Goal: Task Accomplishment & Management: Manage account settings

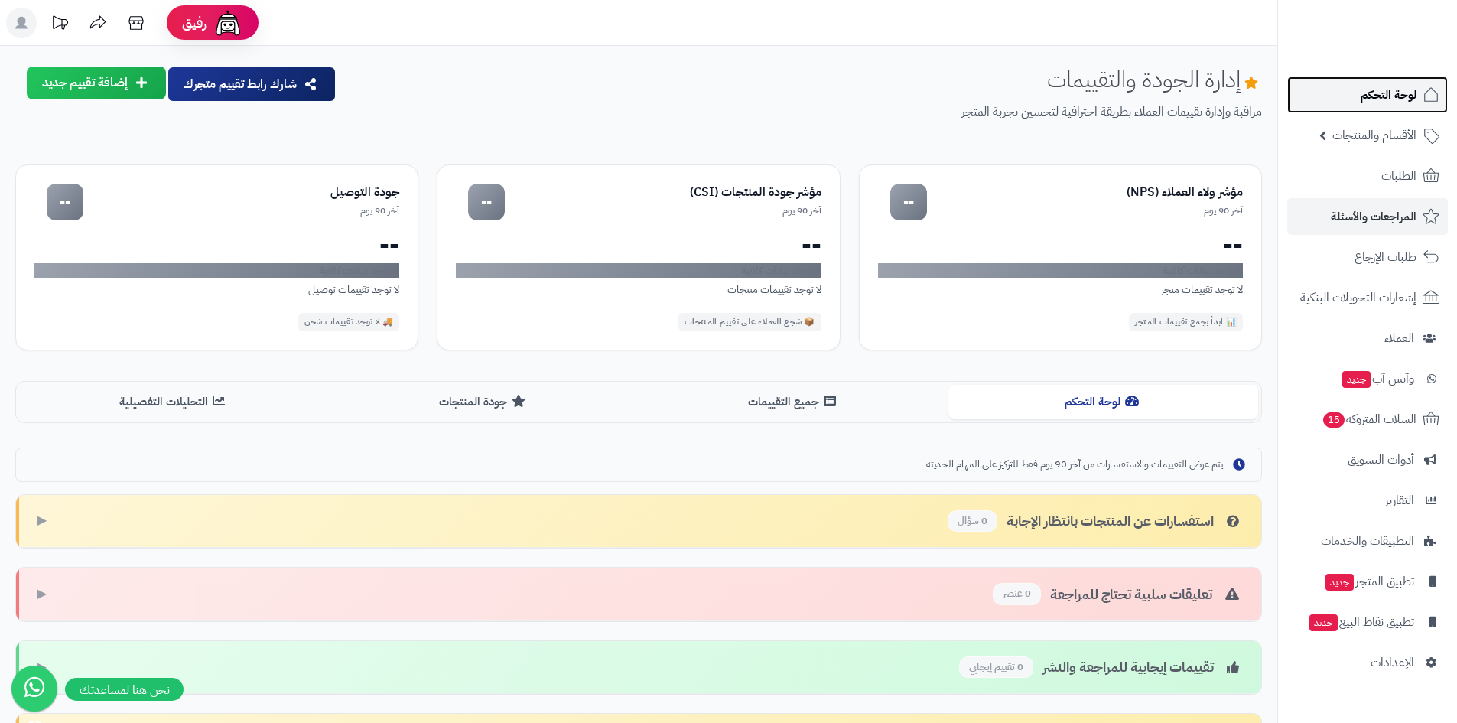
click at [1409, 98] on span "لوحة التحكم" at bounding box center [1388, 94] width 56 height 21
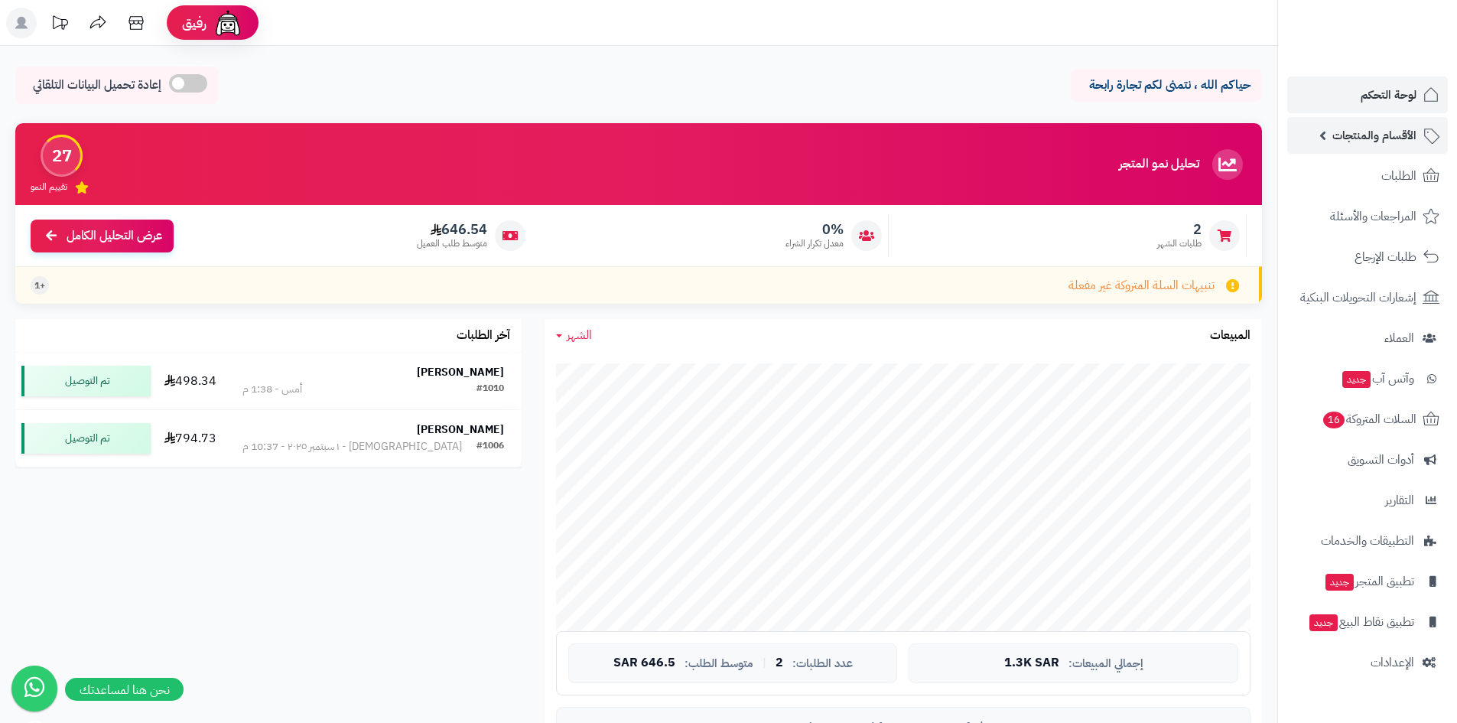
click at [1351, 128] on span "الأقسام والمنتجات" at bounding box center [1374, 135] width 84 height 21
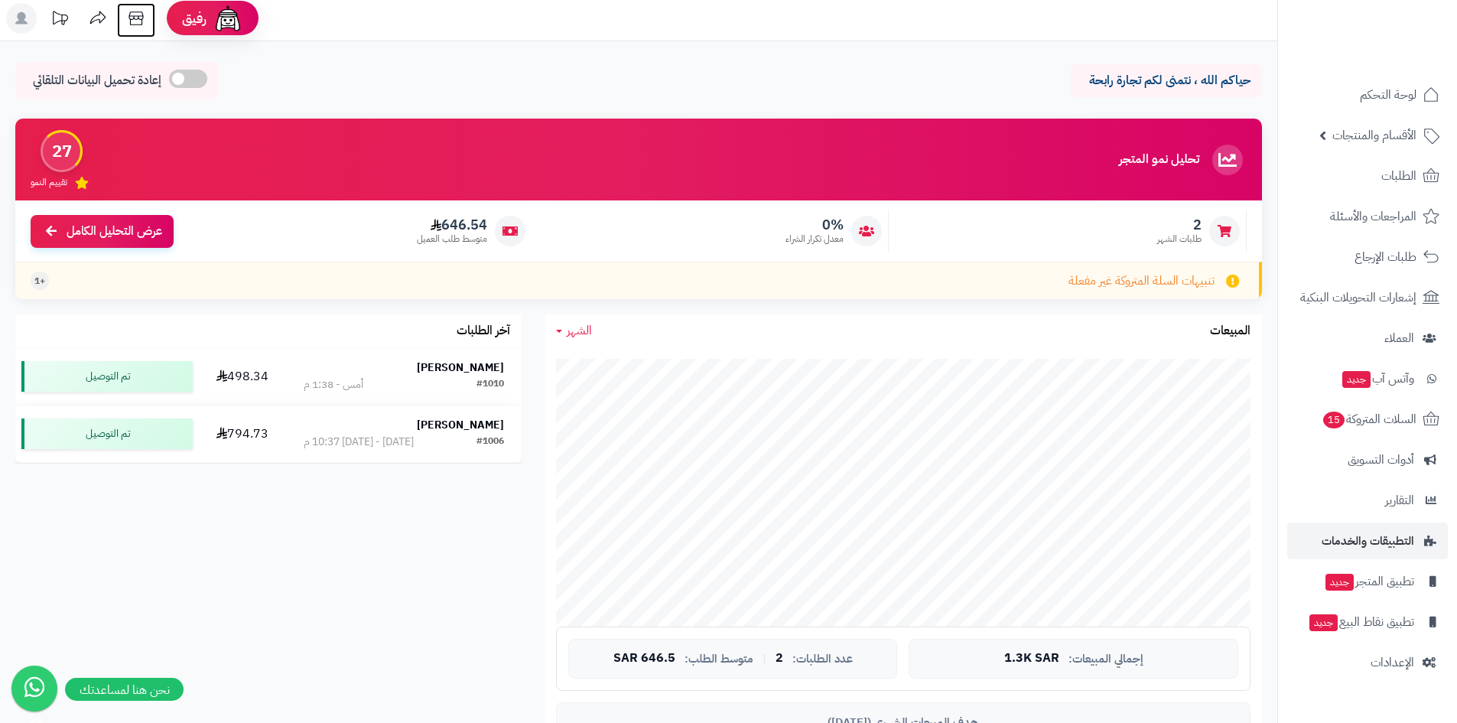
scroll to position [382, 0]
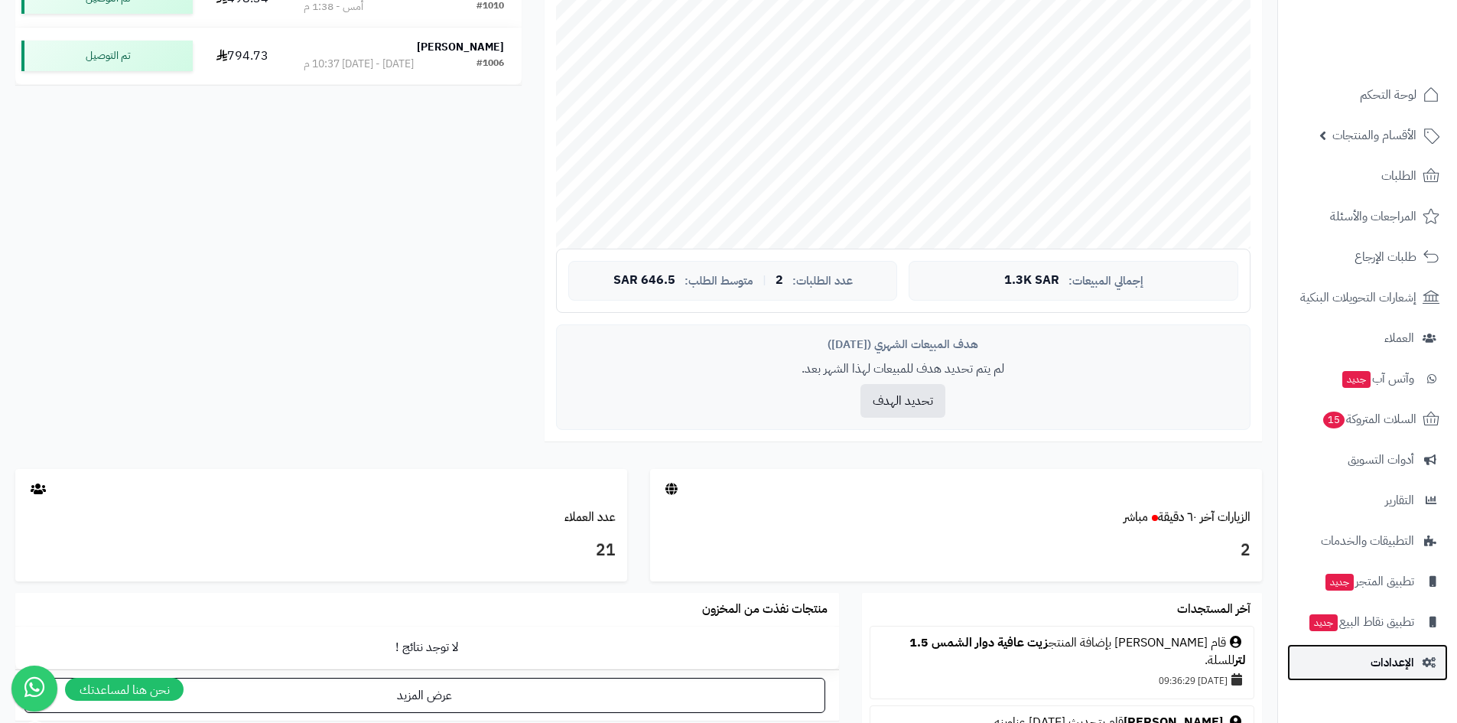
click at [1397, 658] on span "الإعدادات" at bounding box center [1392, 662] width 44 height 21
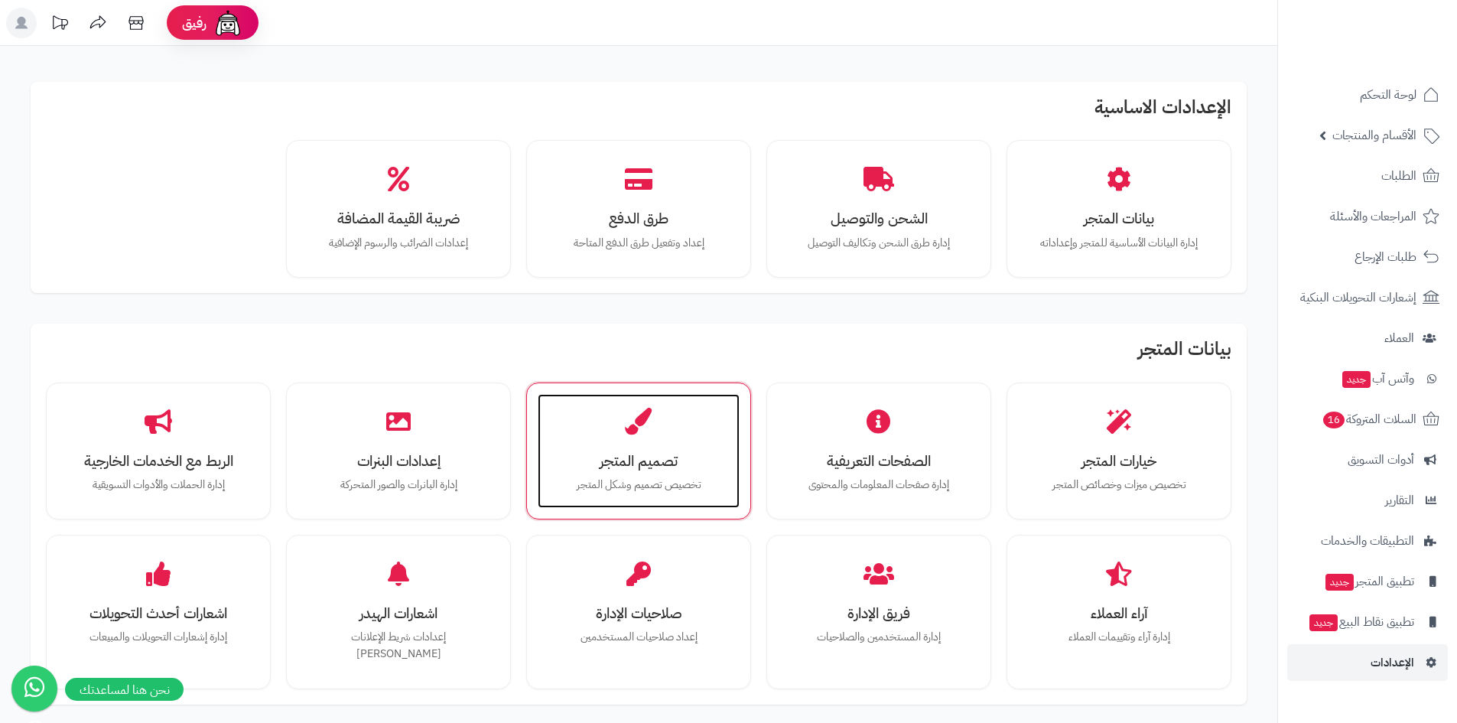
click at [722, 448] on div "تصميم المتجر تخصيص تصميم وشكل المتجر" at bounding box center [639, 451] width 202 height 115
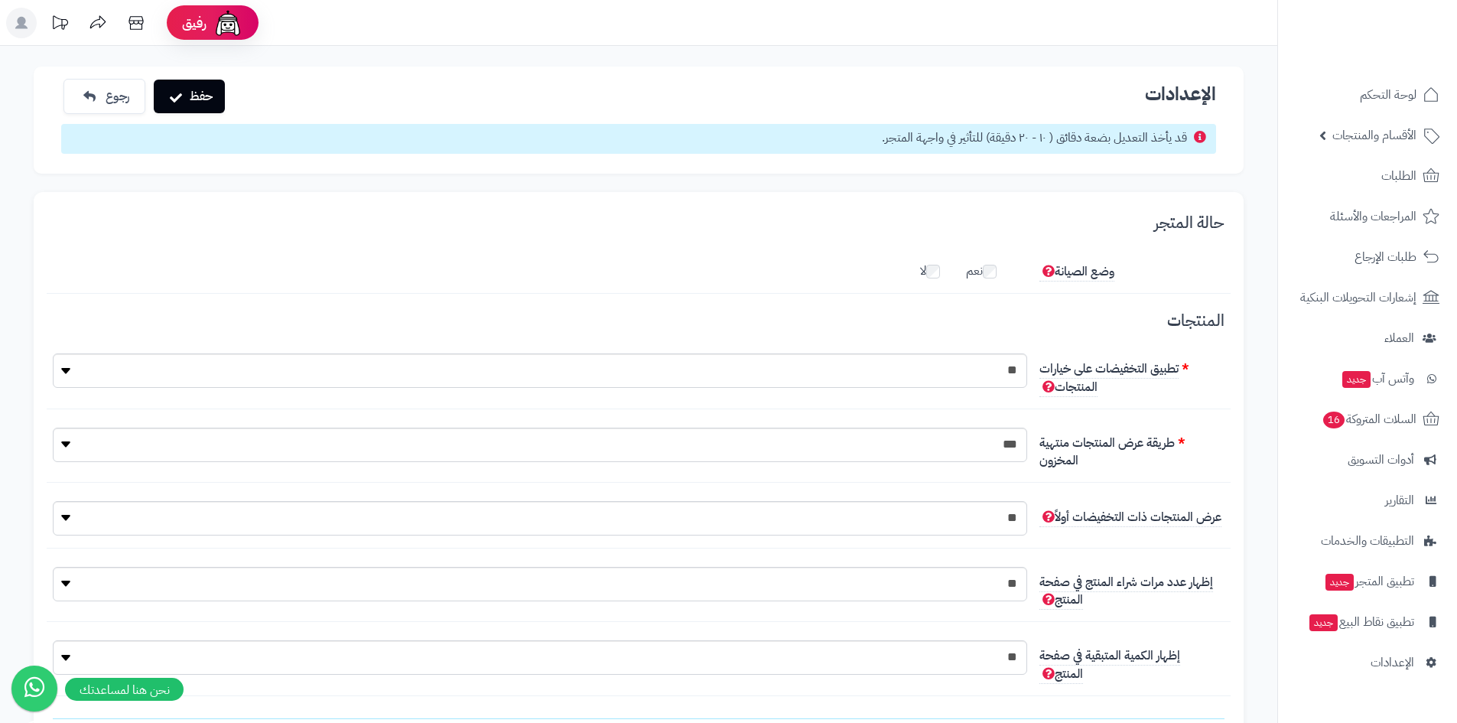
scroll to position [7, 0]
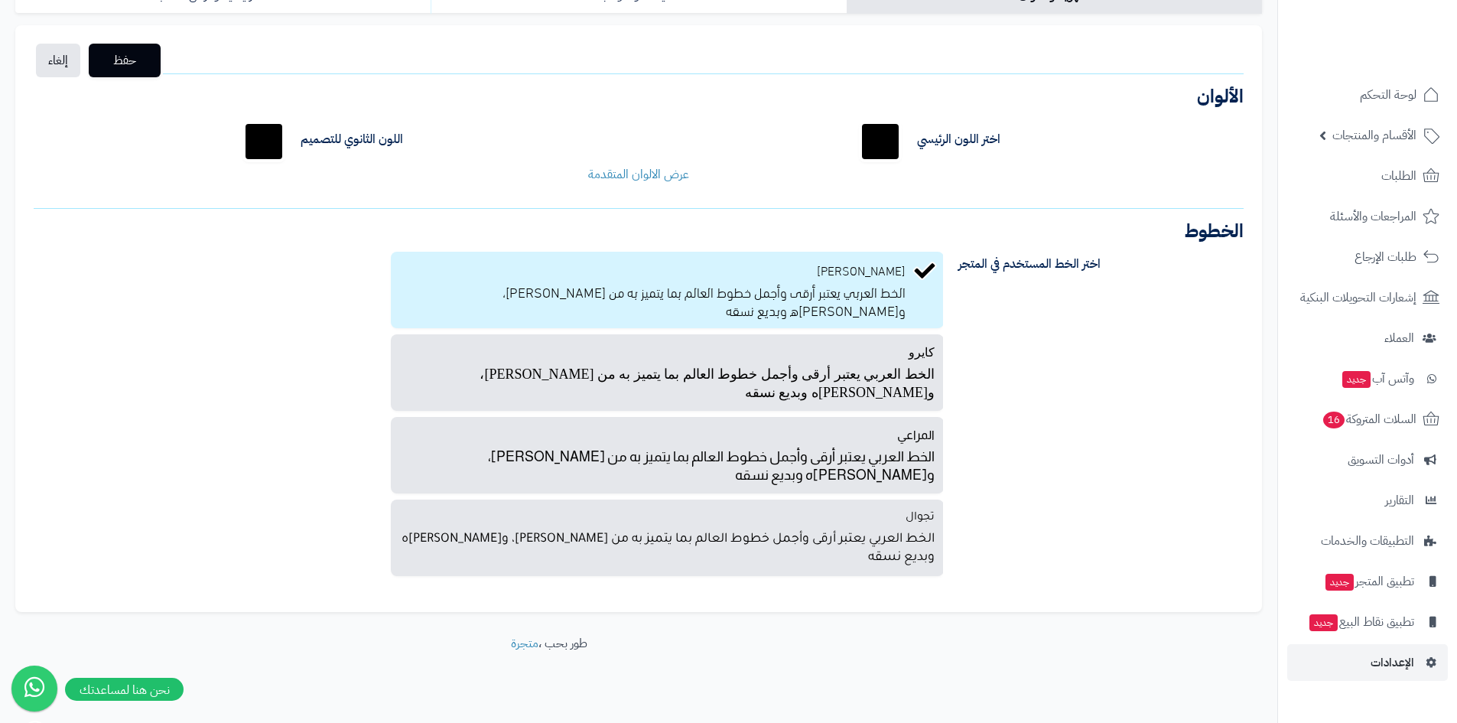
scroll to position [151, 0]
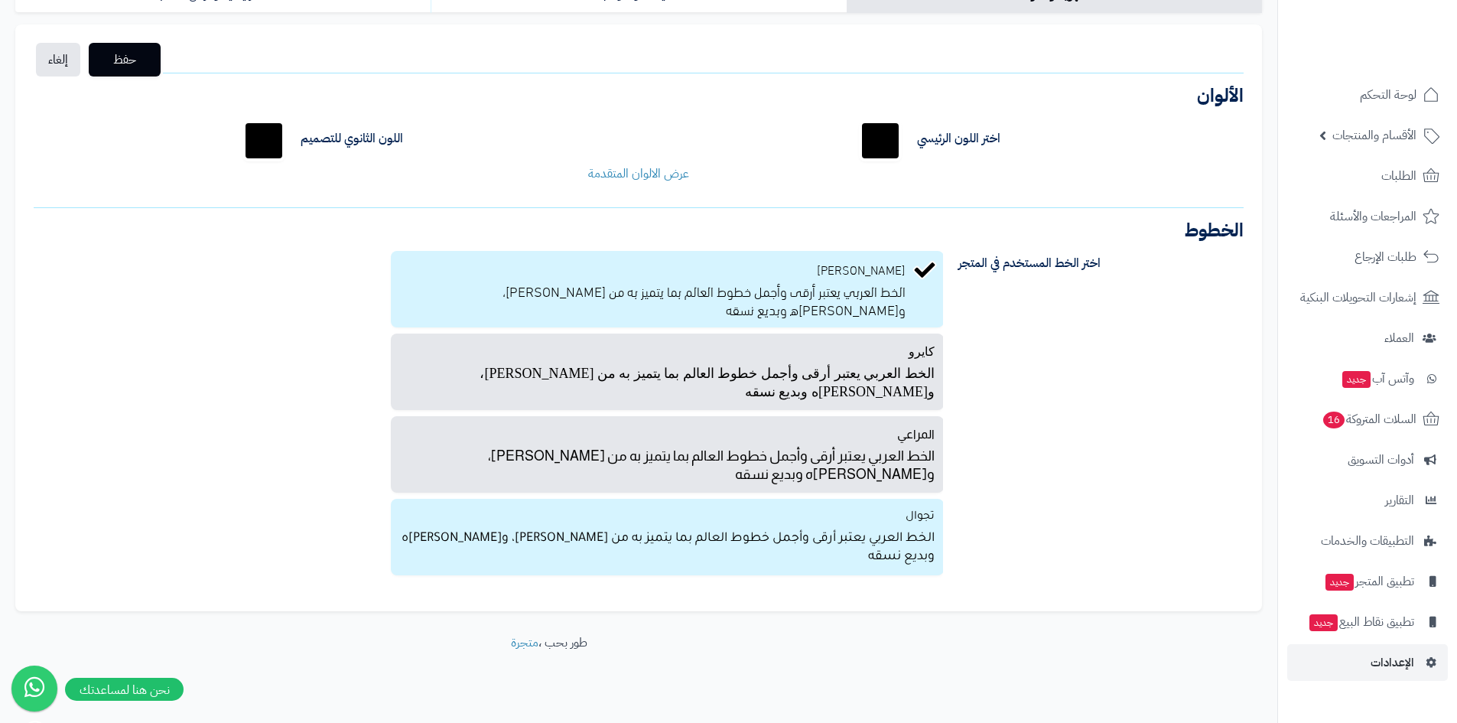
click at [887, 526] on p "الخط العربي يعتبر أرقى وأجمل خطوط العالم بما يتميز به من حسن شكله، وجمال هندسته…" at bounding box center [667, 546] width 535 height 40
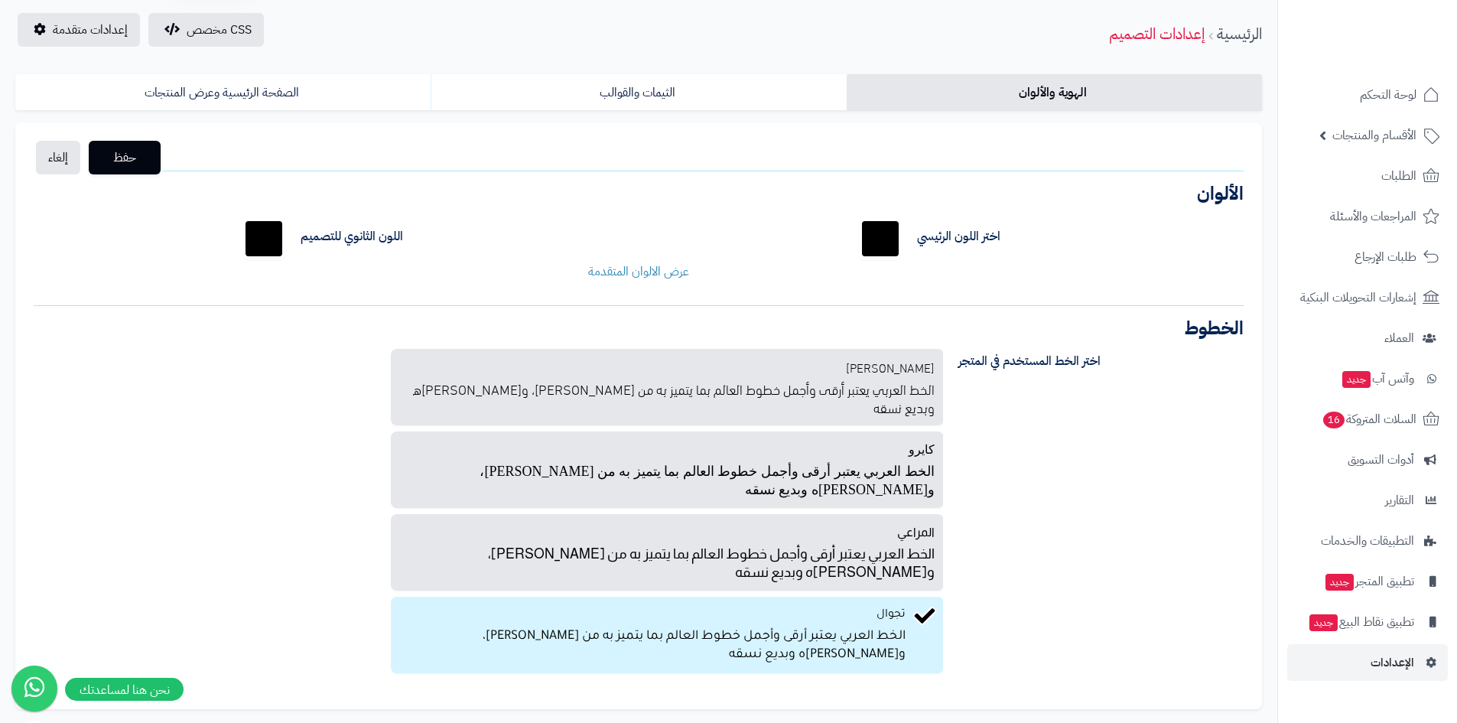
scroll to position [0, 0]
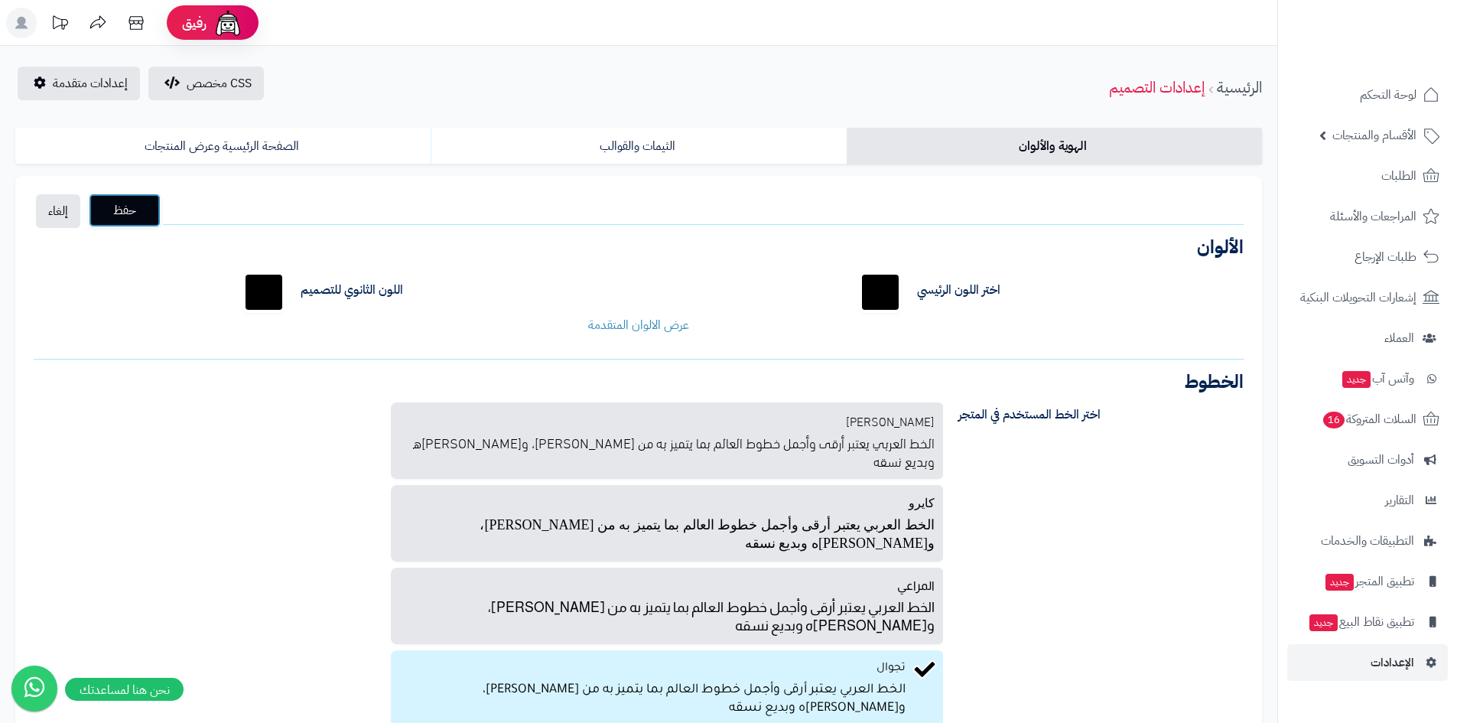
click at [123, 203] on span "حفظ" at bounding box center [124, 210] width 47 height 18
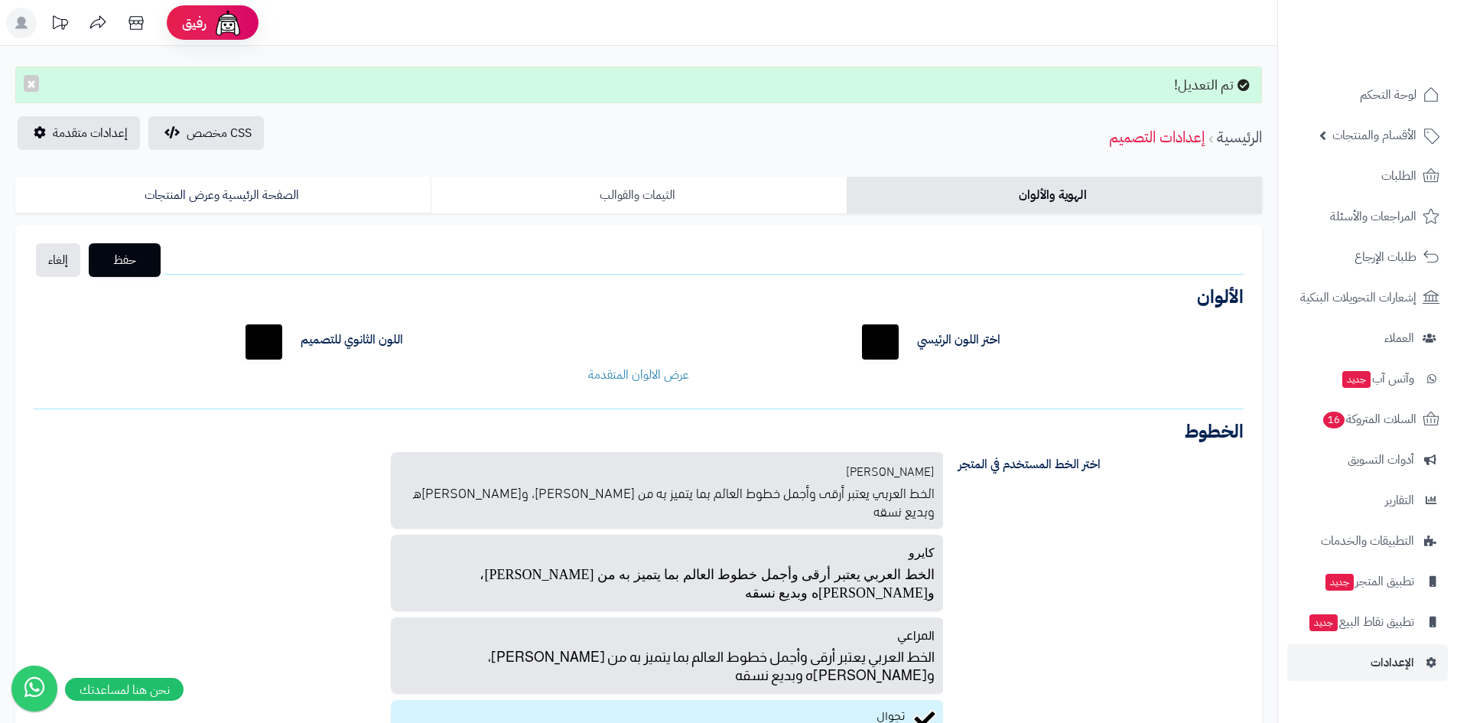
click at [619, 200] on link "الثيمات والقوالب" at bounding box center [638, 195] width 415 height 37
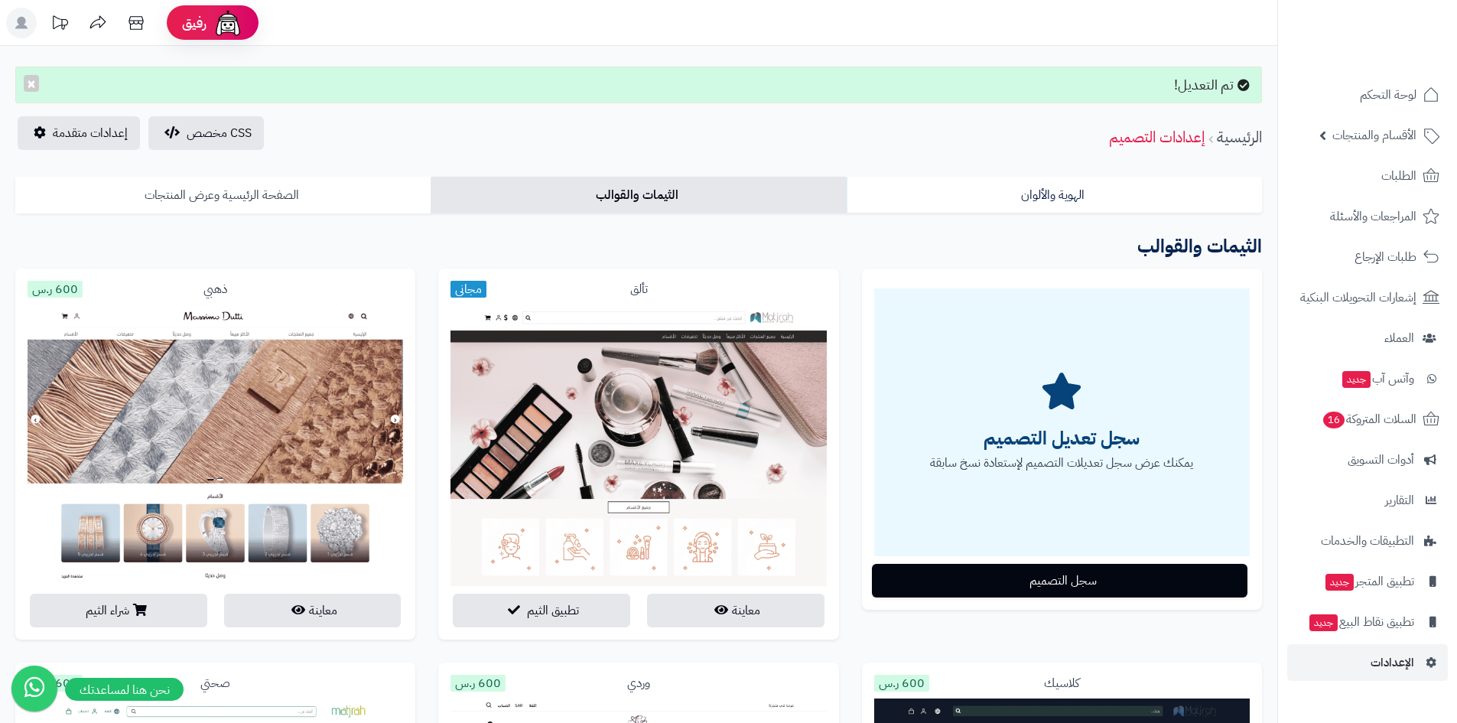
click at [317, 208] on link "الصفحة الرئيسية وعرض المنتجات" at bounding box center [222, 195] width 415 height 37
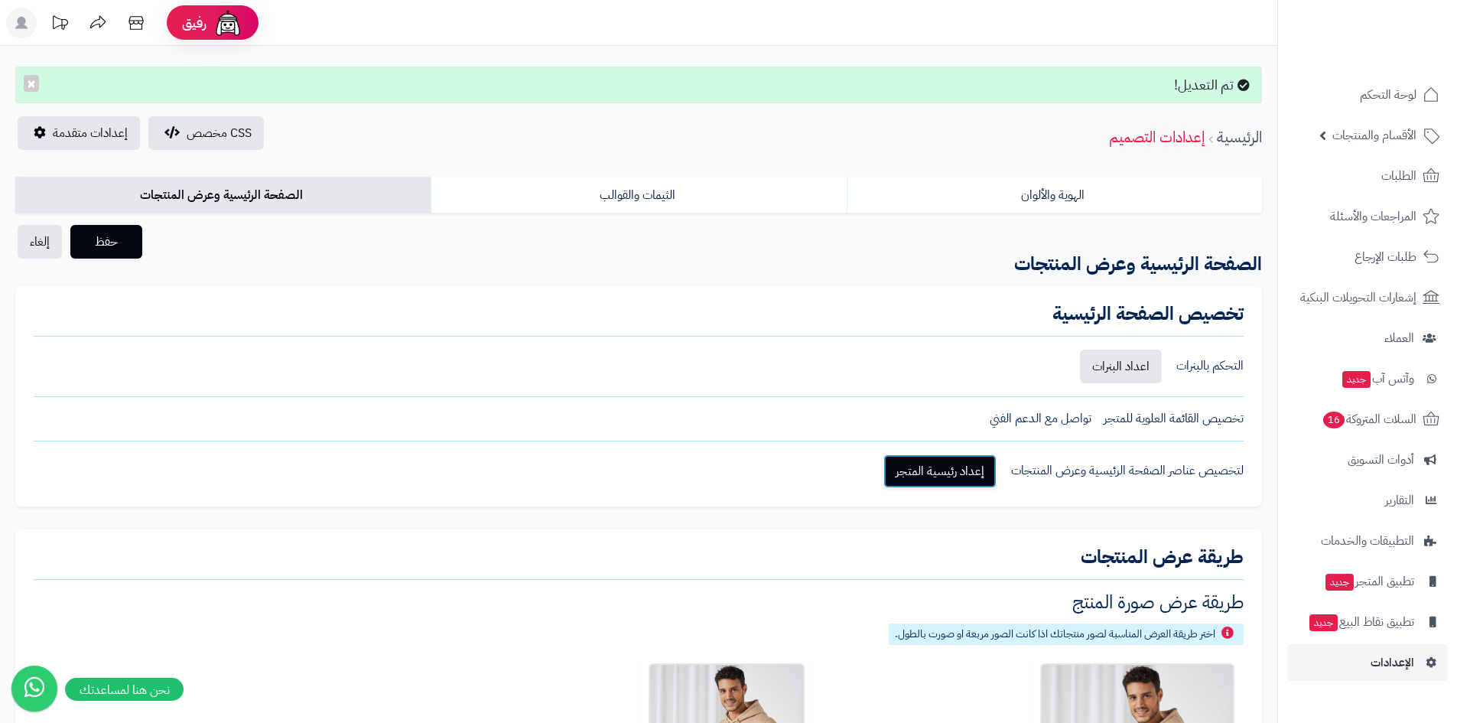
click at [960, 473] on link "إعداد رئيسية المتجر" at bounding box center [939, 471] width 113 height 34
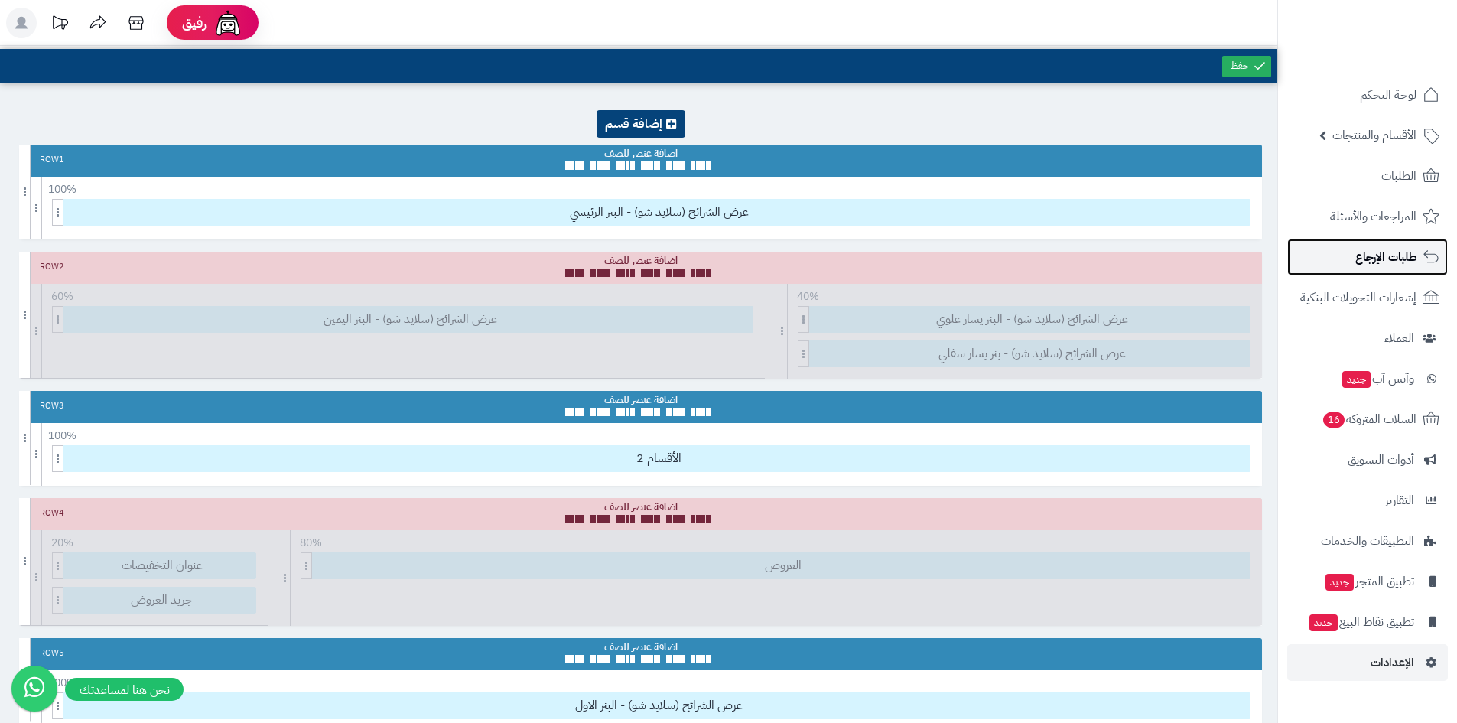
click at [1403, 272] on link "طلبات الإرجاع" at bounding box center [1367, 257] width 161 height 37
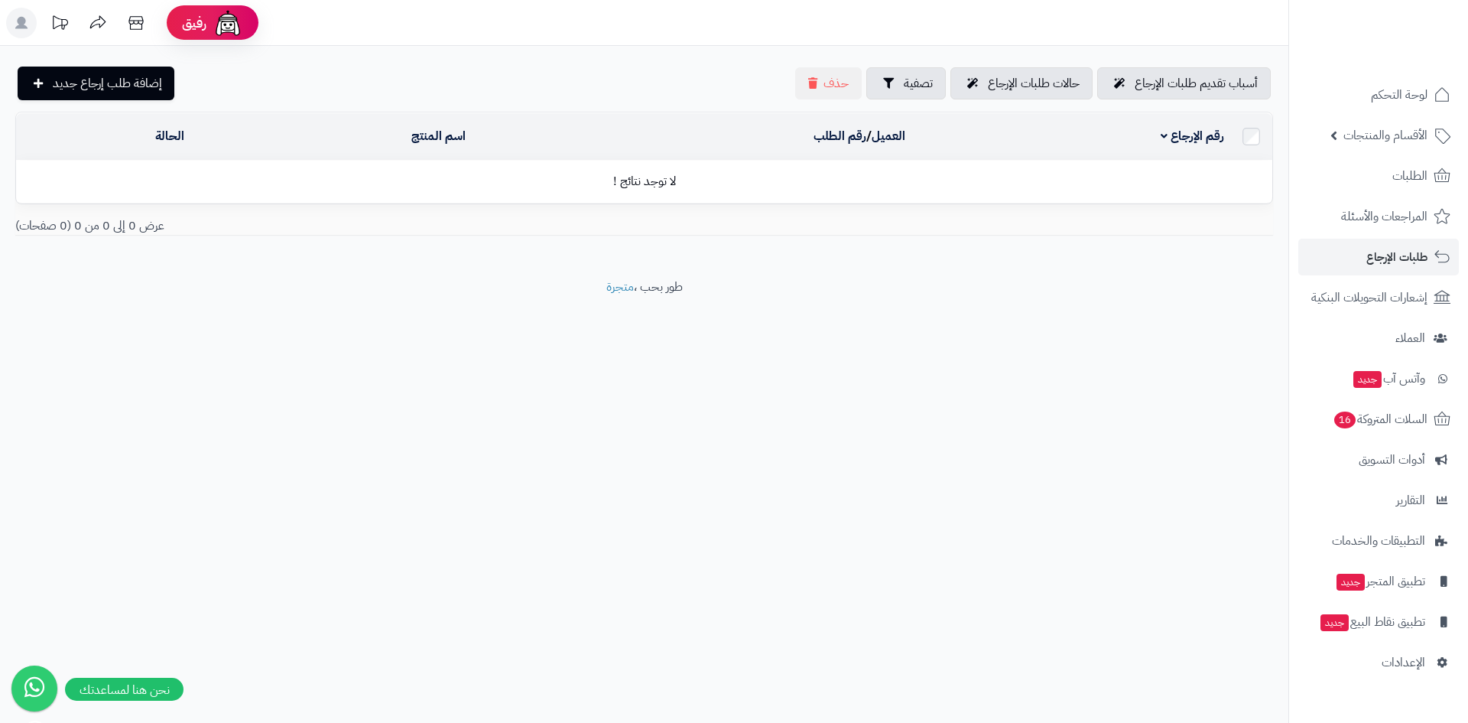
drag, startPoint x: 1020, startPoint y: 291, endPoint x: 782, endPoint y: 219, distance: 249.2
click at [1015, 290] on footer "طور بحب ، متجرة" at bounding box center [644, 316] width 1289 height 76
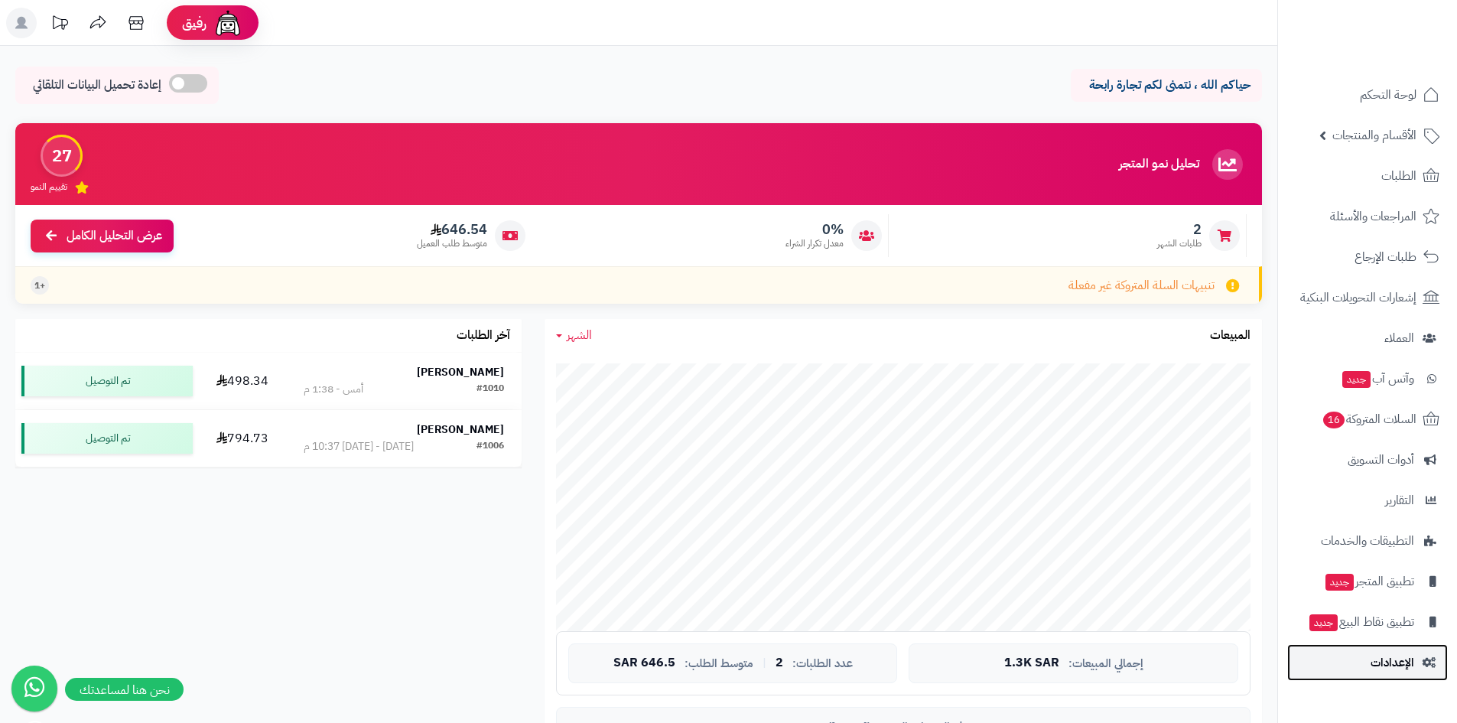
click at [1389, 665] on span "الإعدادات" at bounding box center [1392, 662] width 44 height 21
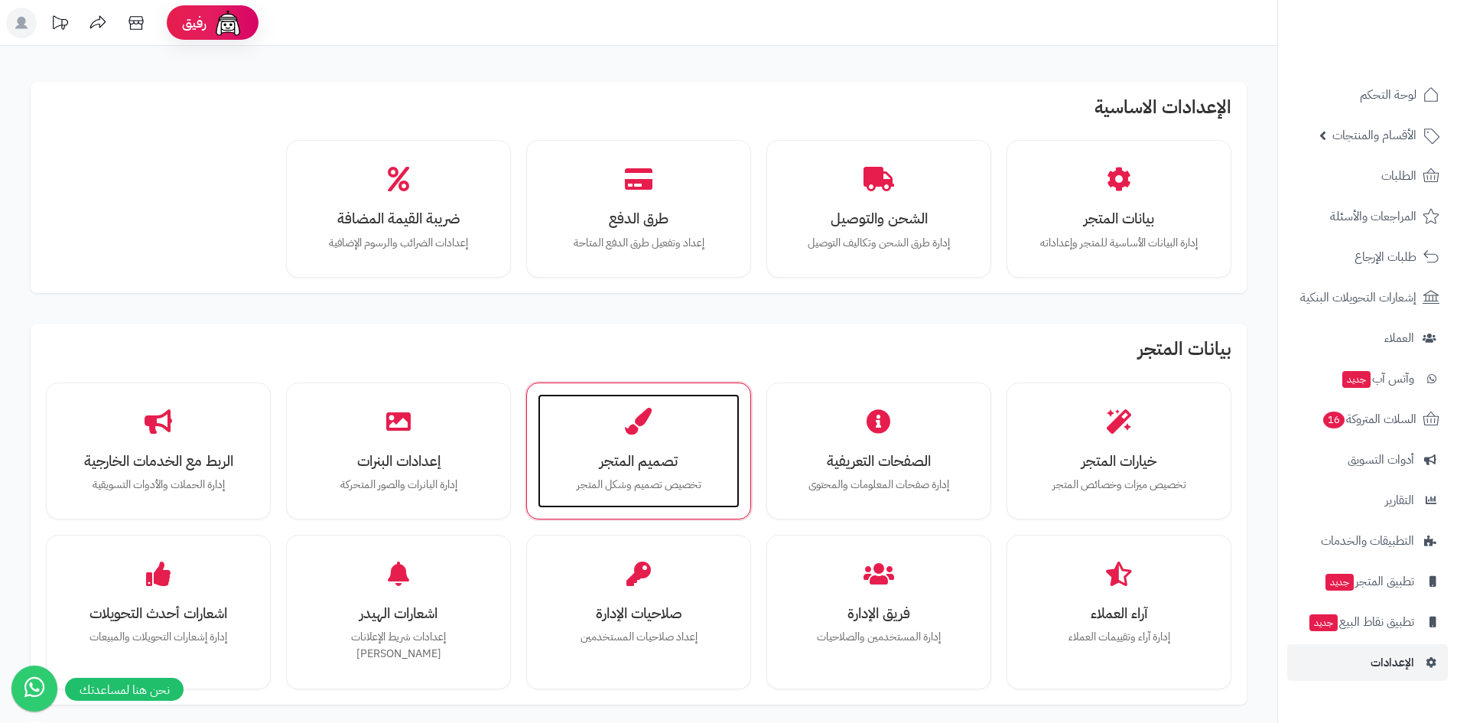
click at [673, 481] on p "تخصيص تصميم وشكل المتجر" at bounding box center [638, 484] width 171 height 17
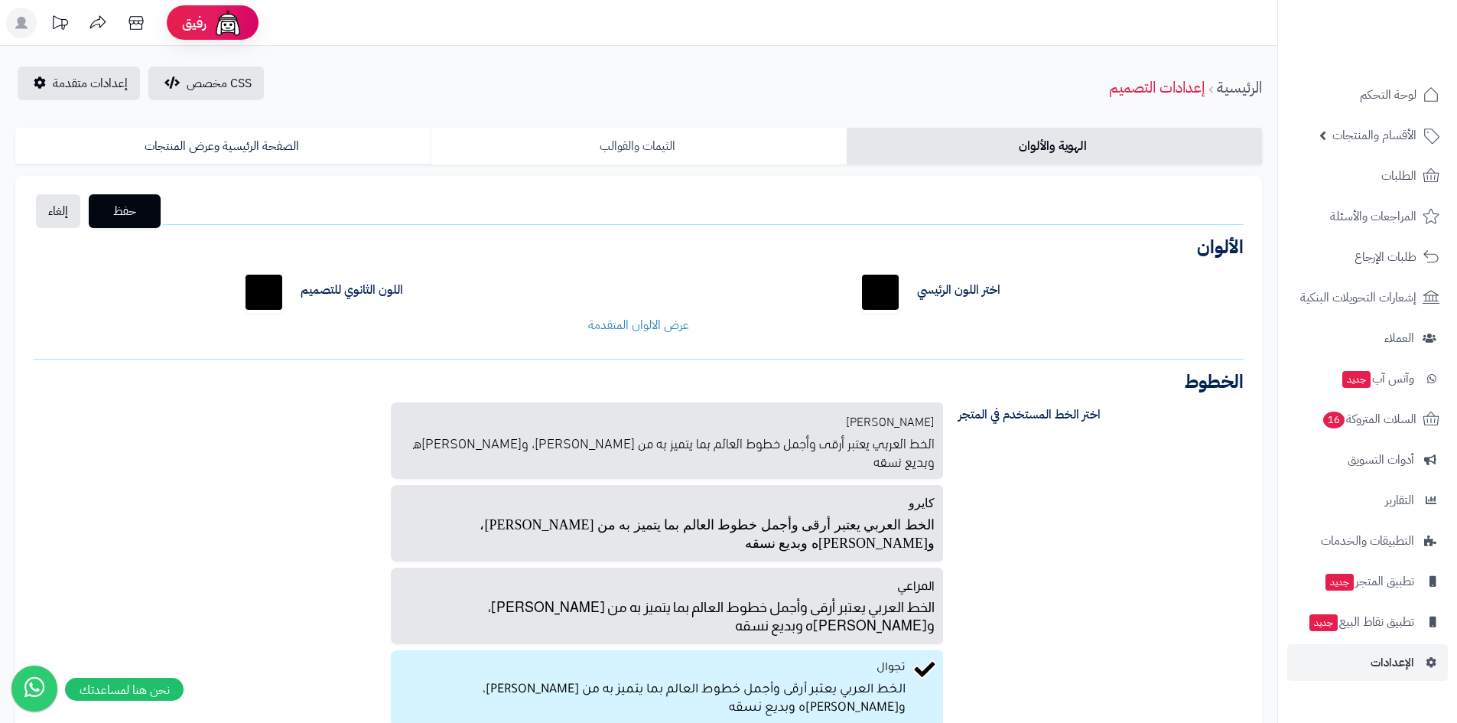
click at [682, 141] on link "الثيمات والقوالب" at bounding box center [638, 146] width 415 height 37
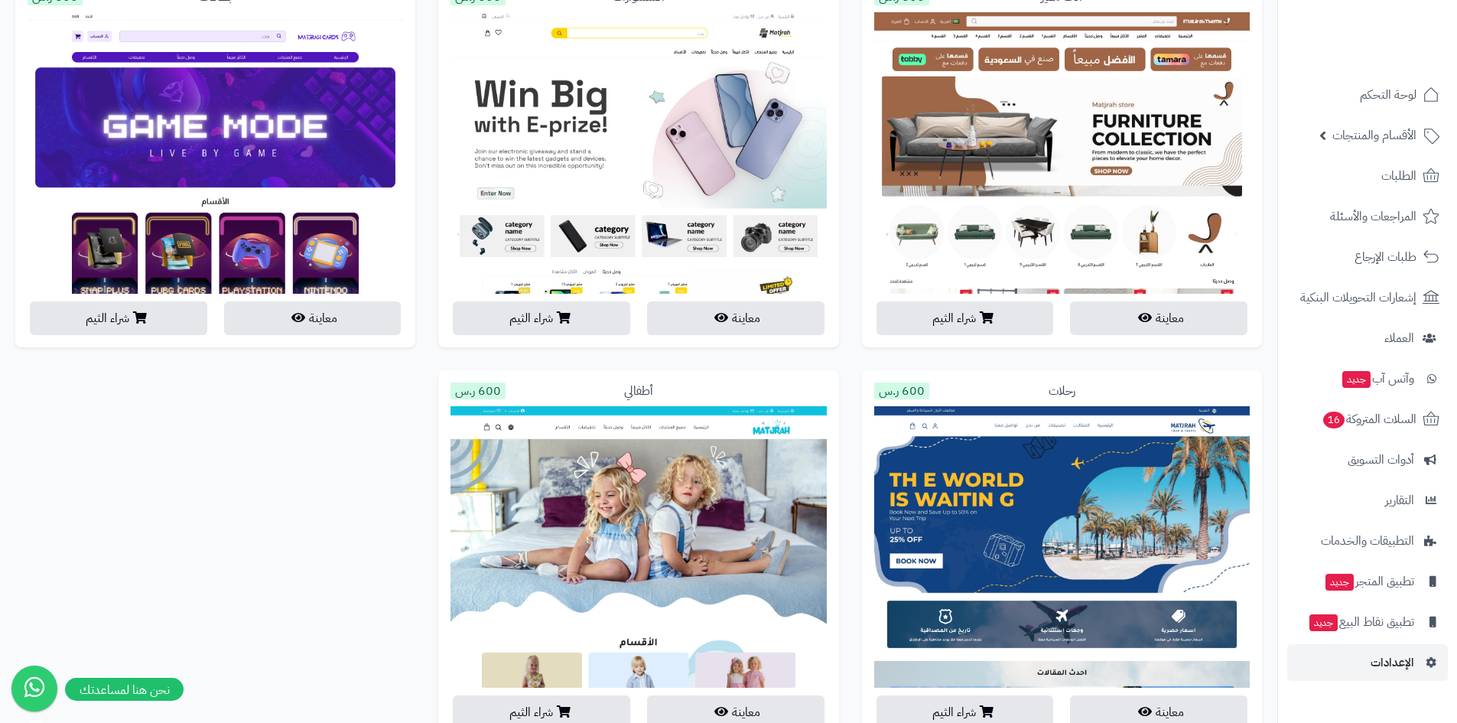
scroll to position [3147, 0]
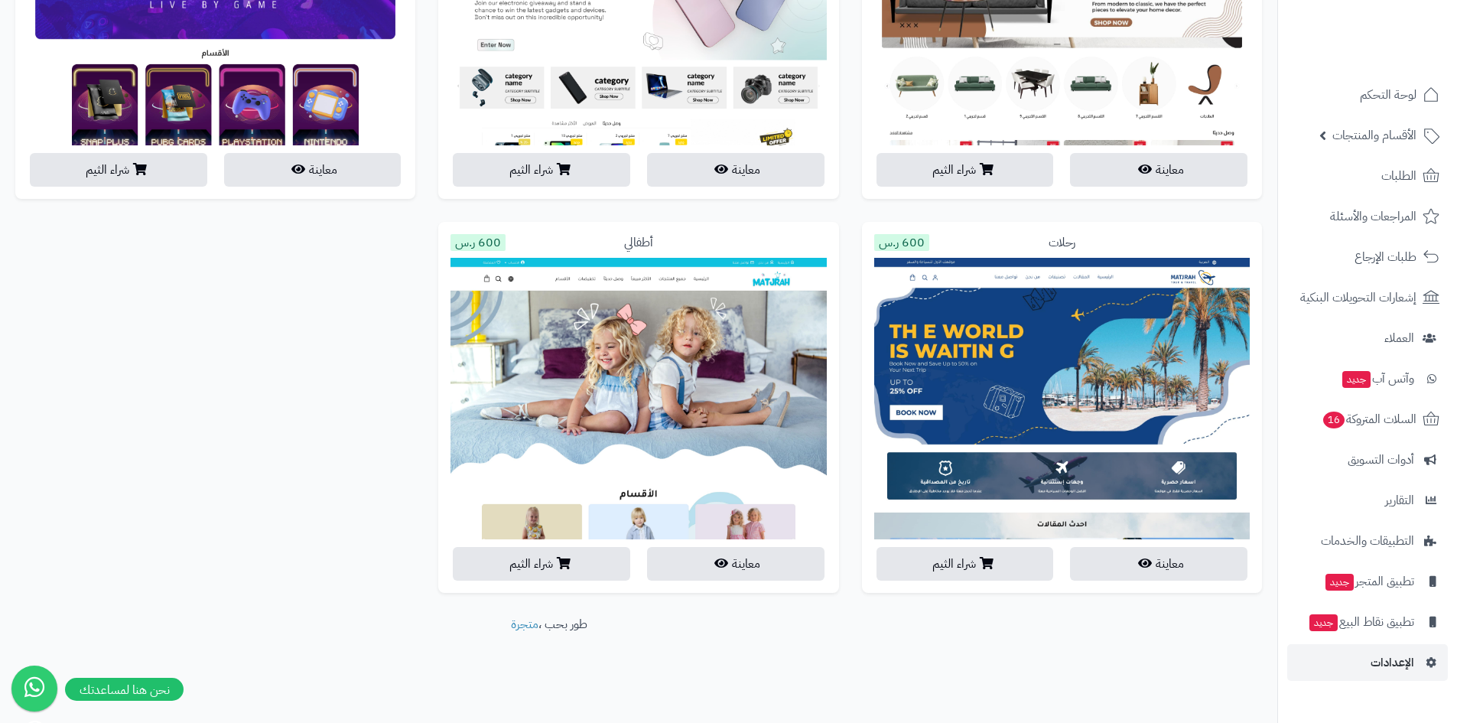
drag, startPoint x: 1165, startPoint y: 164, endPoint x: 1272, endPoint y: 134, distance: 111.3
click at [1272, 134] on div "أثاث مميز 600 ر.س معاينة شراء الثيم" at bounding box center [1061, 25] width 423 height 394
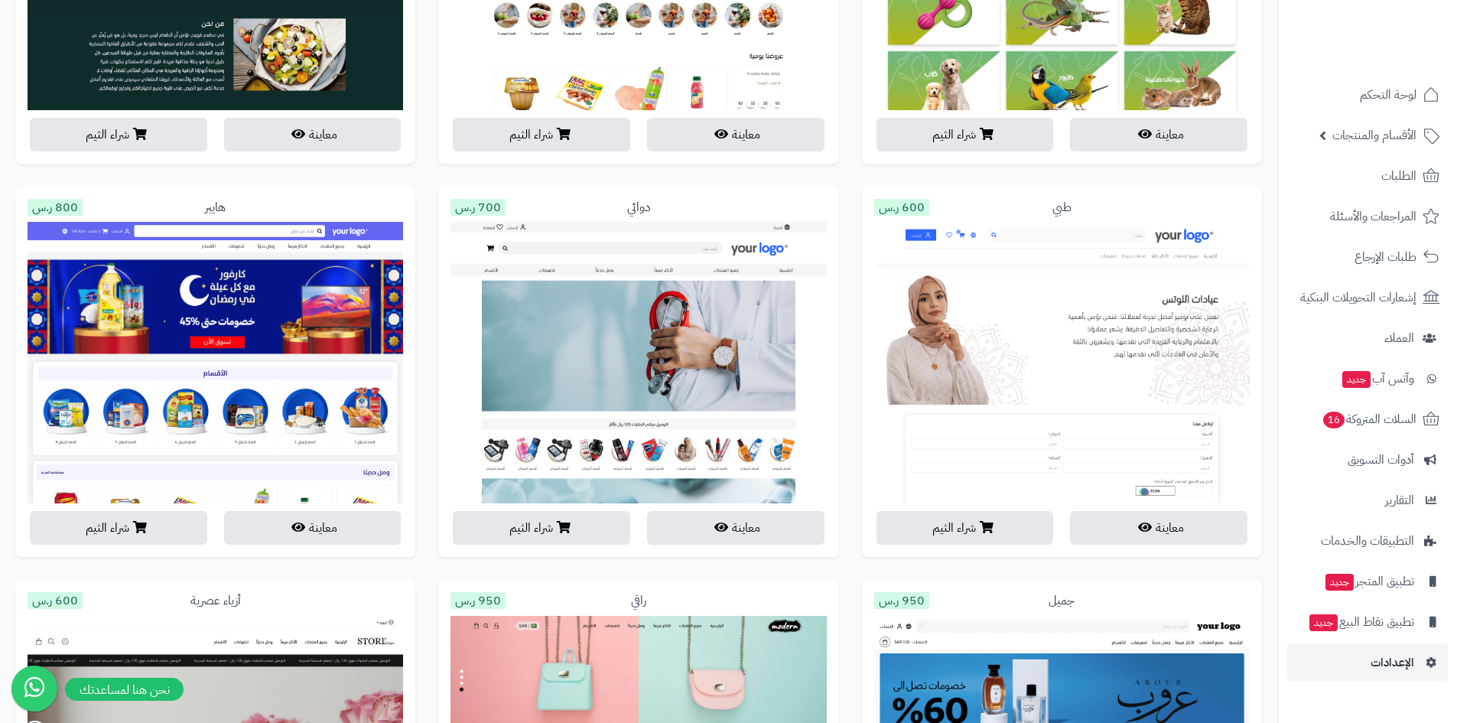
scroll to position [1847, 0]
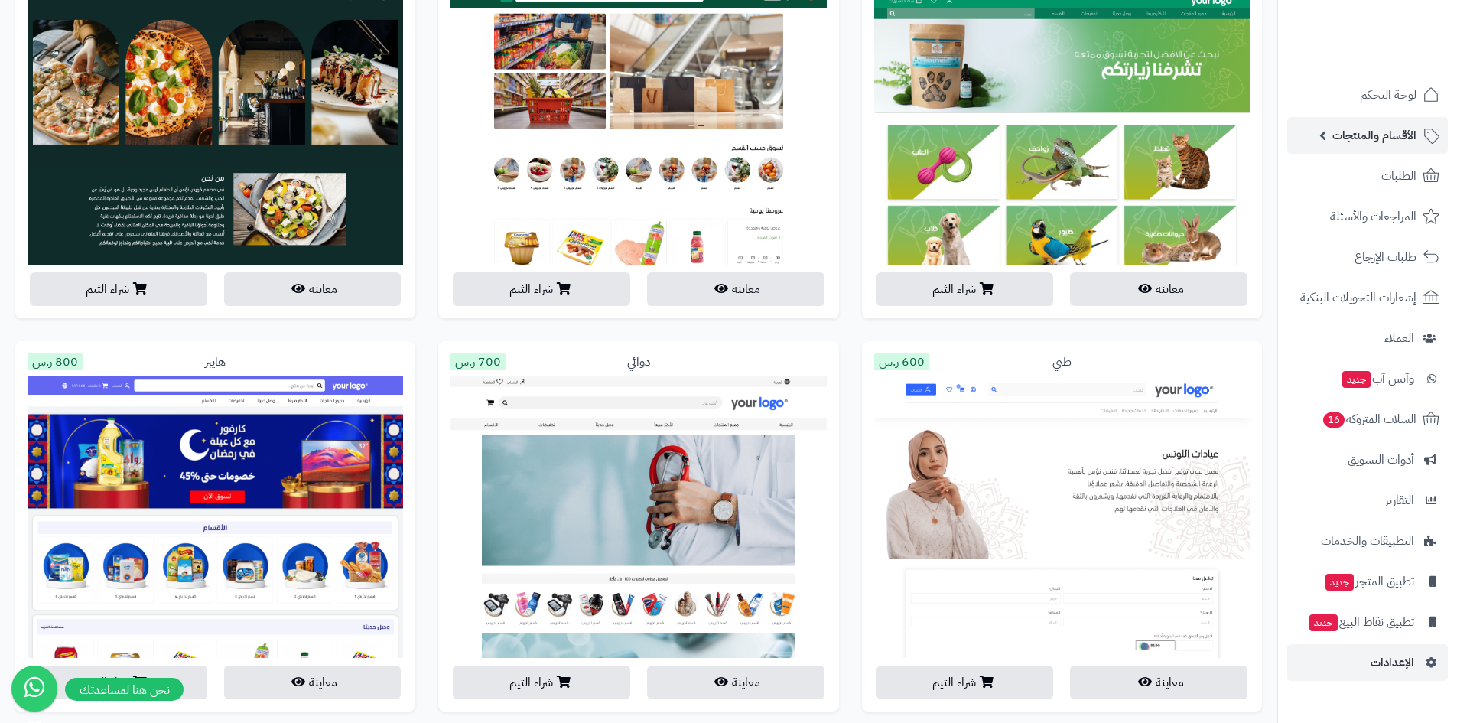
click at [1413, 134] on span "الأقسام والمنتجات" at bounding box center [1374, 135] width 84 height 21
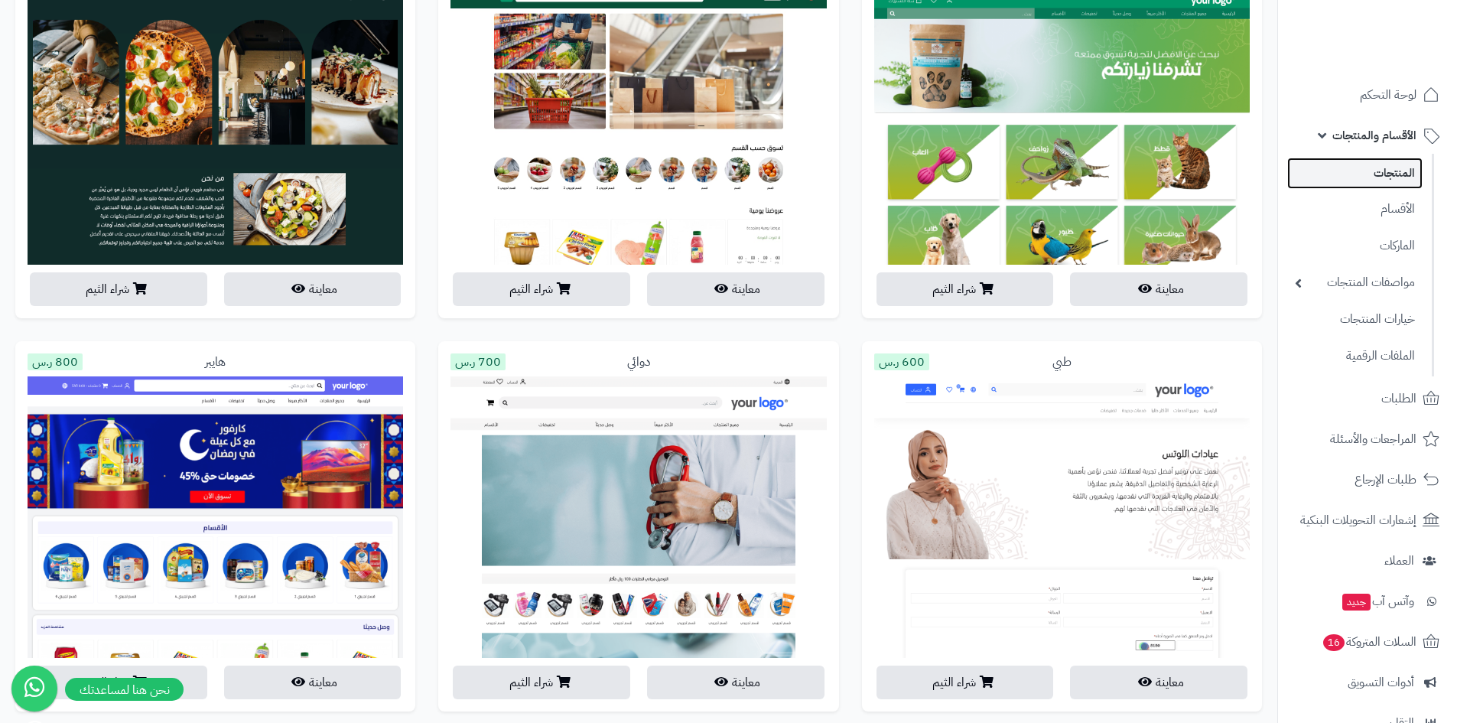
click at [1363, 174] on link "المنتجات" at bounding box center [1354, 173] width 135 height 31
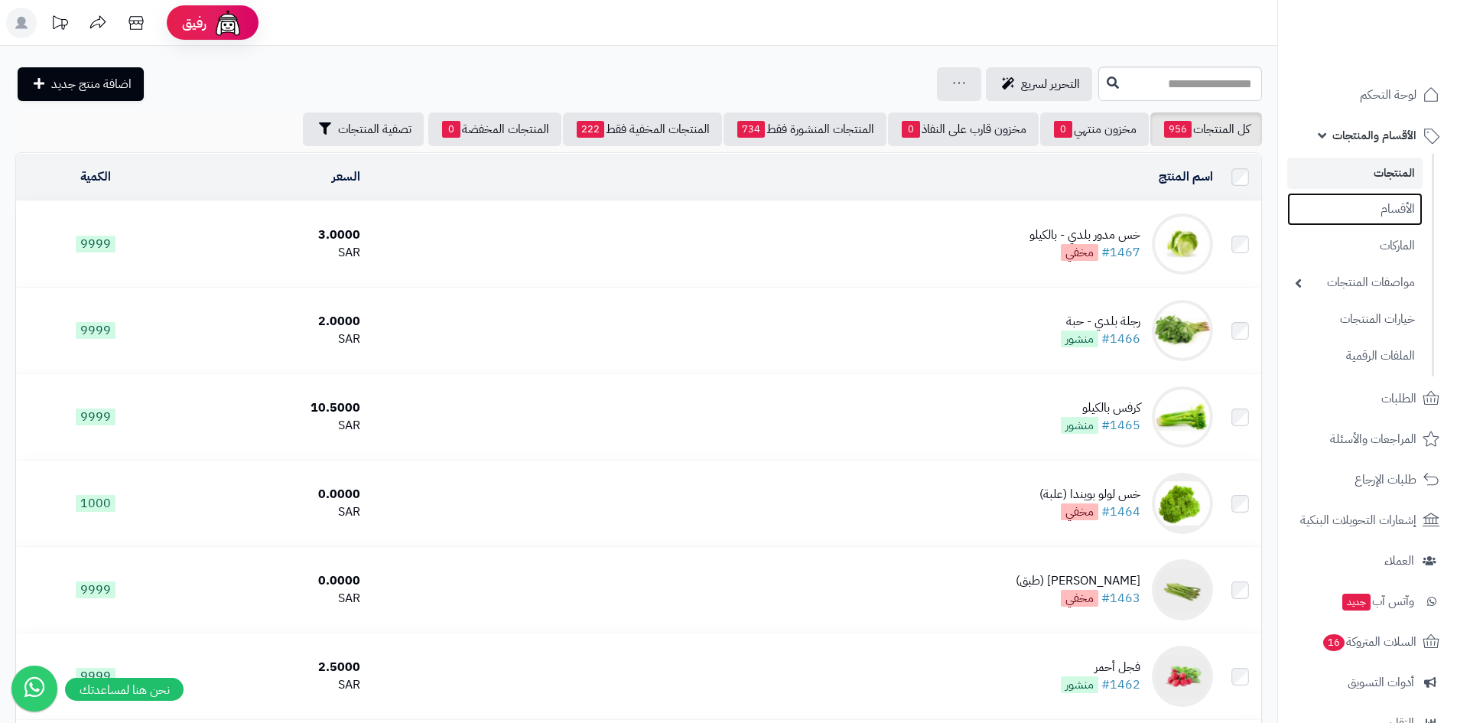
click at [1373, 200] on link "الأقسام" at bounding box center [1354, 209] width 135 height 33
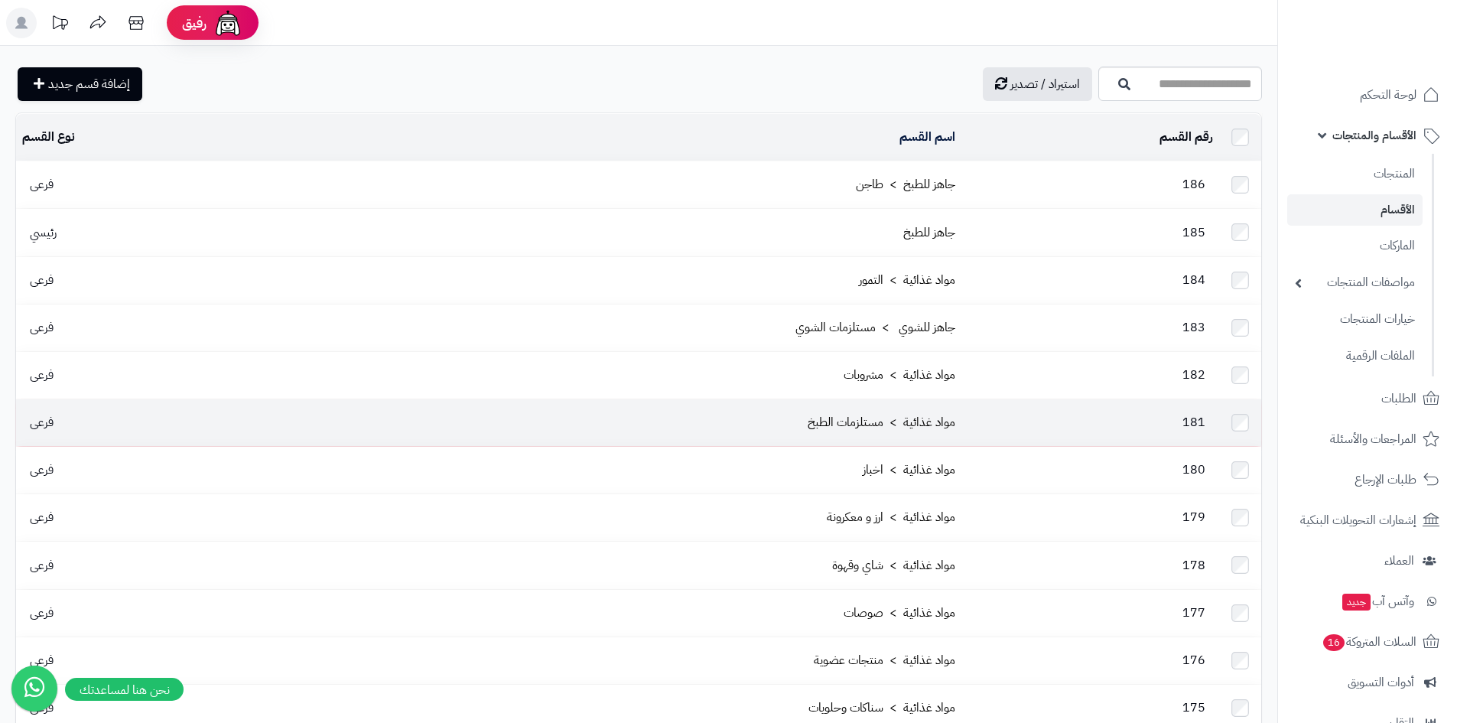
drag, startPoint x: 278, startPoint y: 172, endPoint x: 280, endPoint y: 404, distance: 231.7
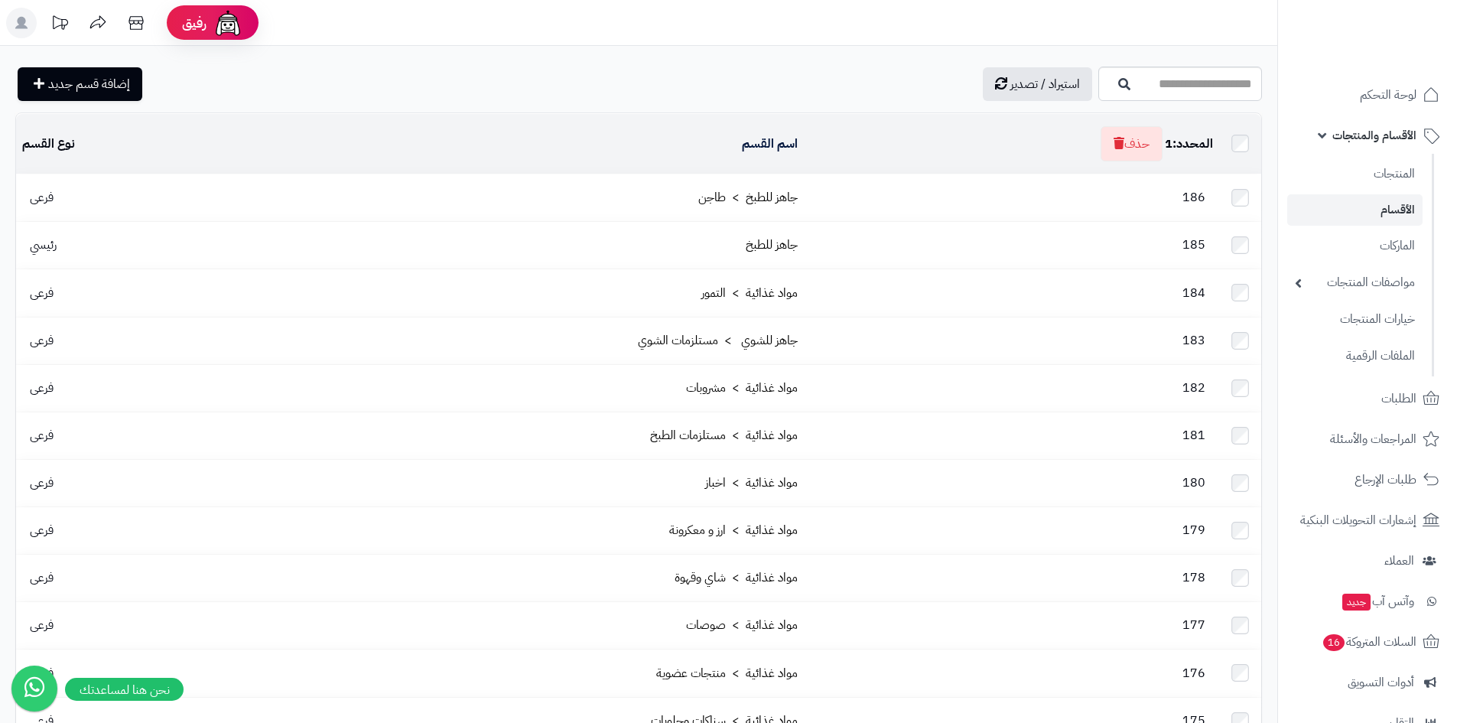
drag, startPoint x: 1081, startPoint y: 193, endPoint x: 1081, endPoint y: 216, distance: 23.0
click at [1081, 216] on td "186" at bounding box center [1011, 197] width 415 height 47
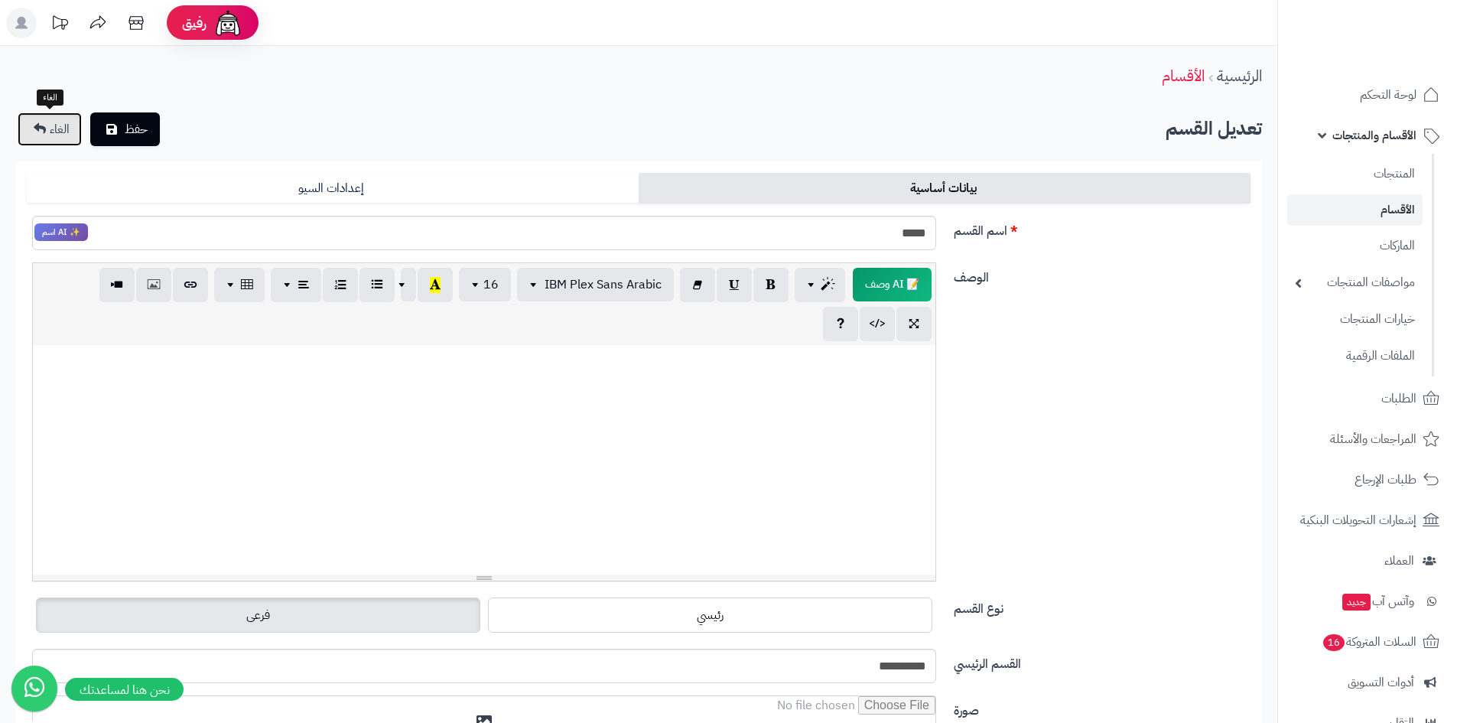
click at [67, 138] on span "الغاء" at bounding box center [60, 129] width 20 height 18
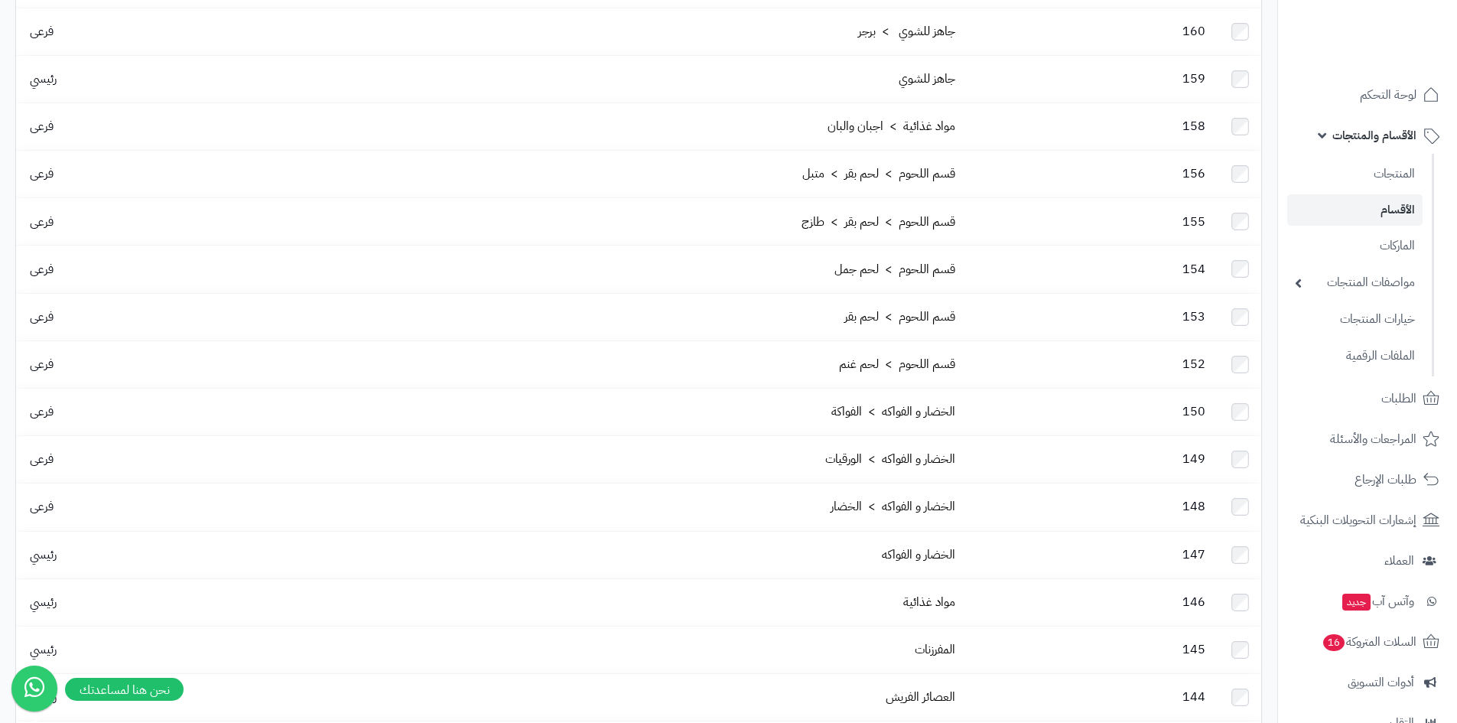
scroll to position [1618, 0]
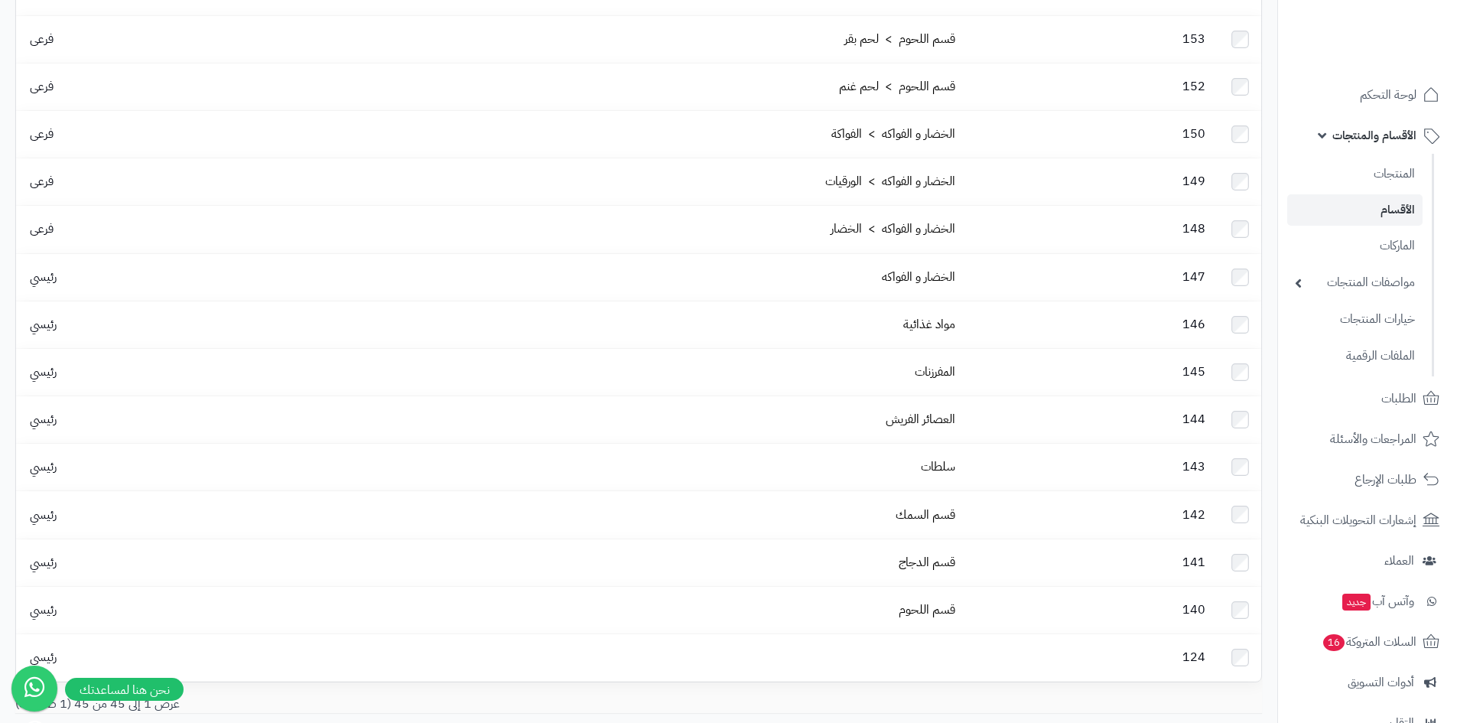
drag, startPoint x: 1005, startPoint y: 625, endPoint x: 1145, endPoint y: 603, distance: 141.7
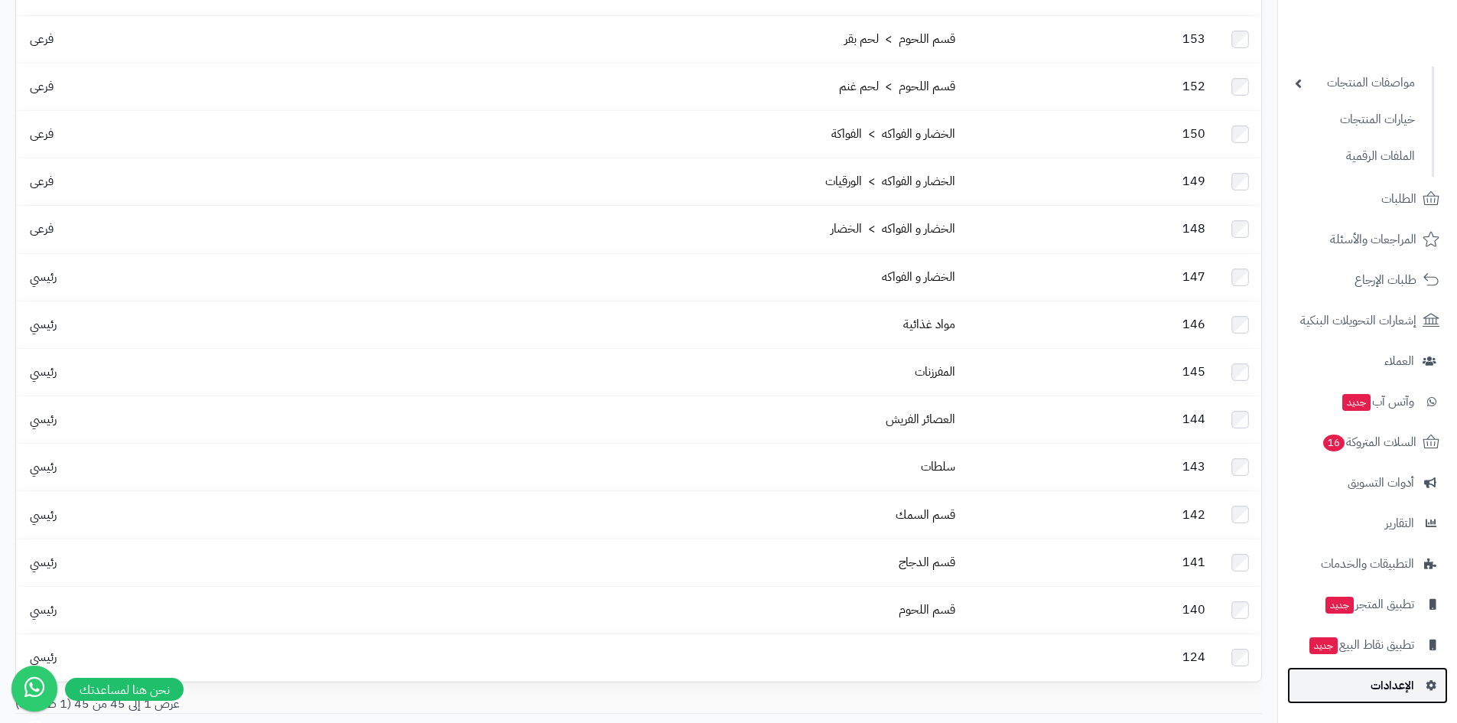
click at [1395, 674] on span "الإعدادات" at bounding box center [1392, 684] width 44 height 21
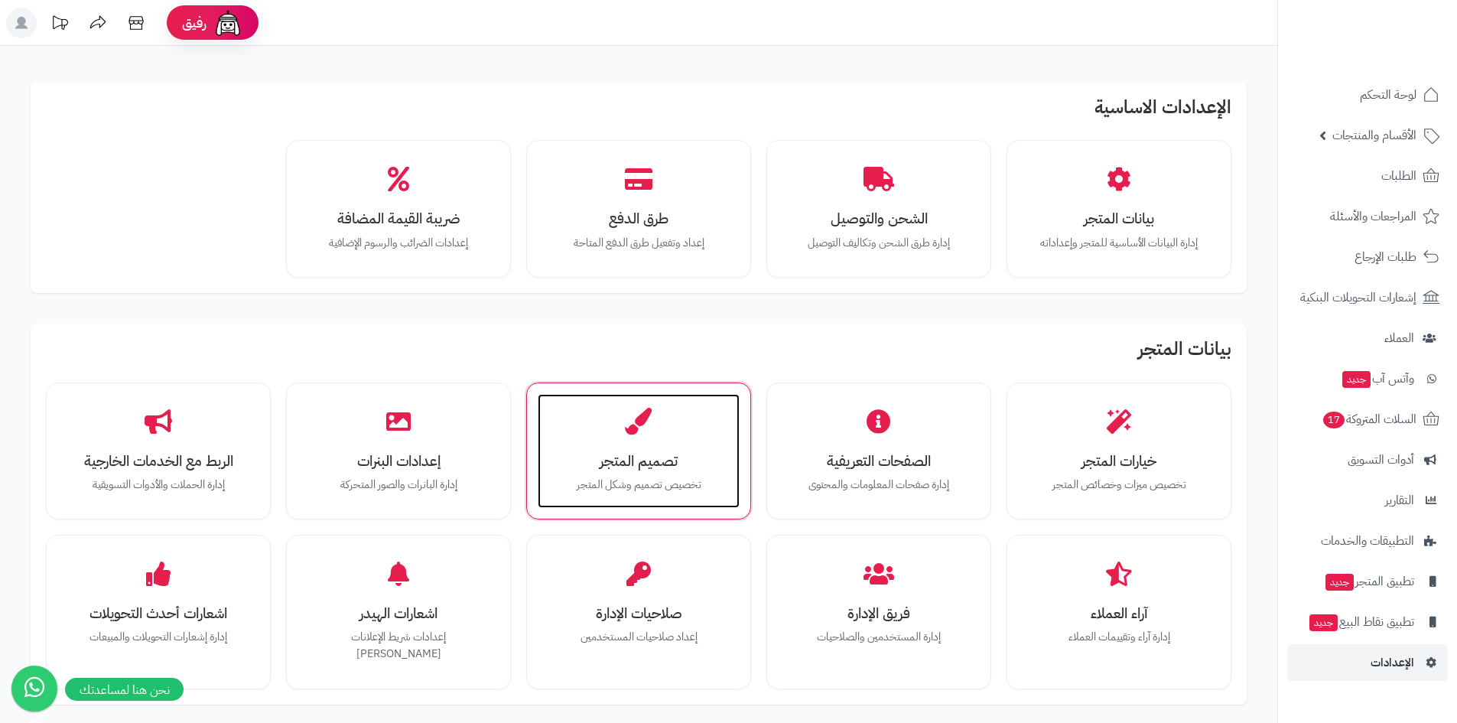
click at [614, 453] on h3 "تصميم المتجر" at bounding box center [638, 461] width 171 height 16
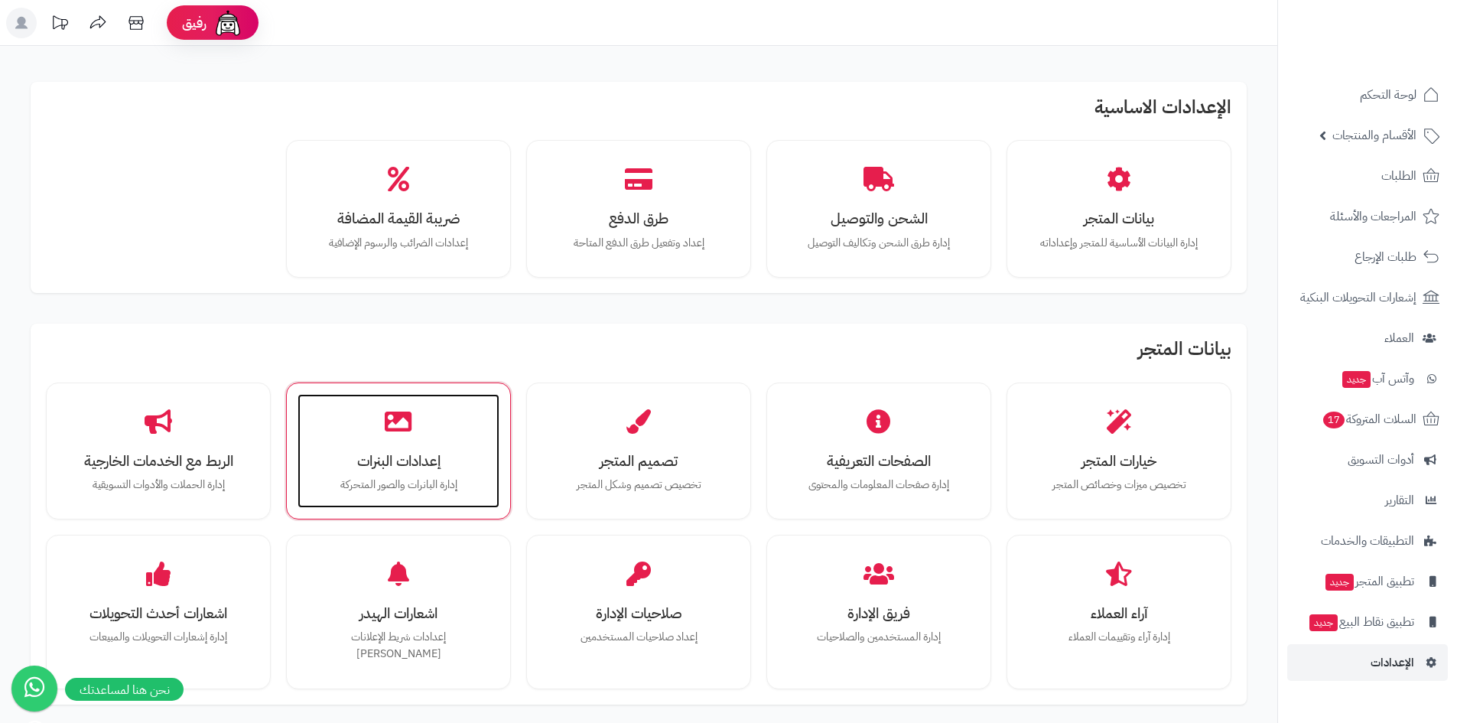
click at [454, 425] on div "إعدادات البنرات إدارة البانرات والصور المتحركة" at bounding box center [398, 451] width 202 height 115
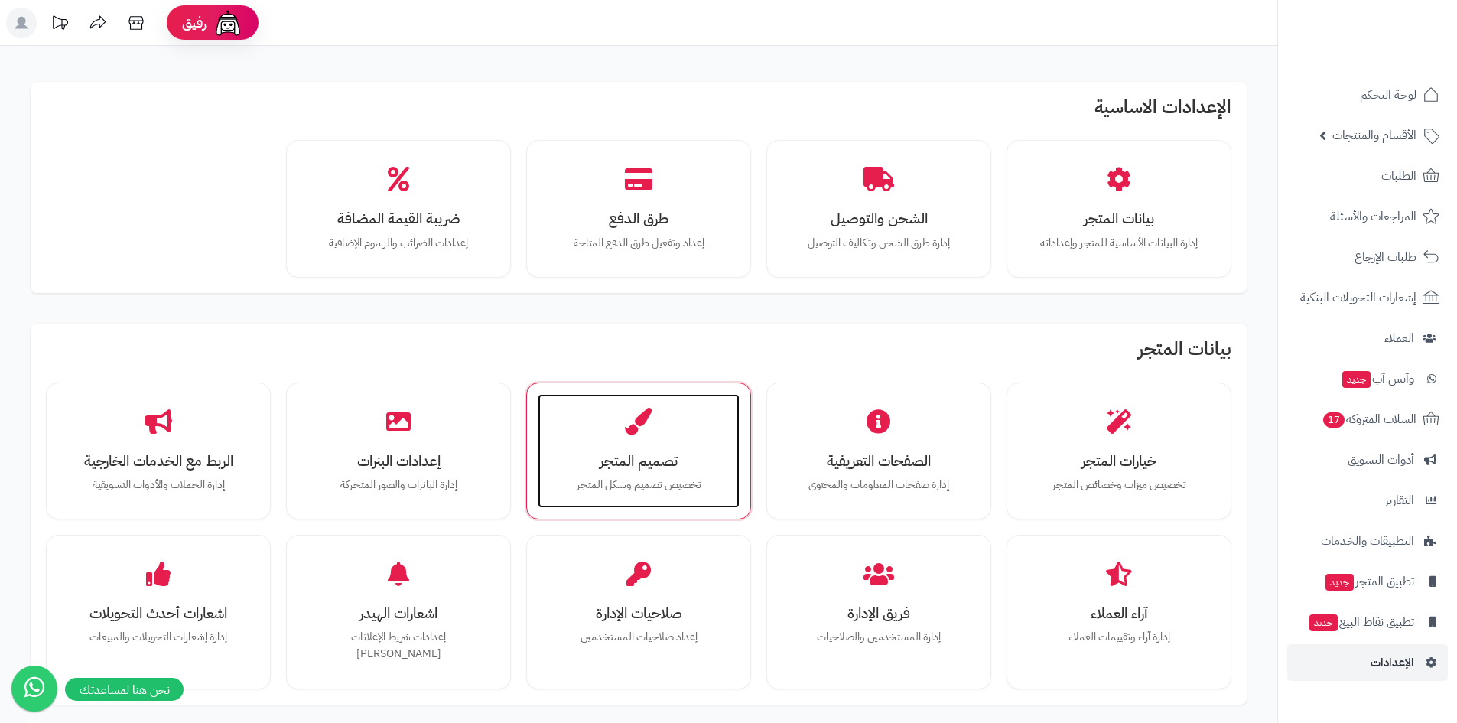
click at [678, 466] on h3 "تصميم المتجر" at bounding box center [638, 461] width 171 height 16
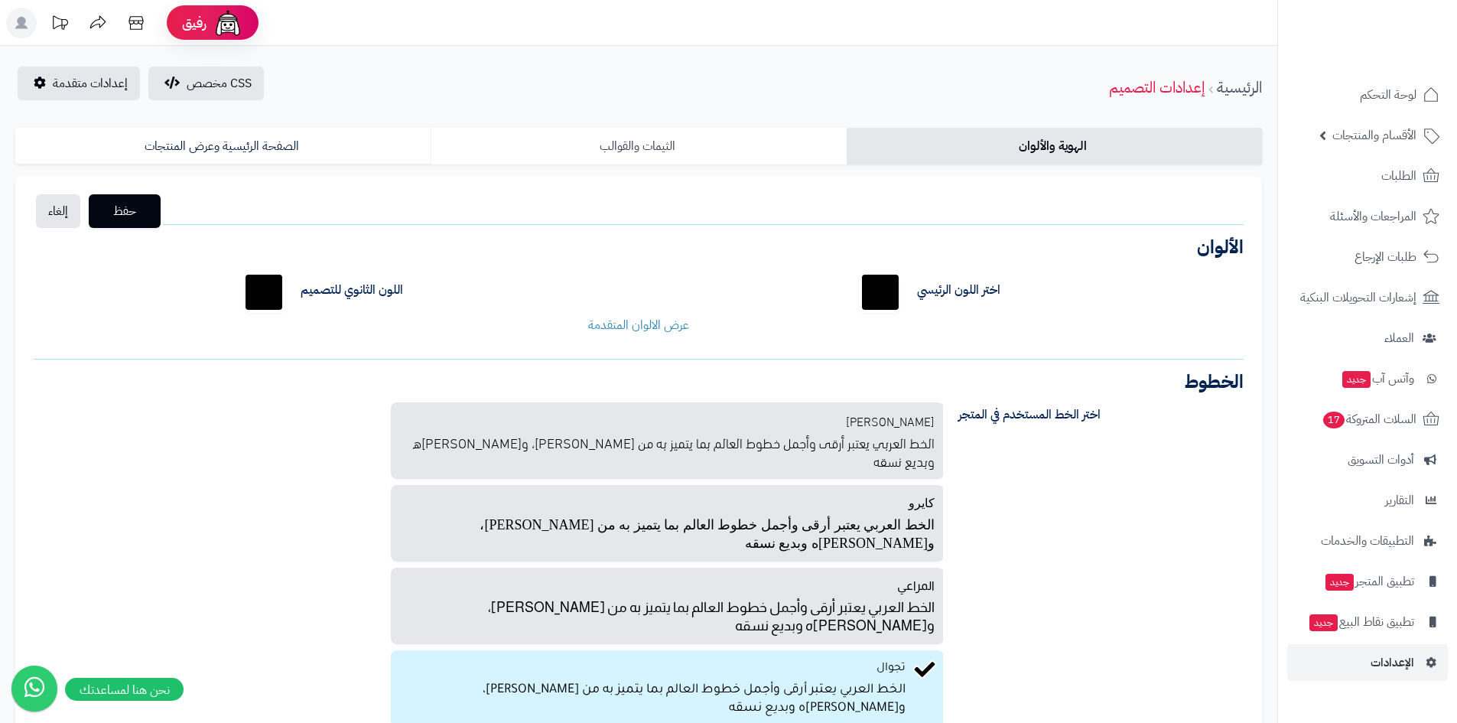
click at [709, 143] on link "الثيمات والقوالب" at bounding box center [638, 146] width 415 height 37
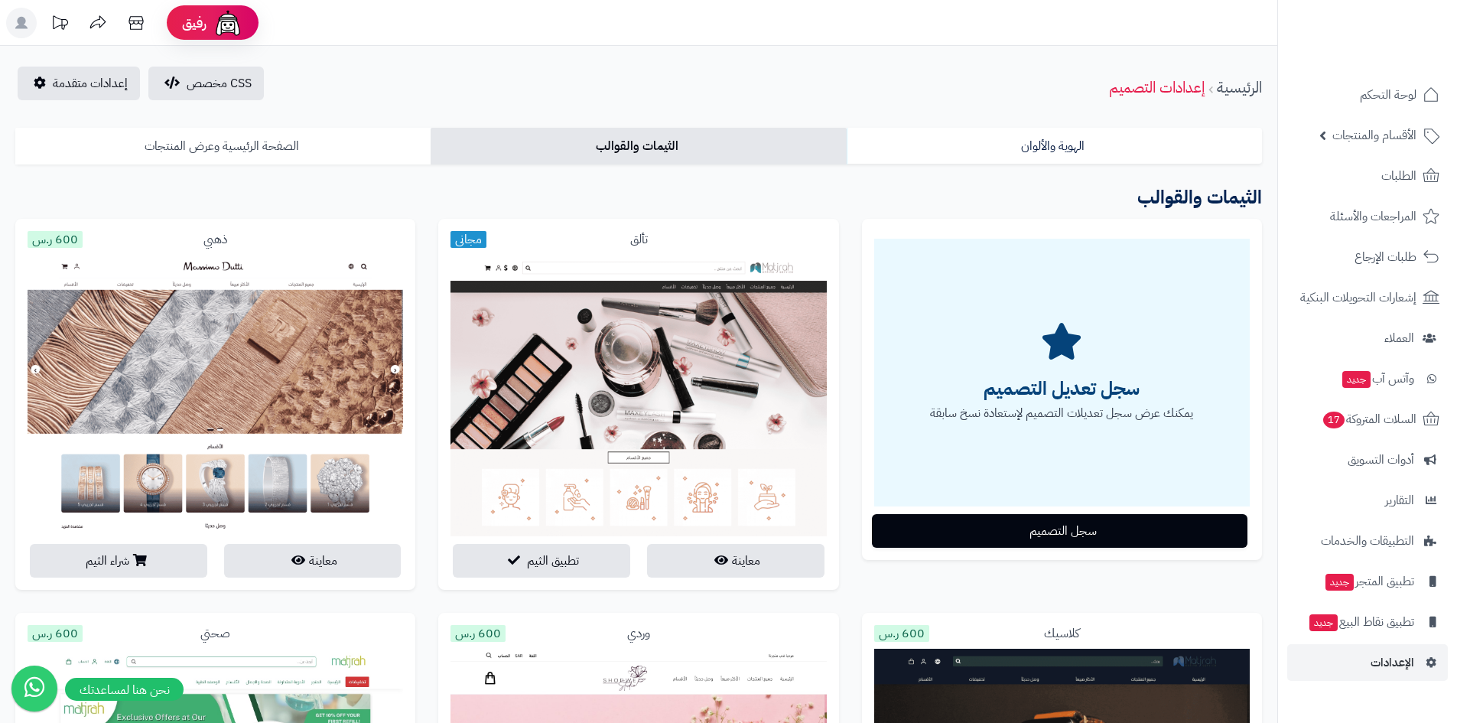
click at [363, 137] on link "الصفحة الرئيسية وعرض المنتجات" at bounding box center [222, 146] width 415 height 37
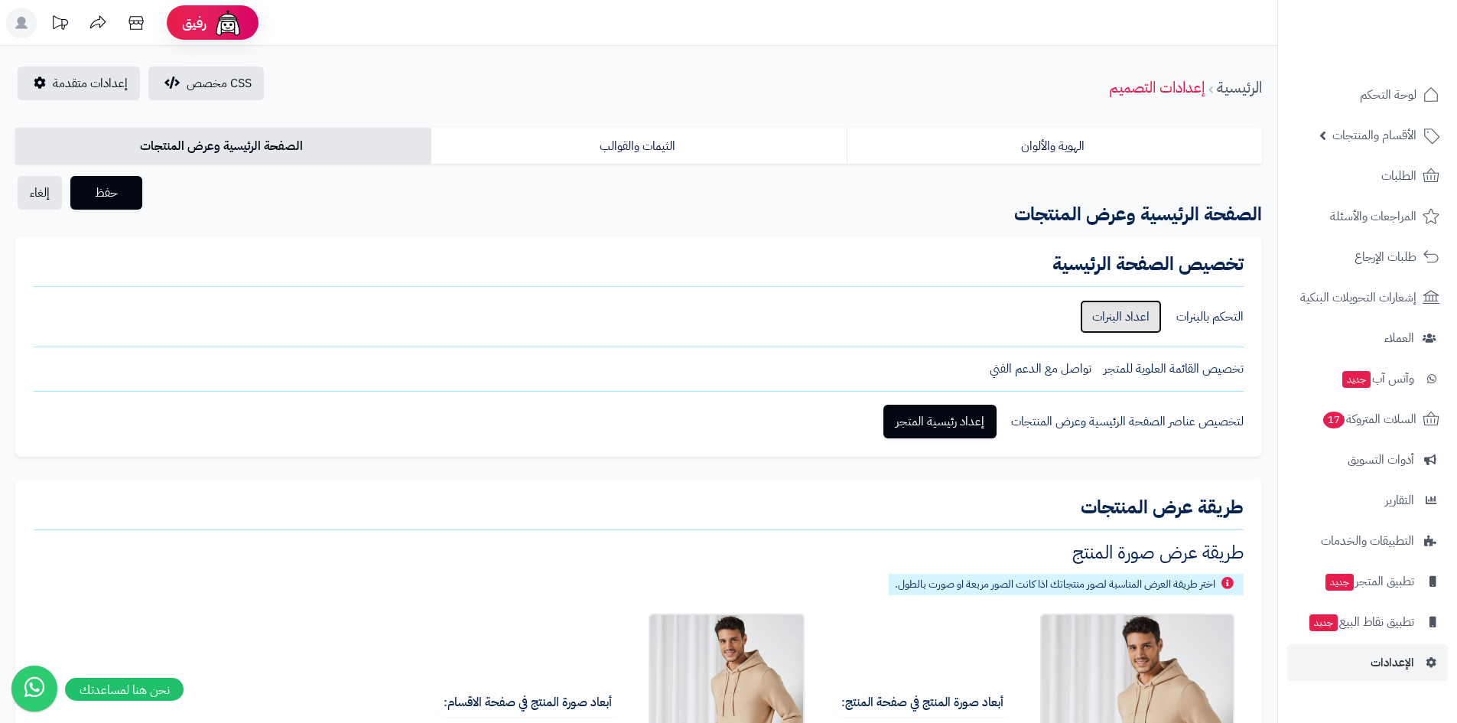
click at [1101, 325] on link "اعداد البنرات" at bounding box center [1121, 317] width 82 height 34
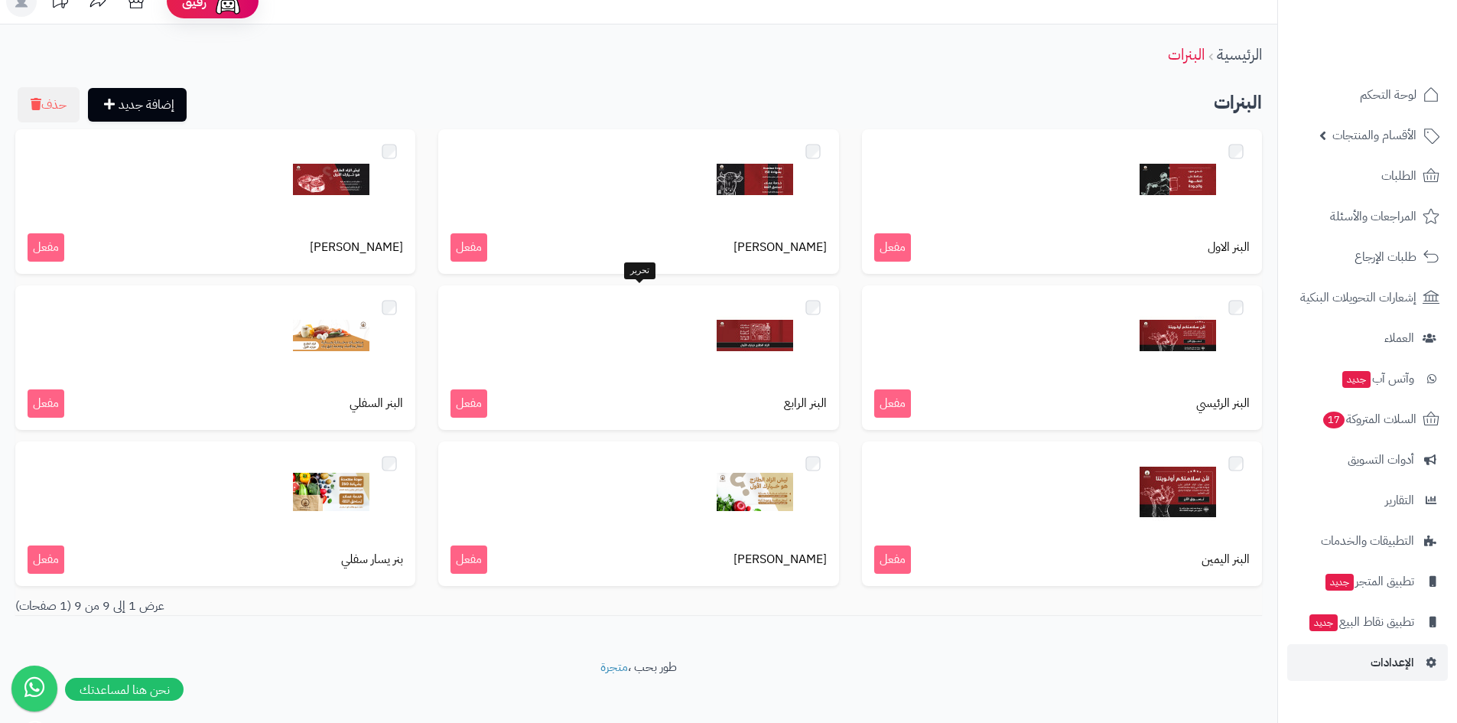
scroll to position [34, 0]
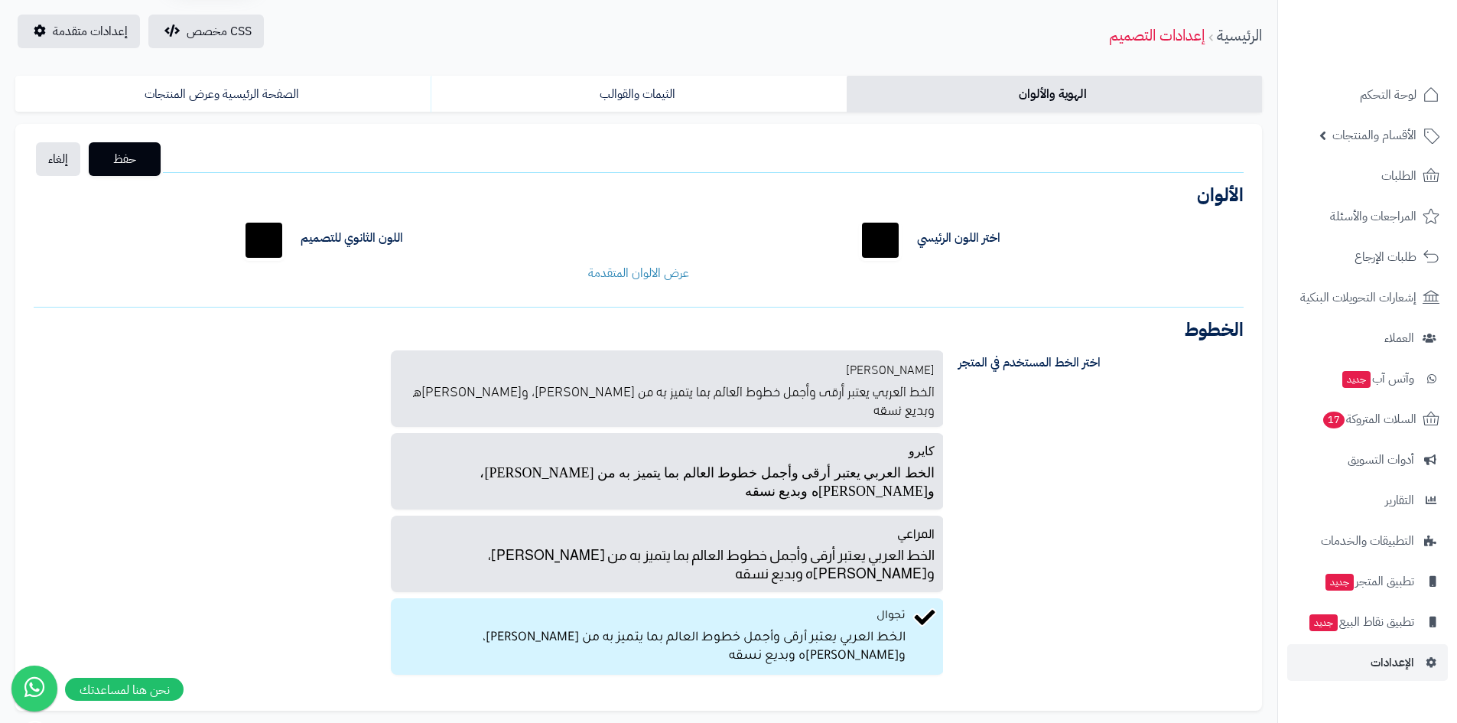
scroll to position [133, 0]
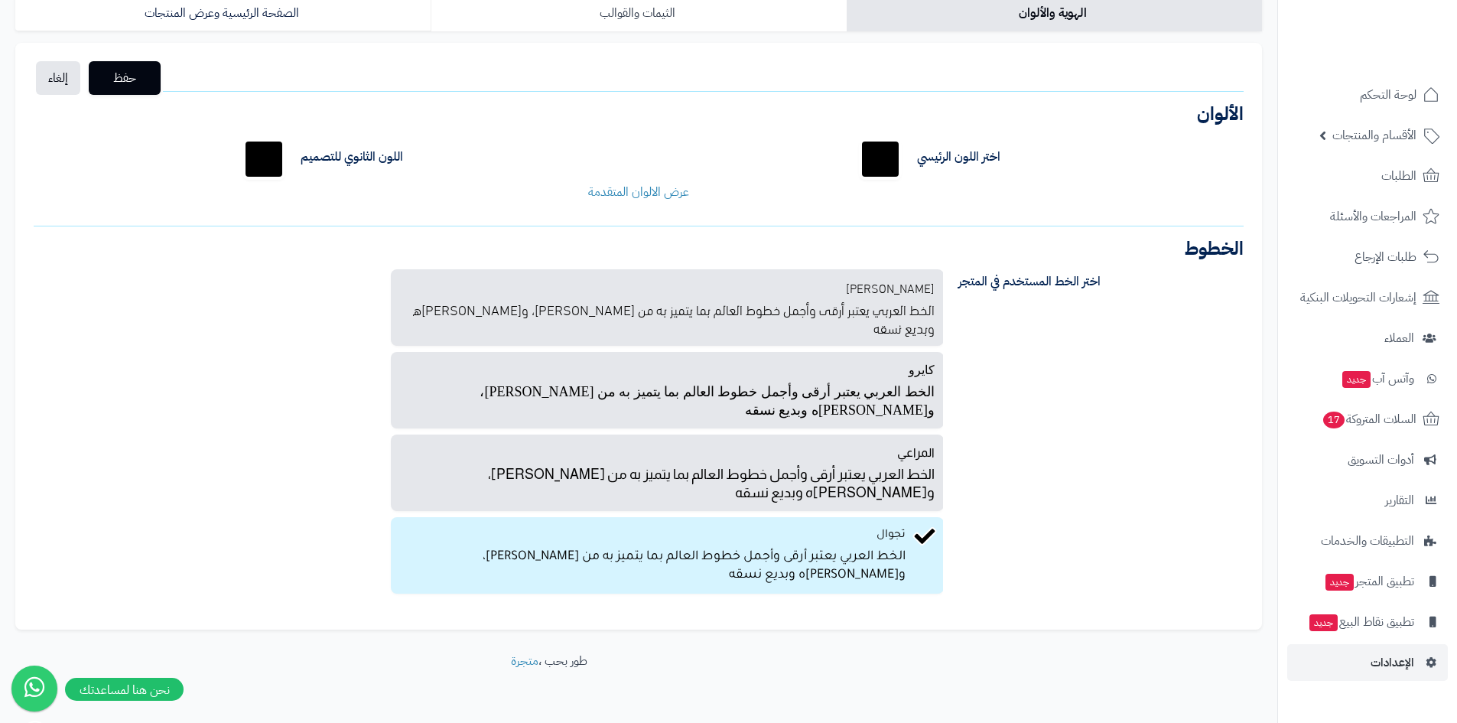
click at [667, 24] on link "الثيمات والقوالب" at bounding box center [638, 13] width 415 height 37
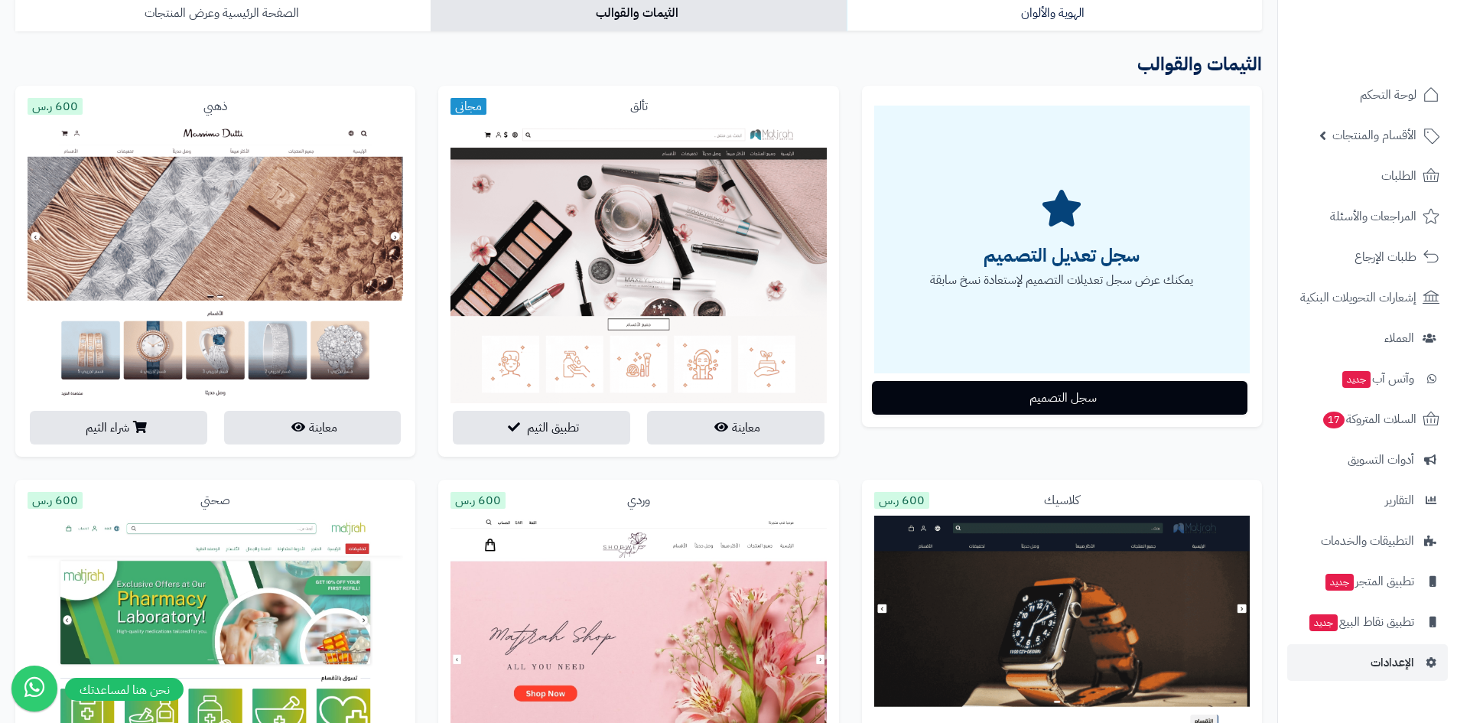
click at [311, 15] on link "الصفحة الرئيسية وعرض المنتجات" at bounding box center [222, 13] width 415 height 37
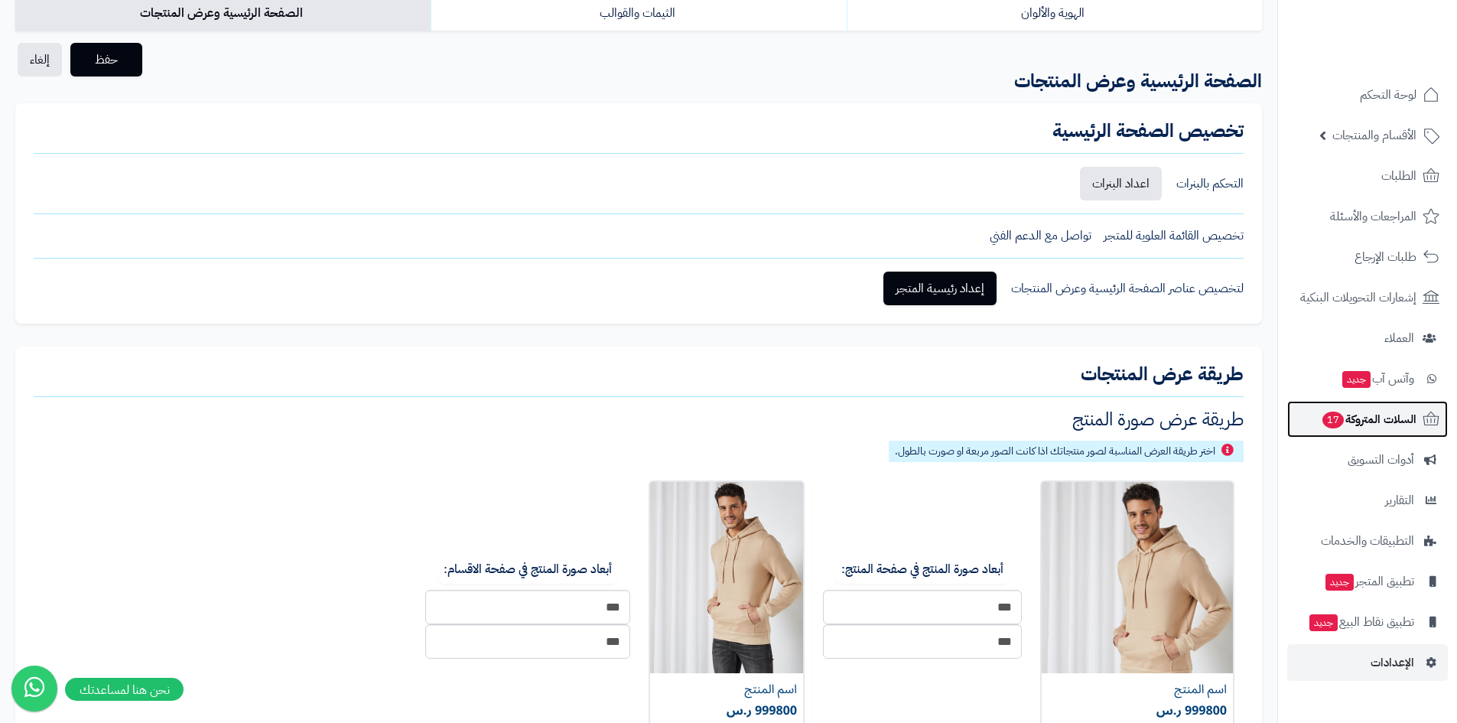
click at [1403, 415] on span "السلات المتروكة 17" at bounding box center [1369, 418] width 96 height 21
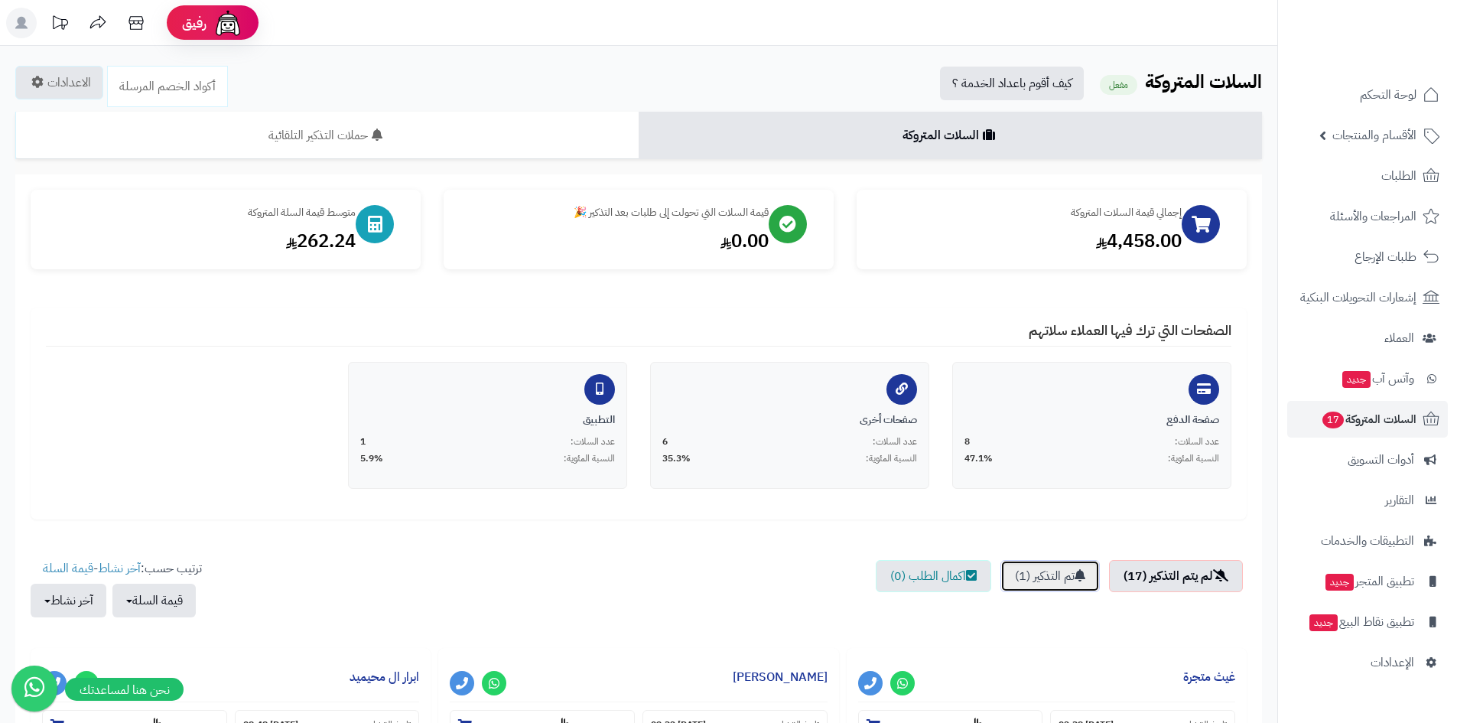
click at [1021, 570] on link "تم التذكير (1)" at bounding box center [1049, 576] width 99 height 32
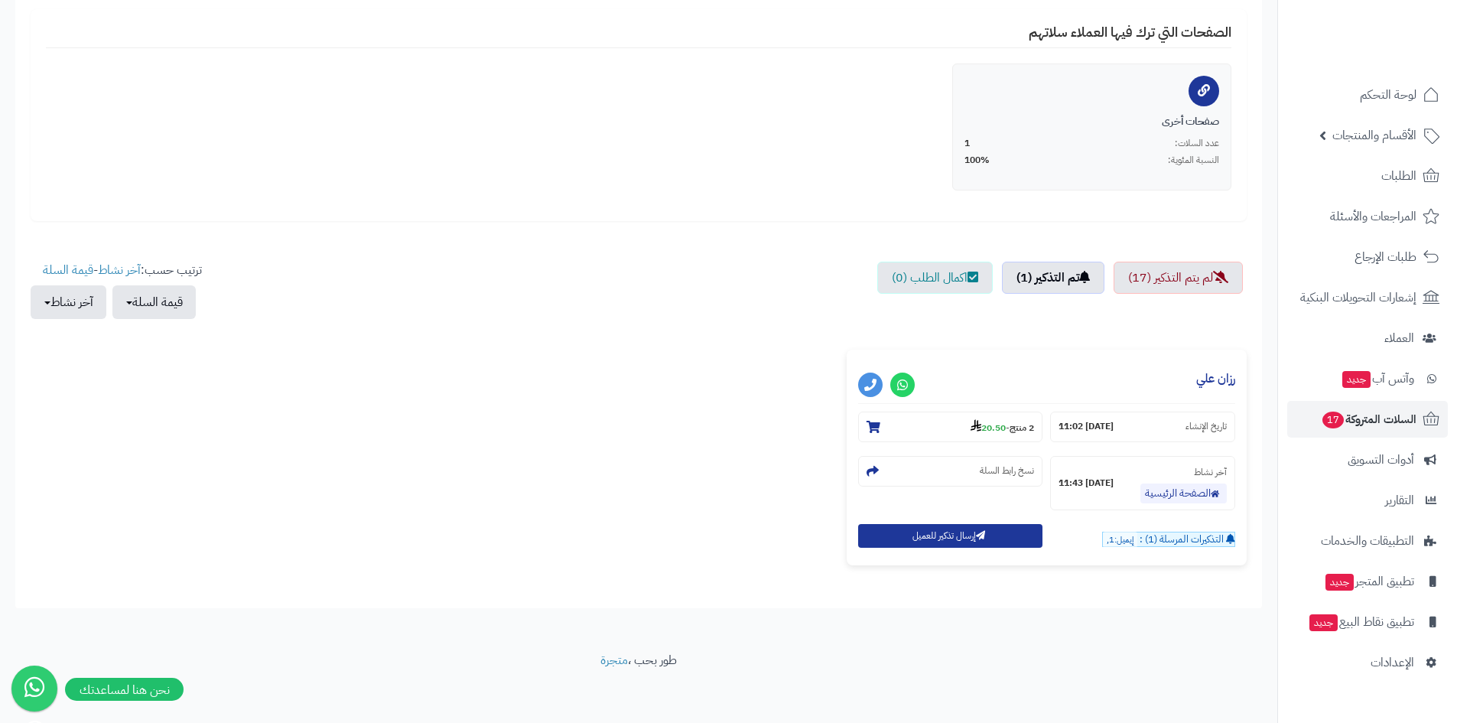
scroll to position [304, 0]
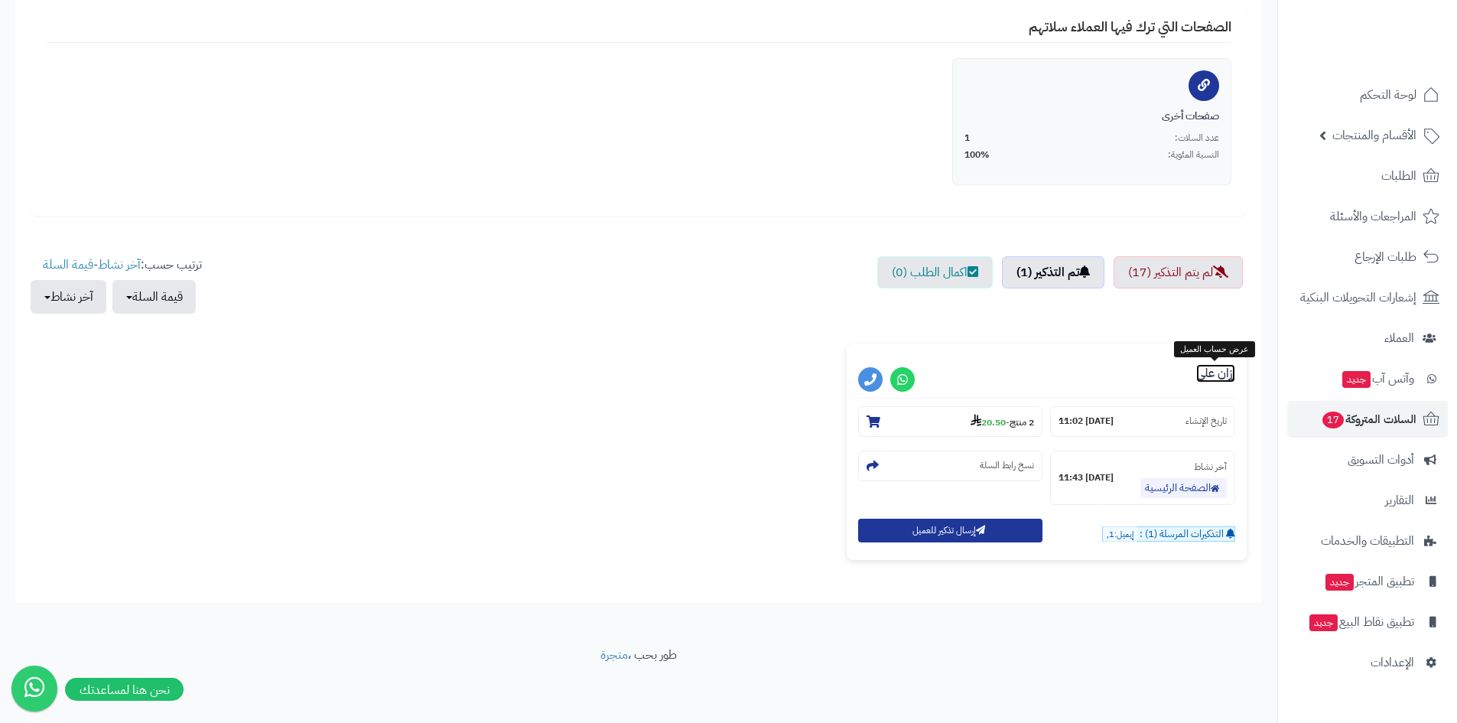
click at [1220, 375] on link "رزان علي" at bounding box center [1215, 373] width 39 height 18
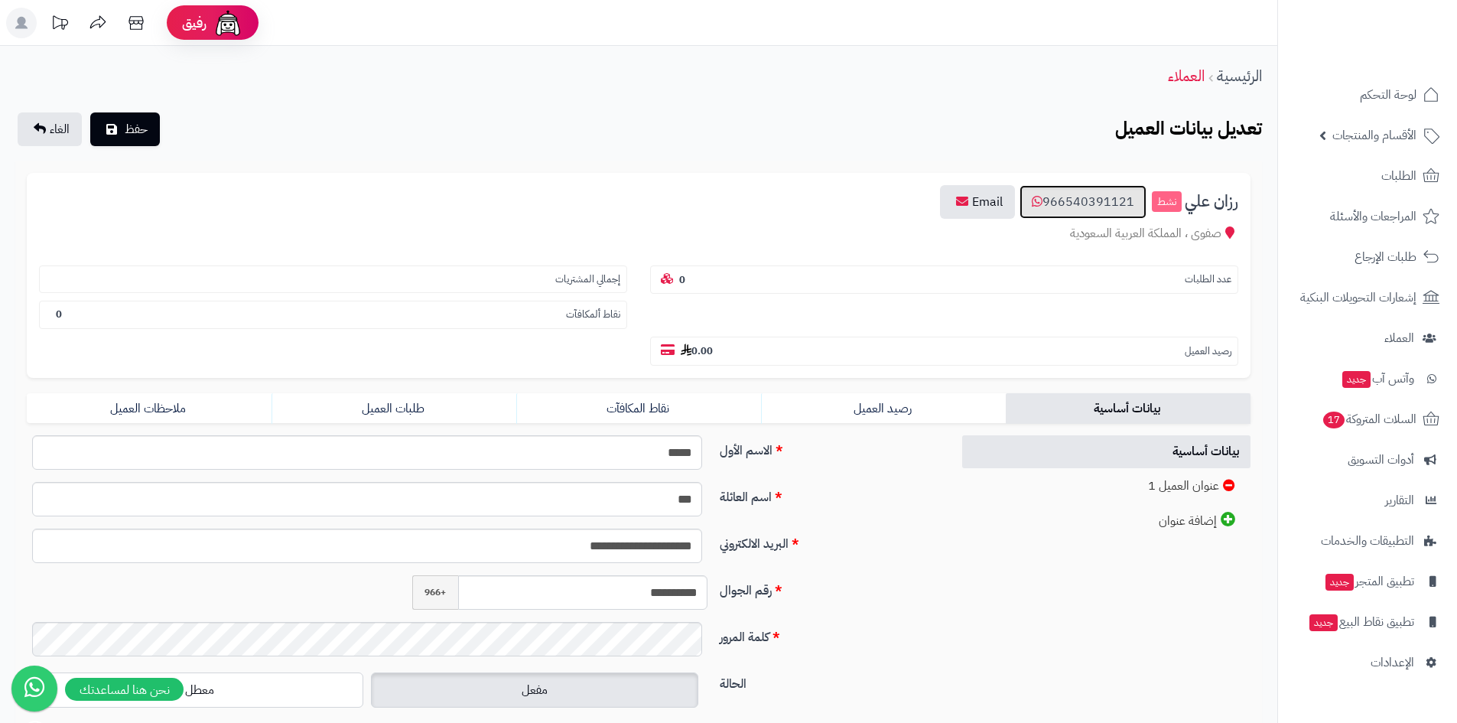
click at [1073, 202] on link "966540391121" at bounding box center [1082, 202] width 127 height 34
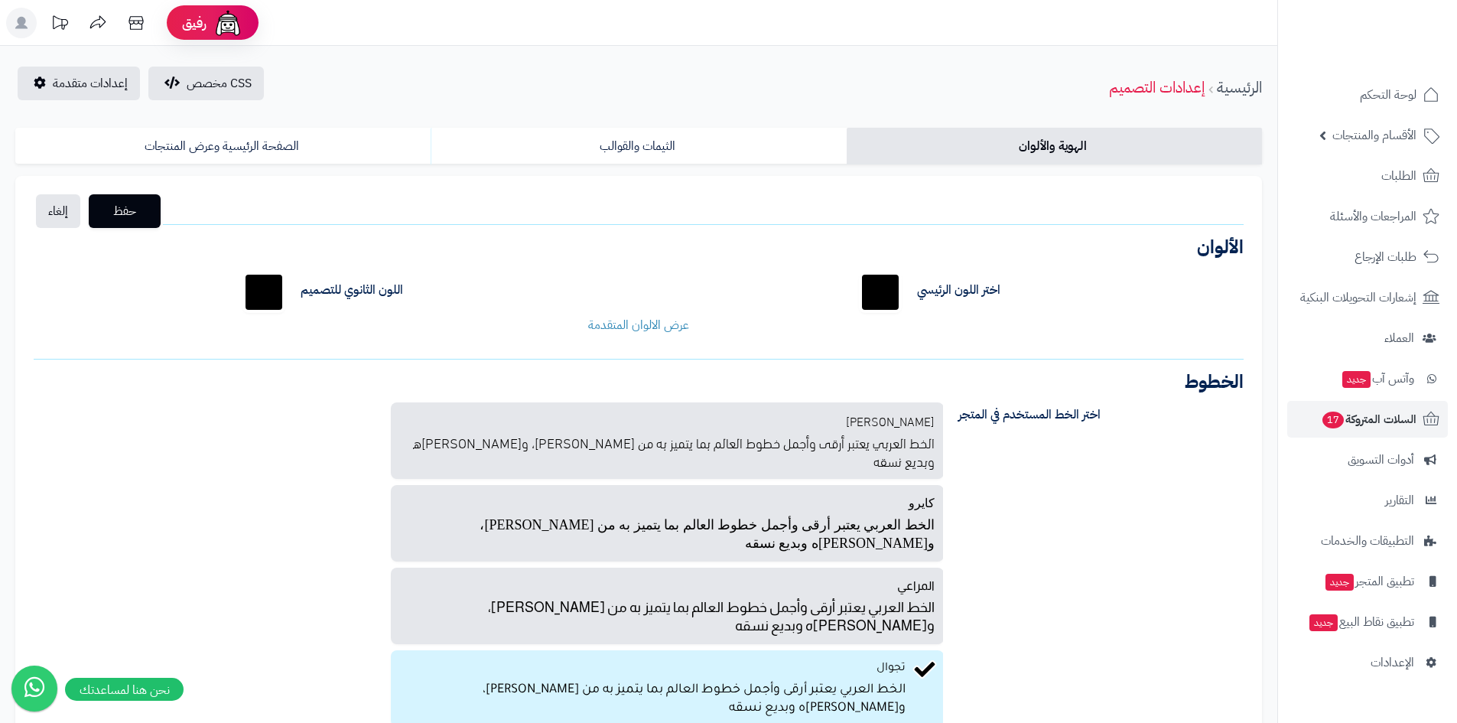
scroll to position [124, 0]
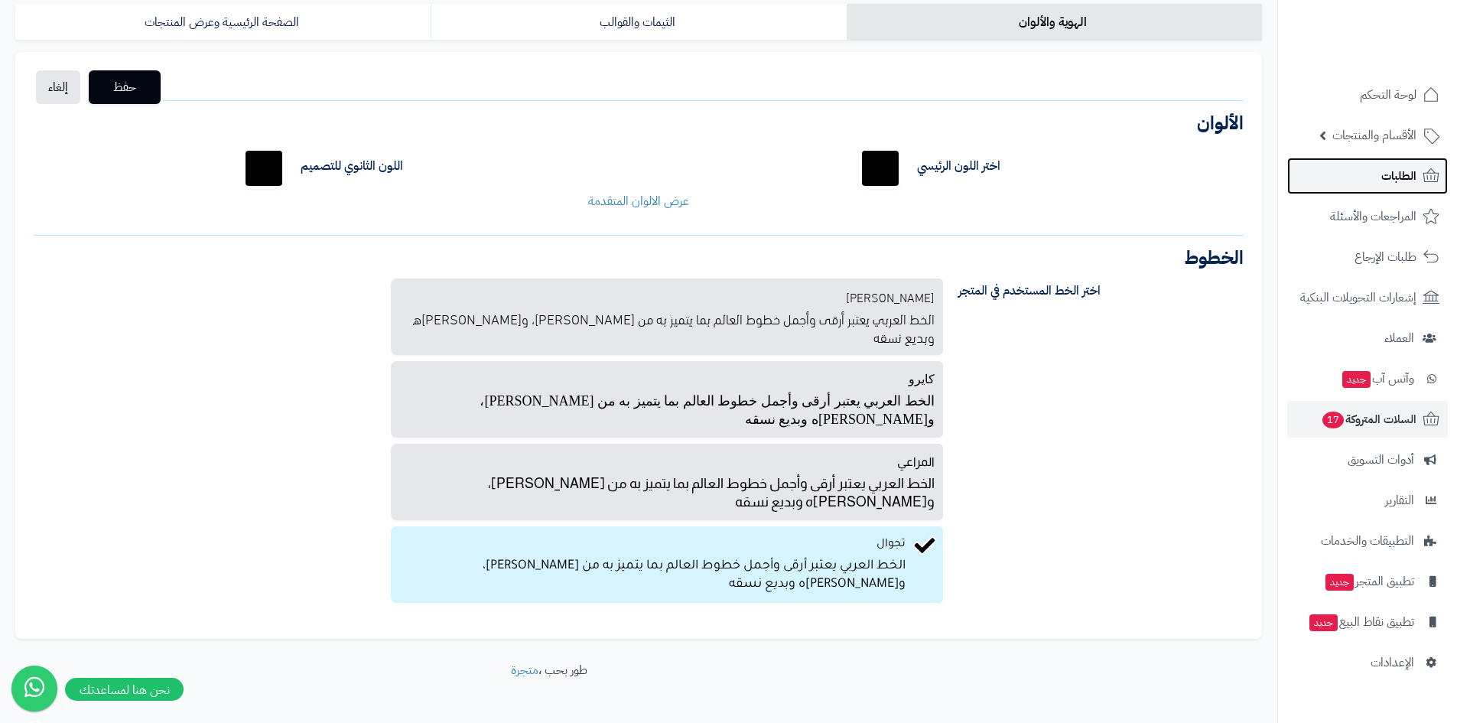
click at [1401, 174] on span "الطلبات" at bounding box center [1398, 175] width 35 height 21
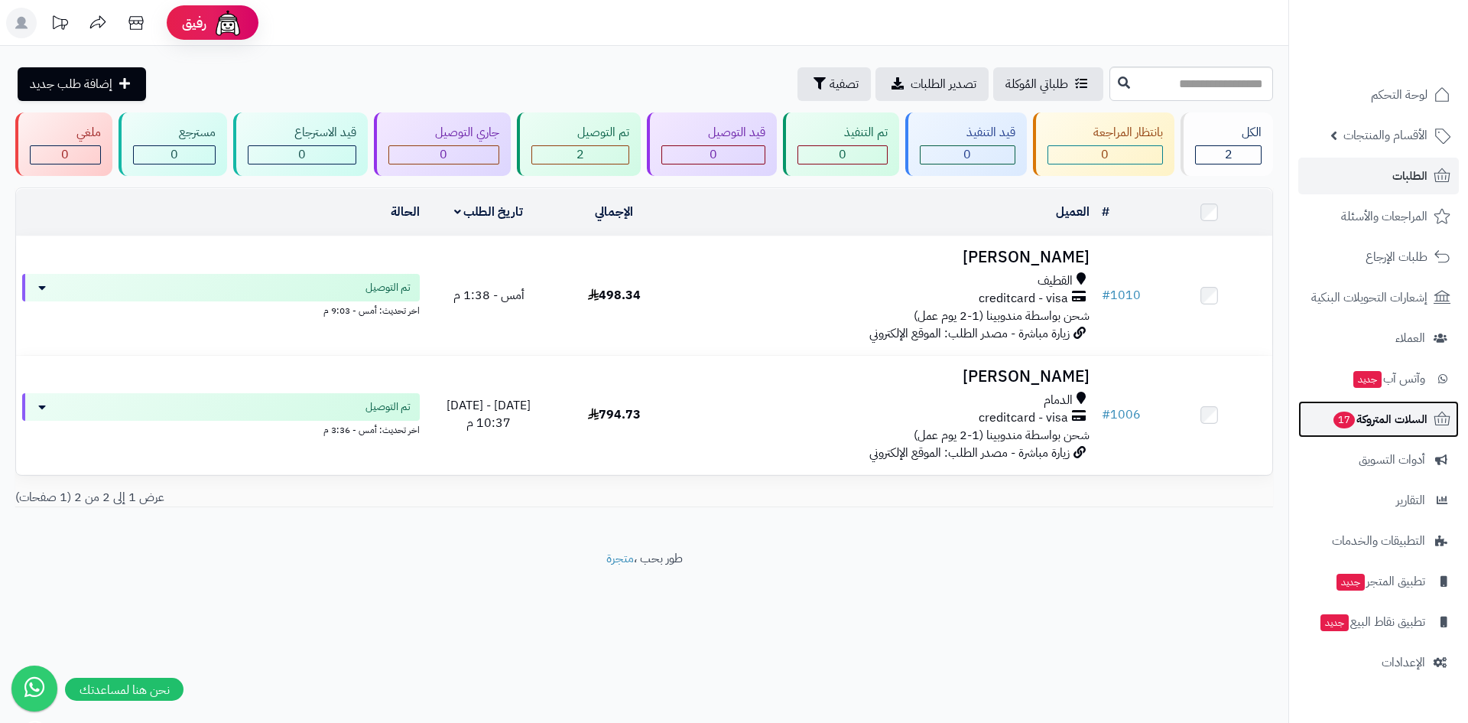
click at [1397, 419] on span "السلات المتروكة 17" at bounding box center [1380, 418] width 96 height 21
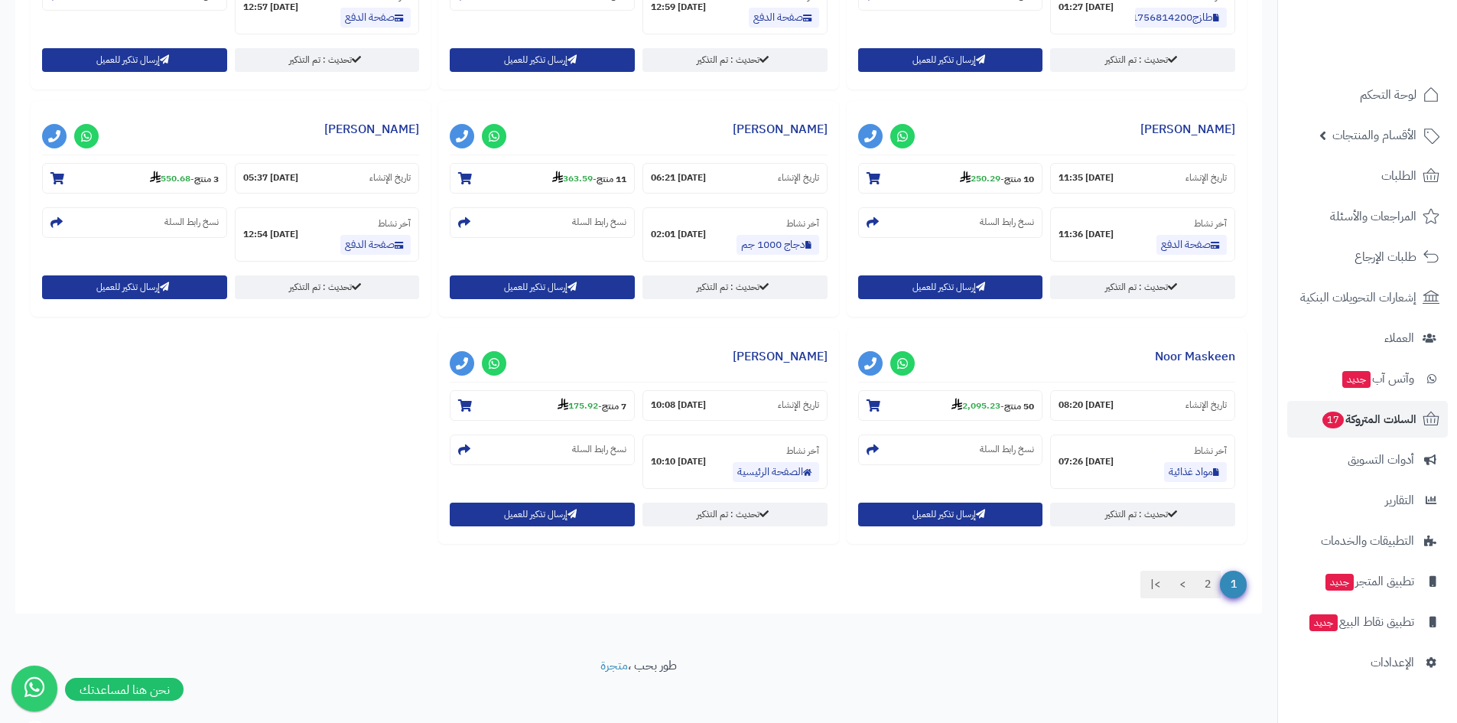
scroll to position [1464, 0]
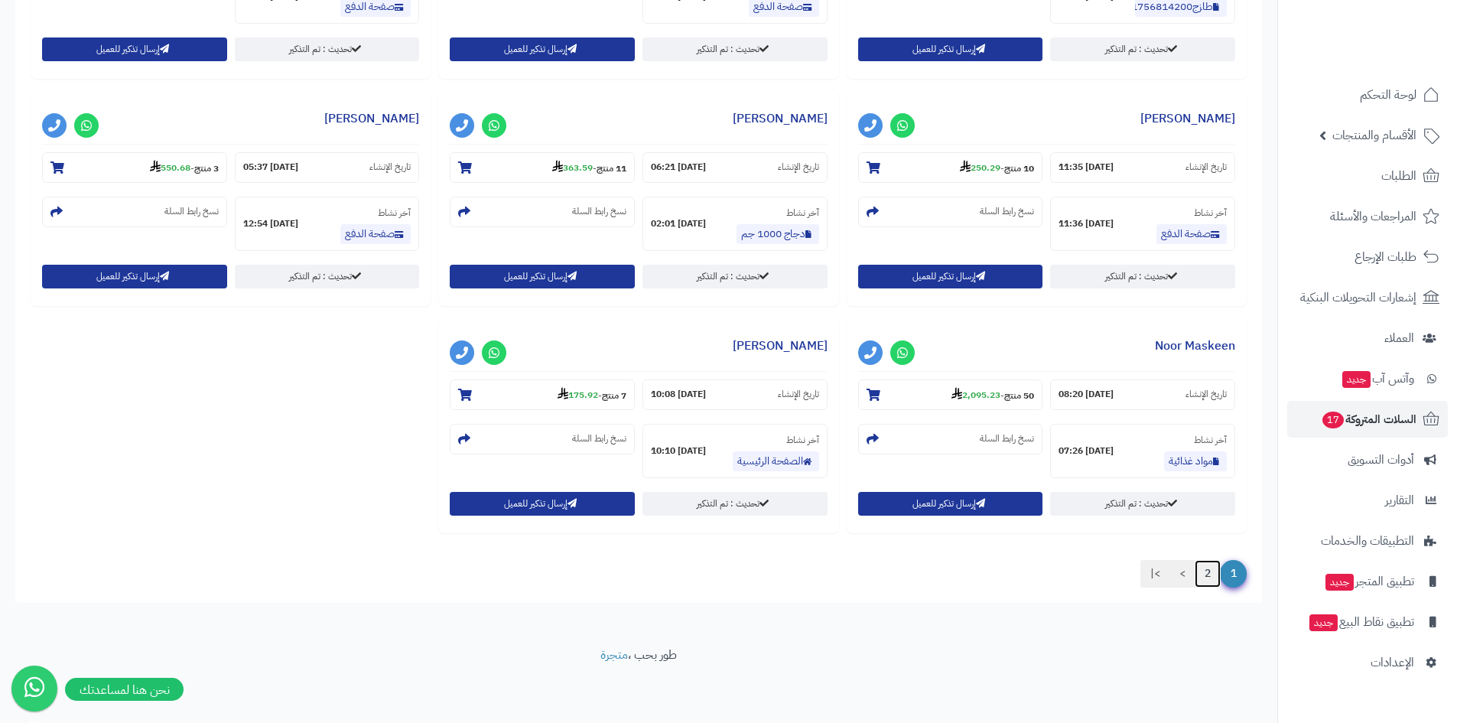
click at [1205, 576] on link "2" at bounding box center [1208, 574] width 26 height 28
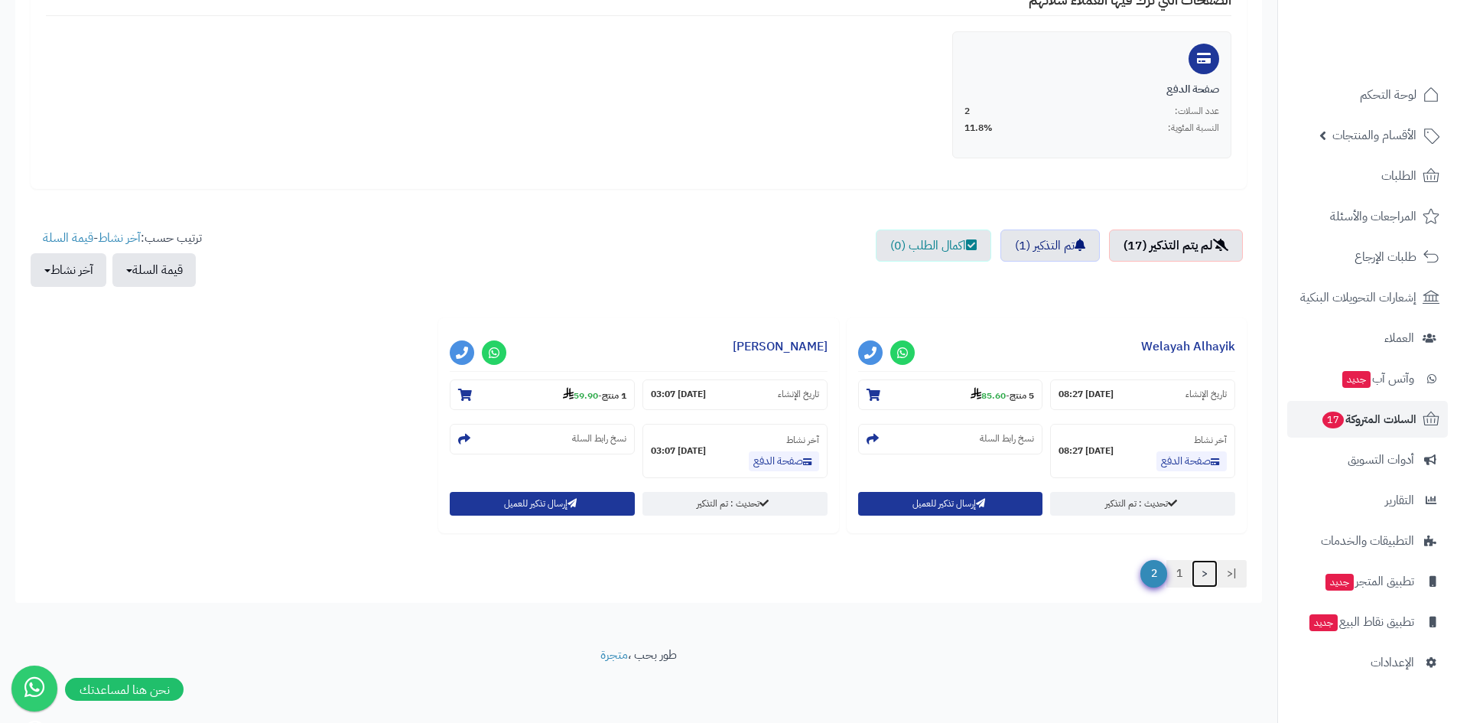
click at [1195, 574] on link "<" at bounding box center [1204, 574] width 26 height 28
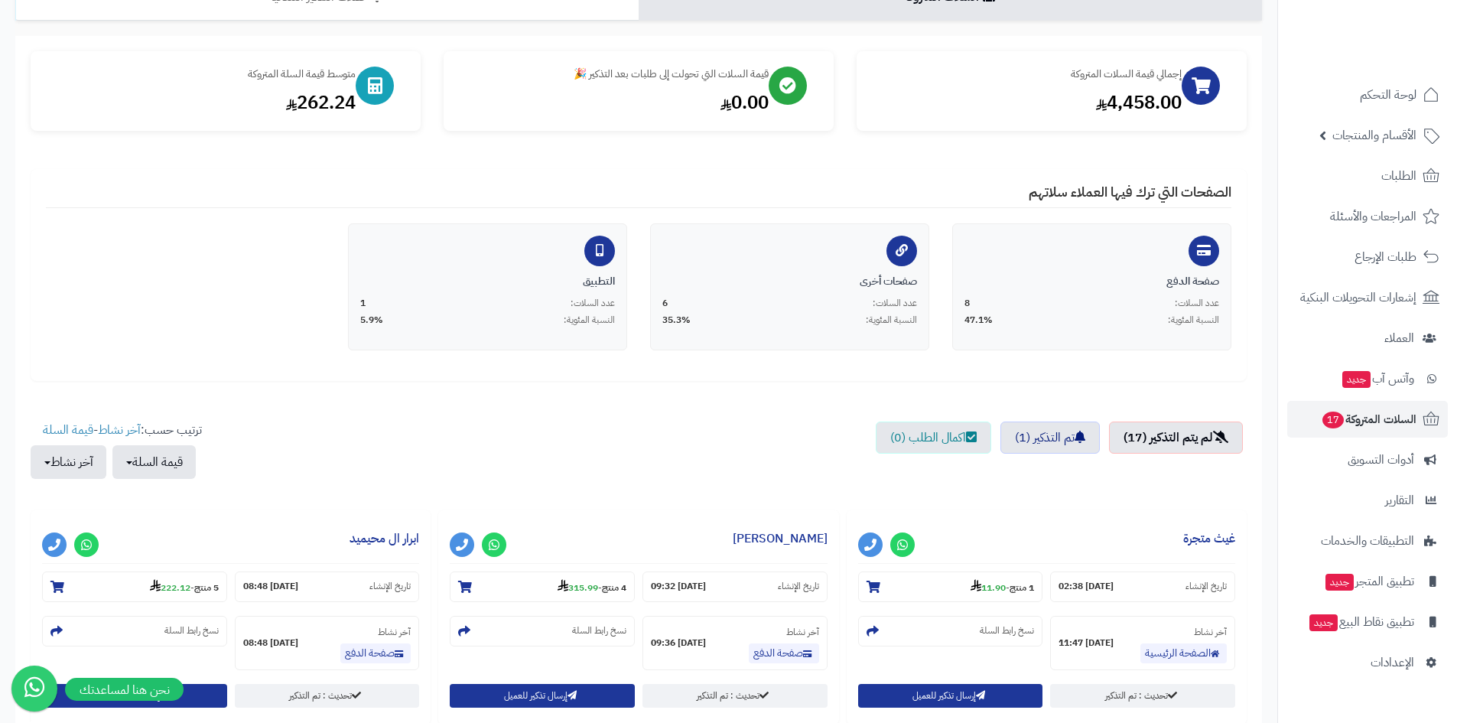
scroll to position [0, 0]
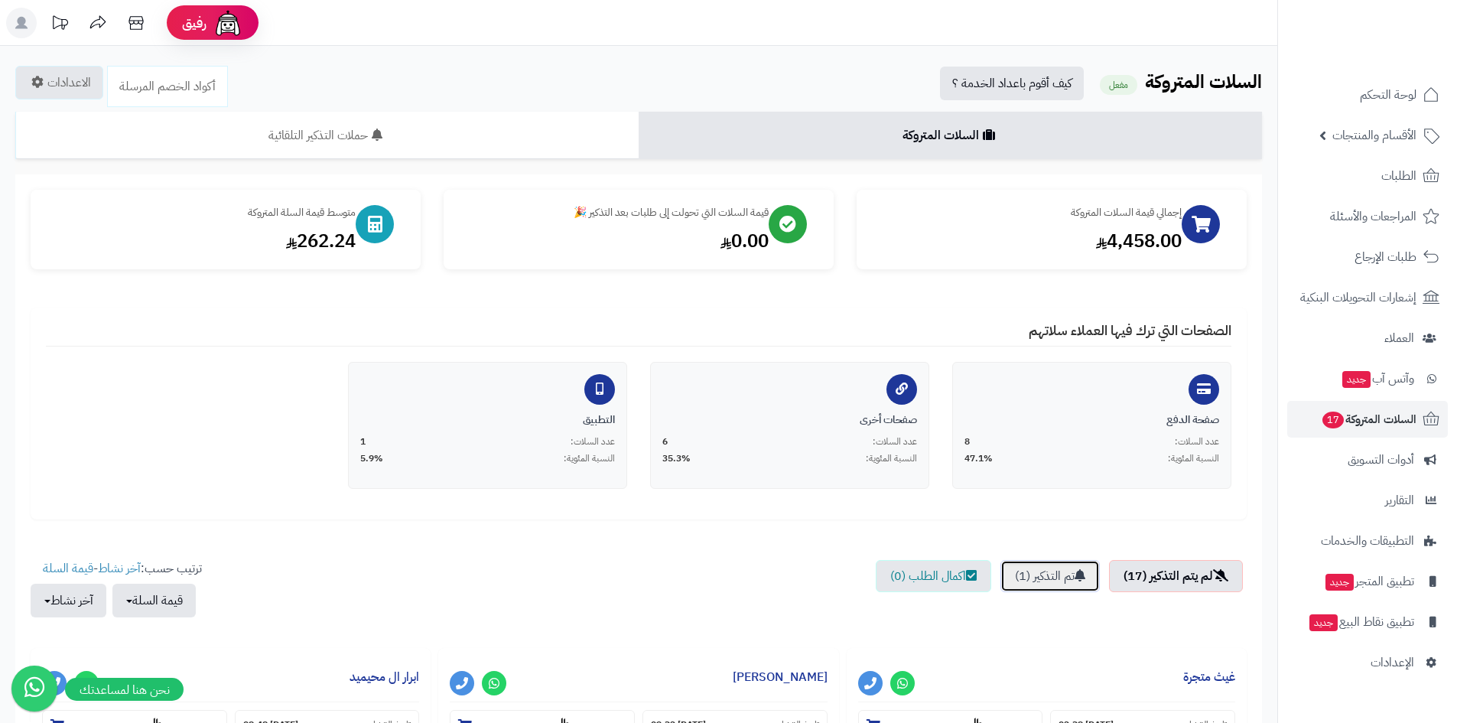
click at [1020, 576] on link "تم التذكير (1)" at bounding box center [1049, 576] width 99 height 32
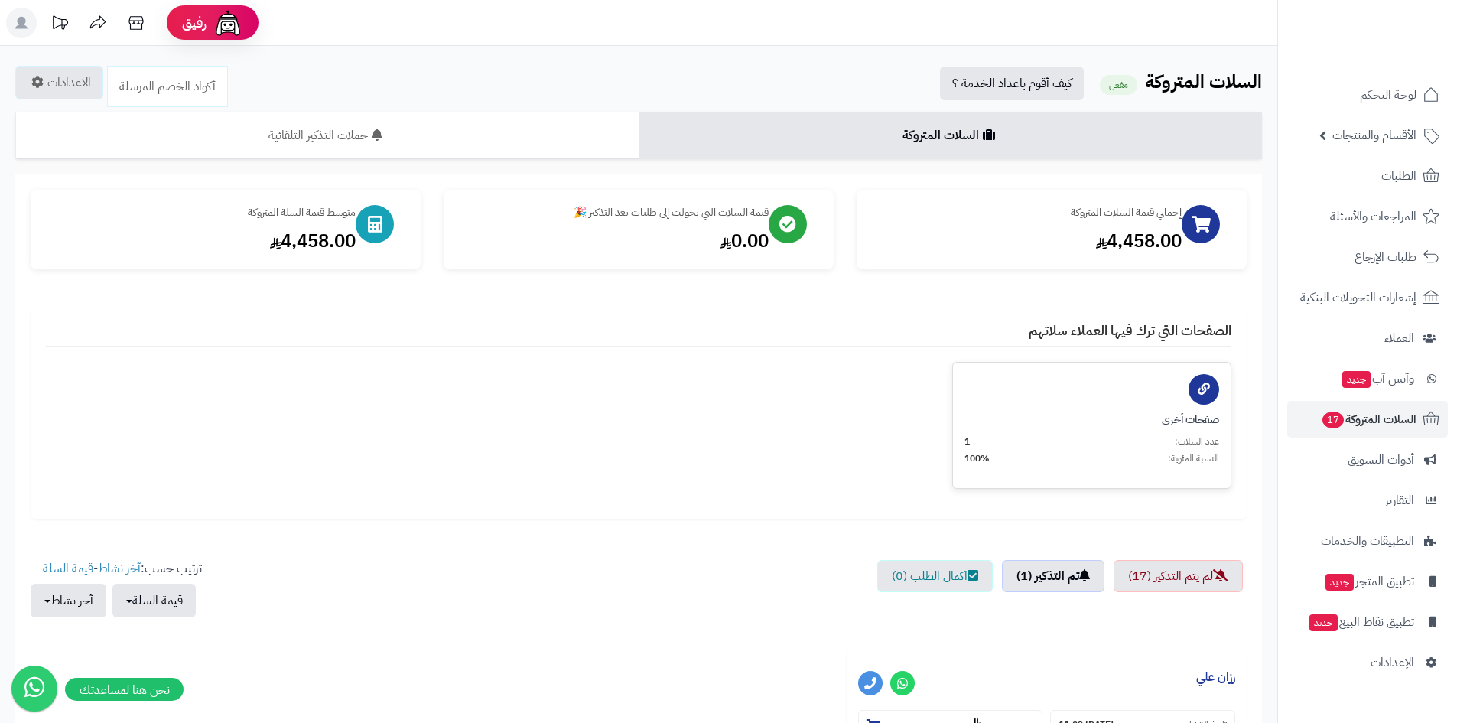
click at [1128, 450] on div "عدد السلات: 1 النسبة المئوية: 100%" at bounding box center [1091, 450] width 255 height 30
click at [1043, 571] on link "تم التذكير (1)" at bounding box center [1053, 576] width 102 height 32
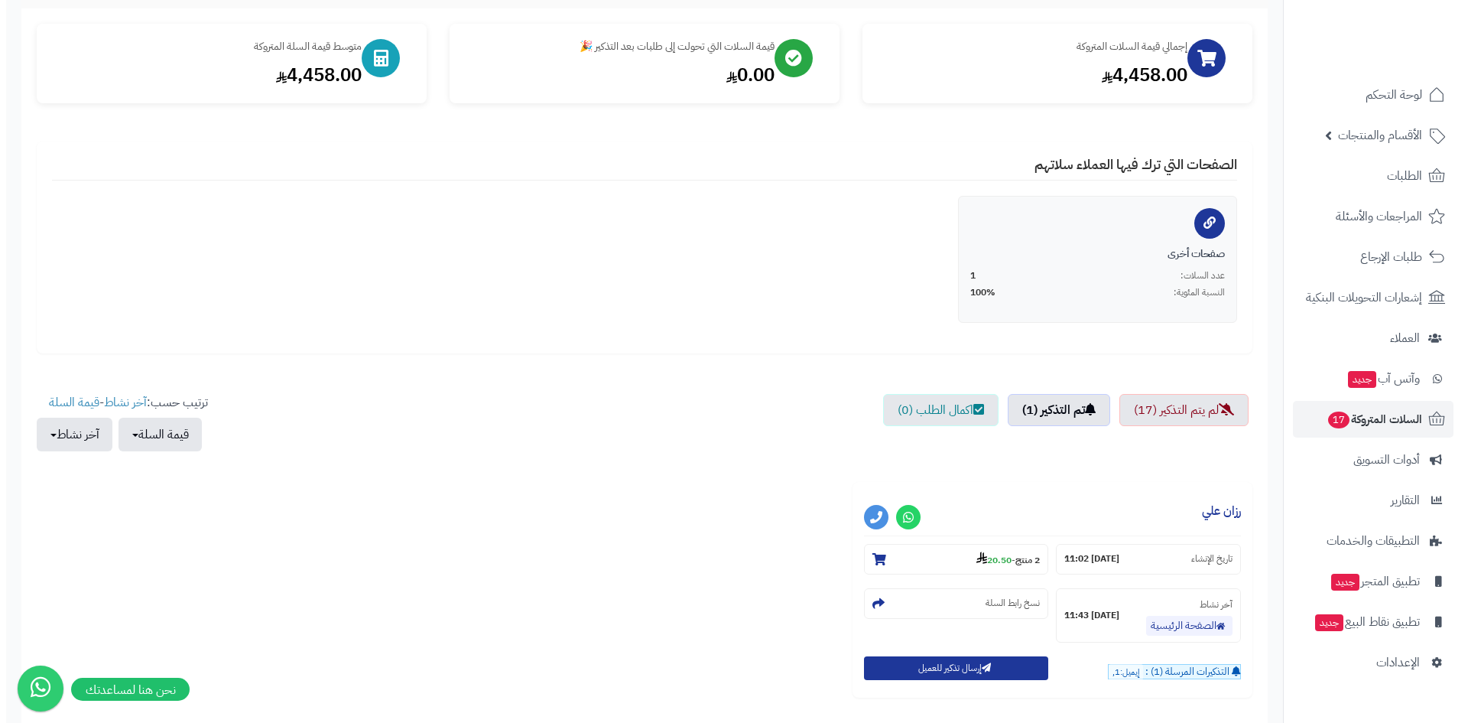
scroll to position [304, 0]
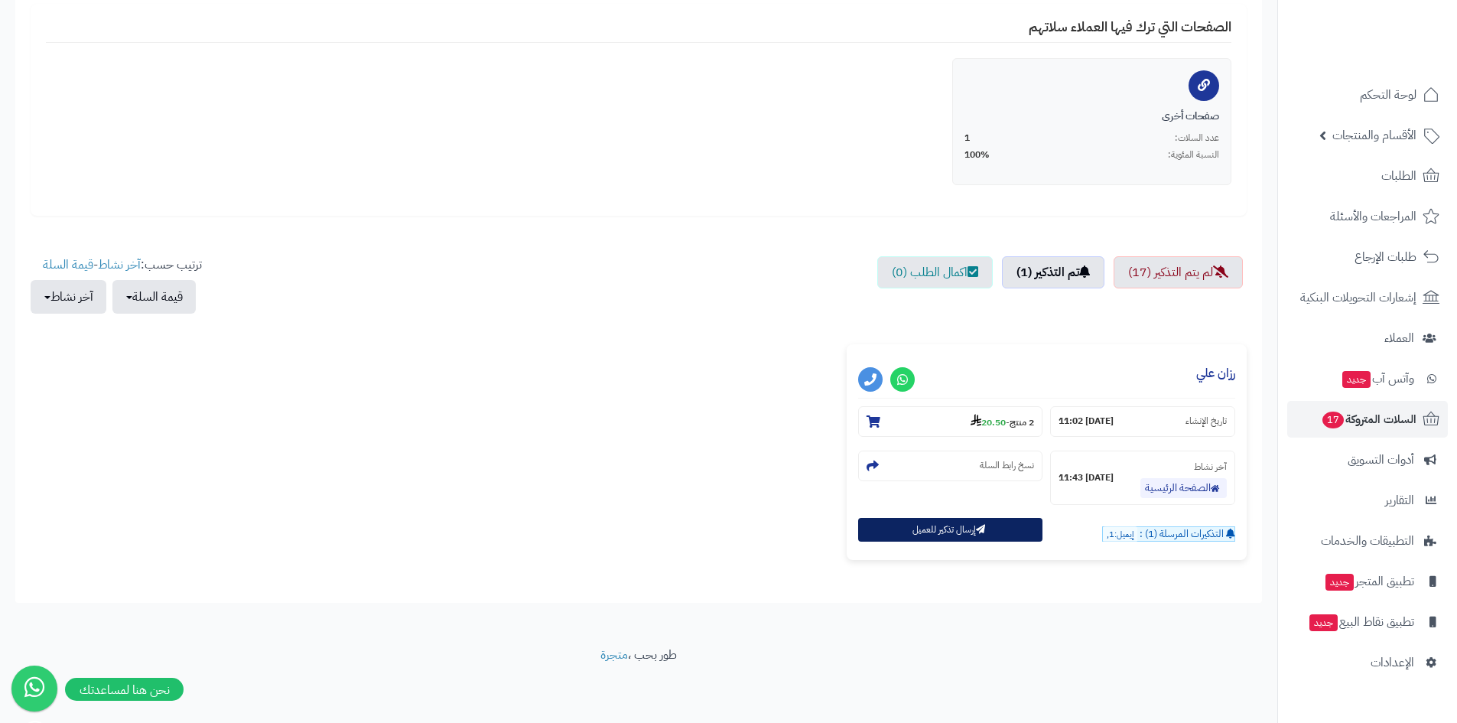
click at [1013, 535] on button "إرسال تذكير للعميل" at bounding box center [950, 530] width 185 height 24
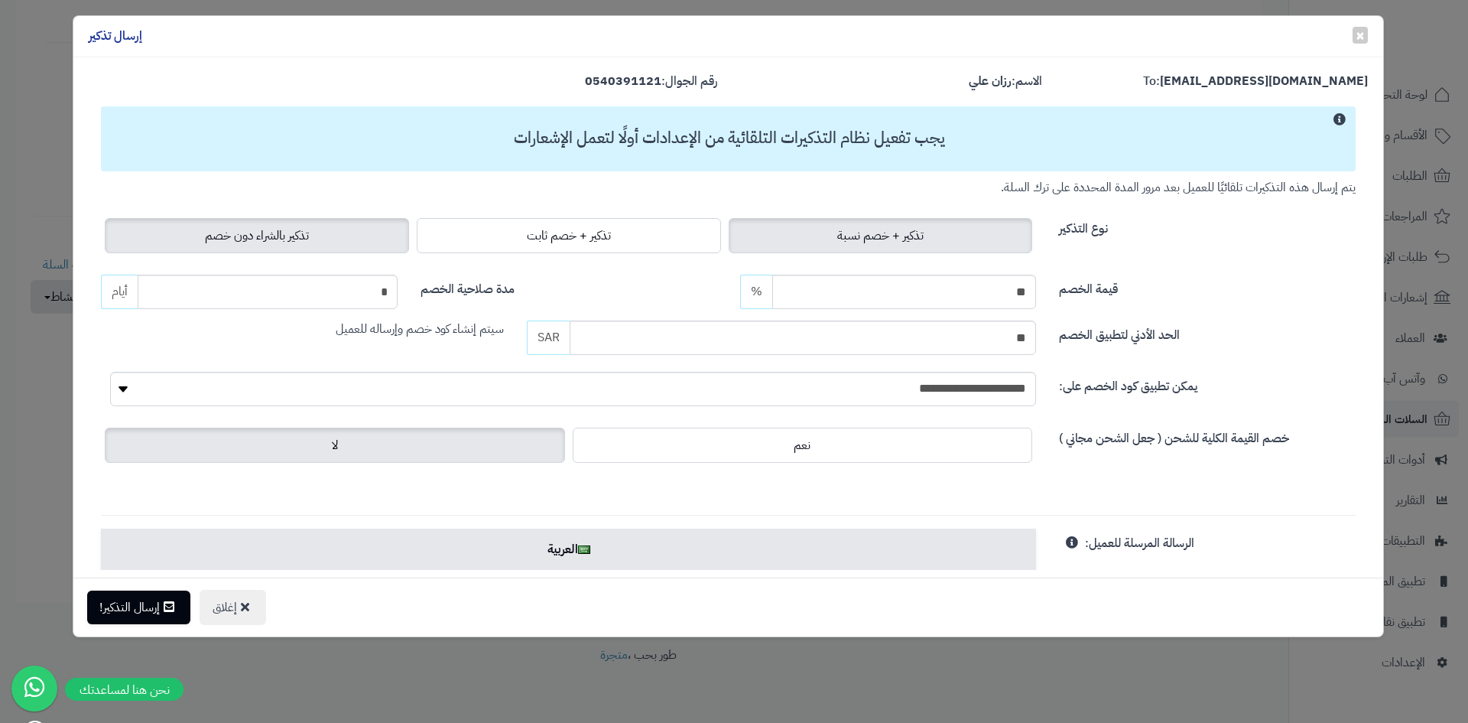
click at [335, 238] on label "تذكير بالشراء دون خصم" at bounding box center [257, 235] width 304 height 35
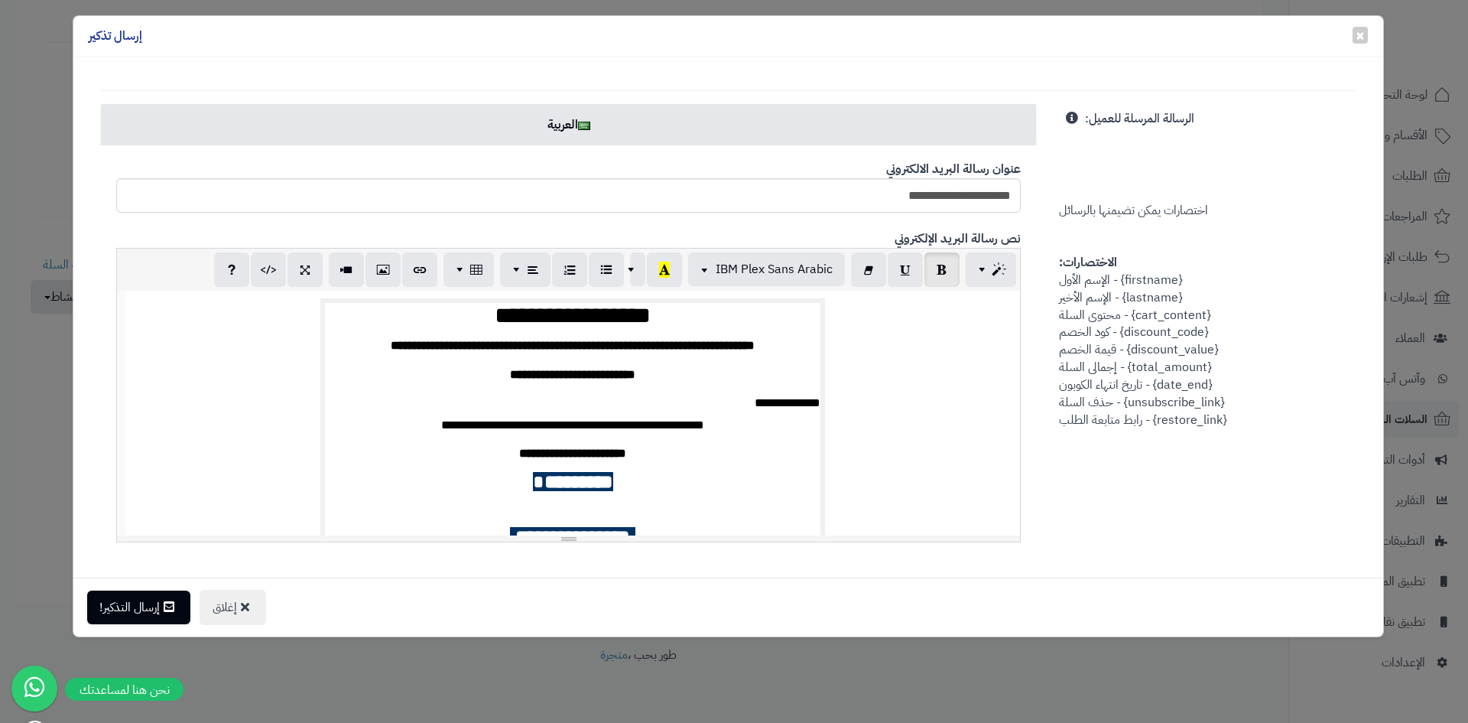
scroll to position [76, 0]
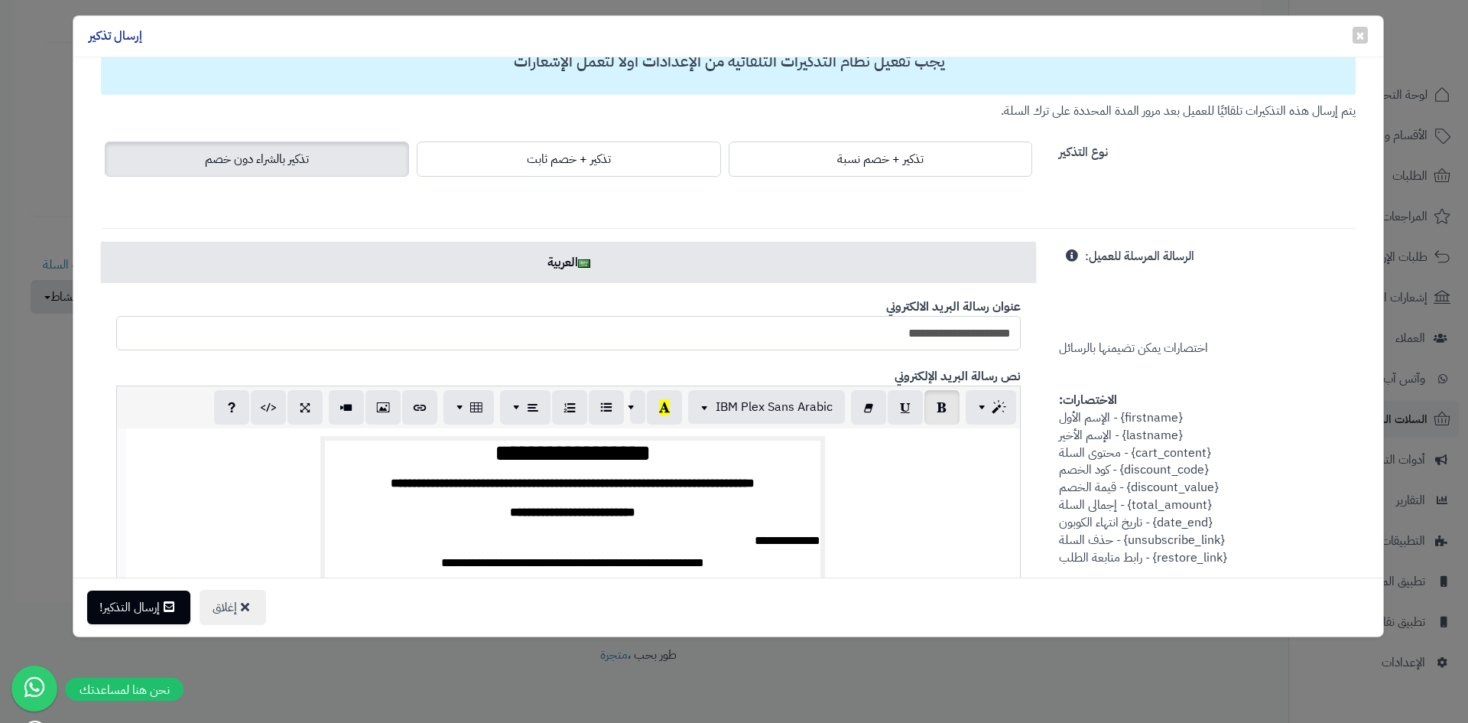
click at [451, 345] on input "**********" at bounding box center [568, 333] width 905 height 34
click at [1074, 319] on div "الرسالة المرسلة للعميل: اختصارات يمكن تضيمنها بالرسائل الاختصارات: {firstname} …" at bounding box center [1208, 404] width 320 height 324
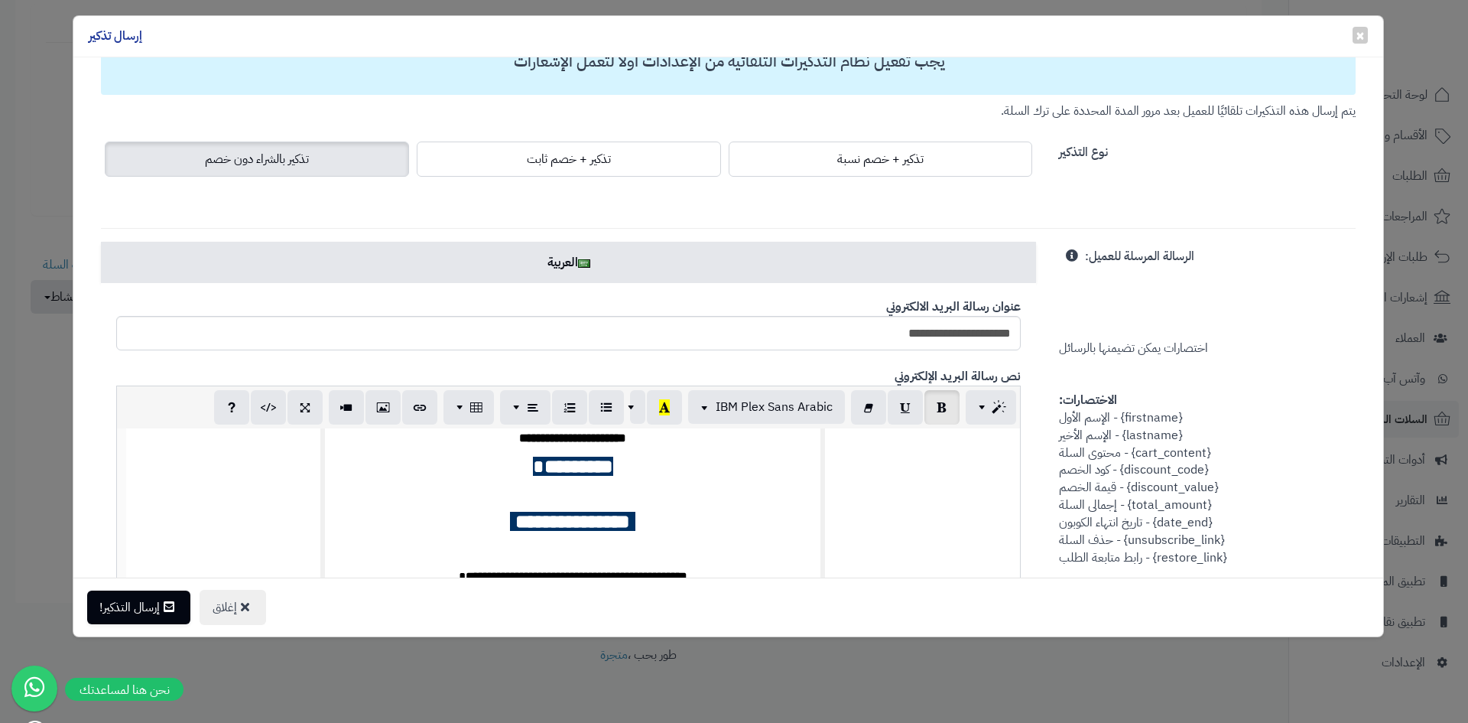
scroll to position [226, 0]
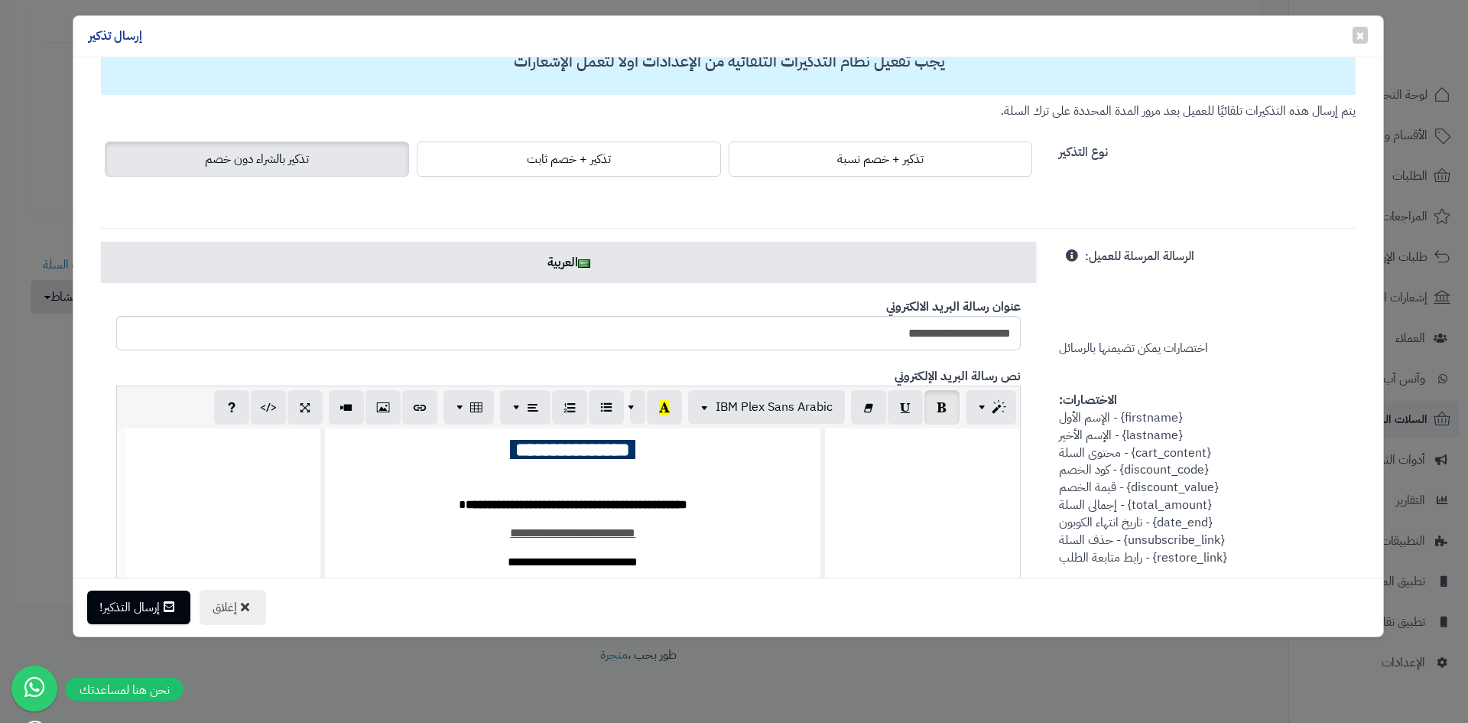
click at [853, 495] on td "**********" at bounding box center [573, 438] width 879 height 454
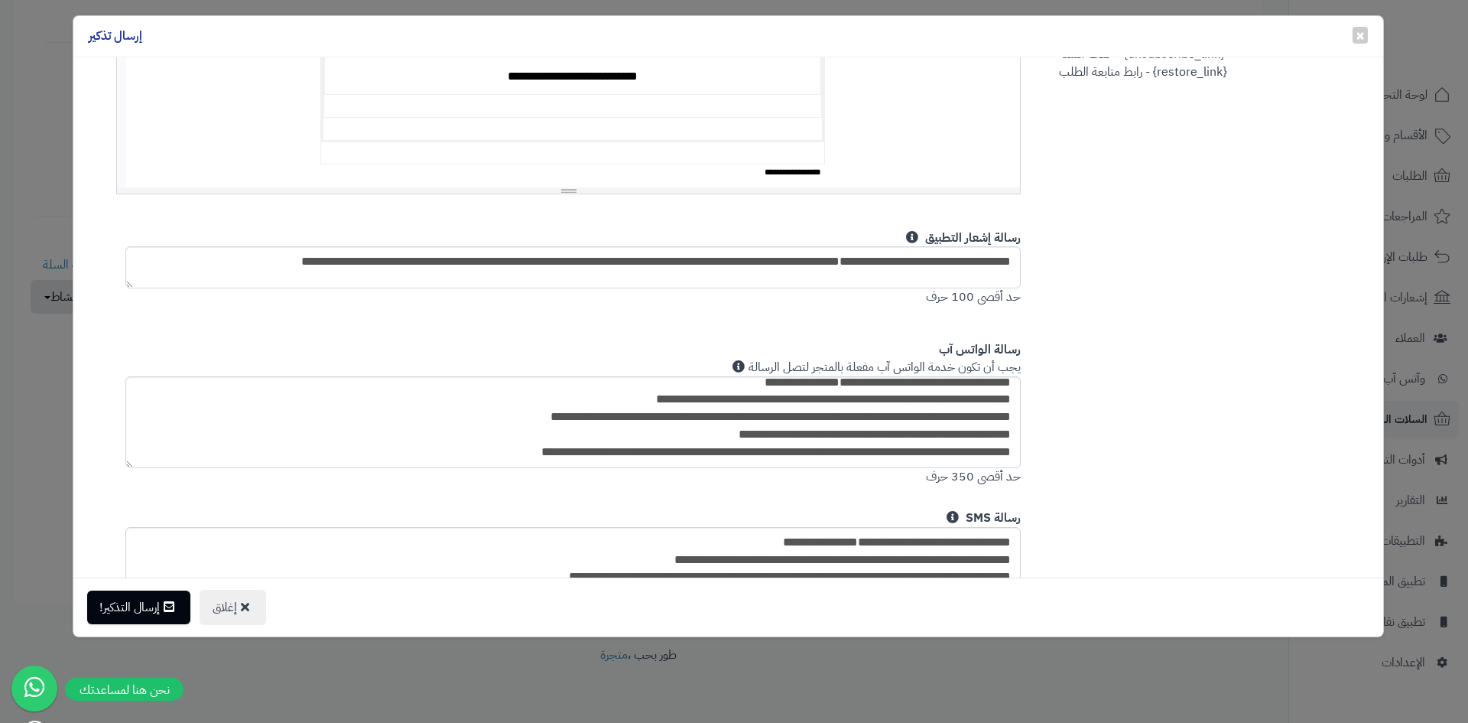
scroll to position [681, 0]
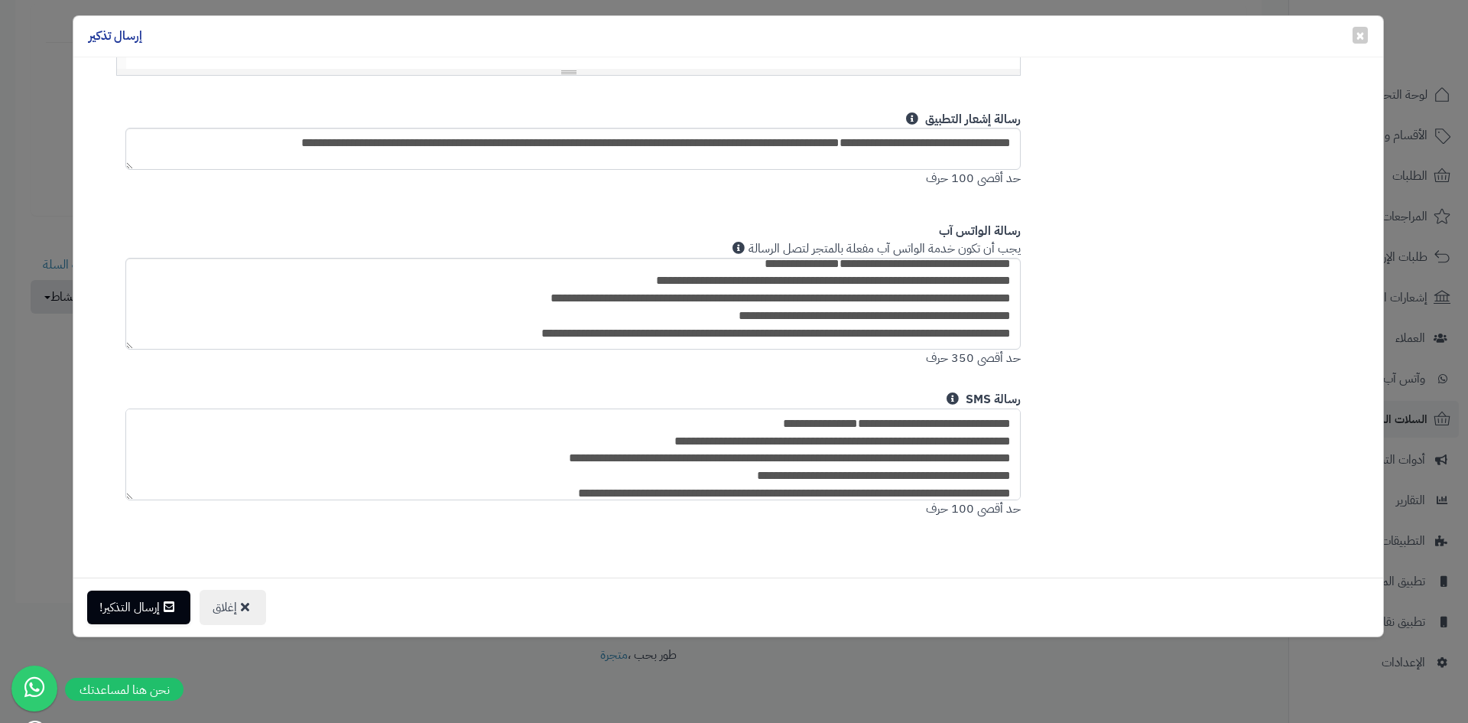
click at [820, 470] on textarea "**********" at bounding box center [573, 454] width 896 height 92
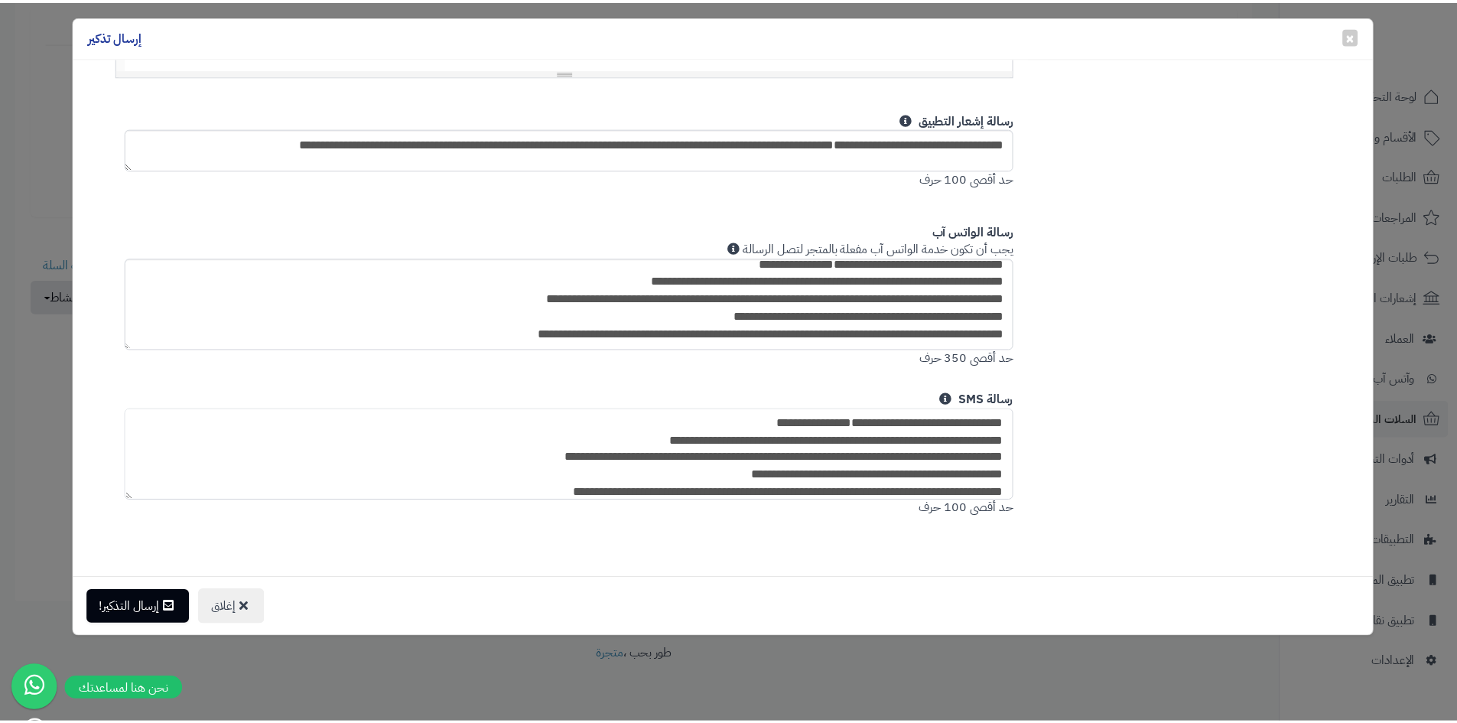
scroll to position [27, 0]
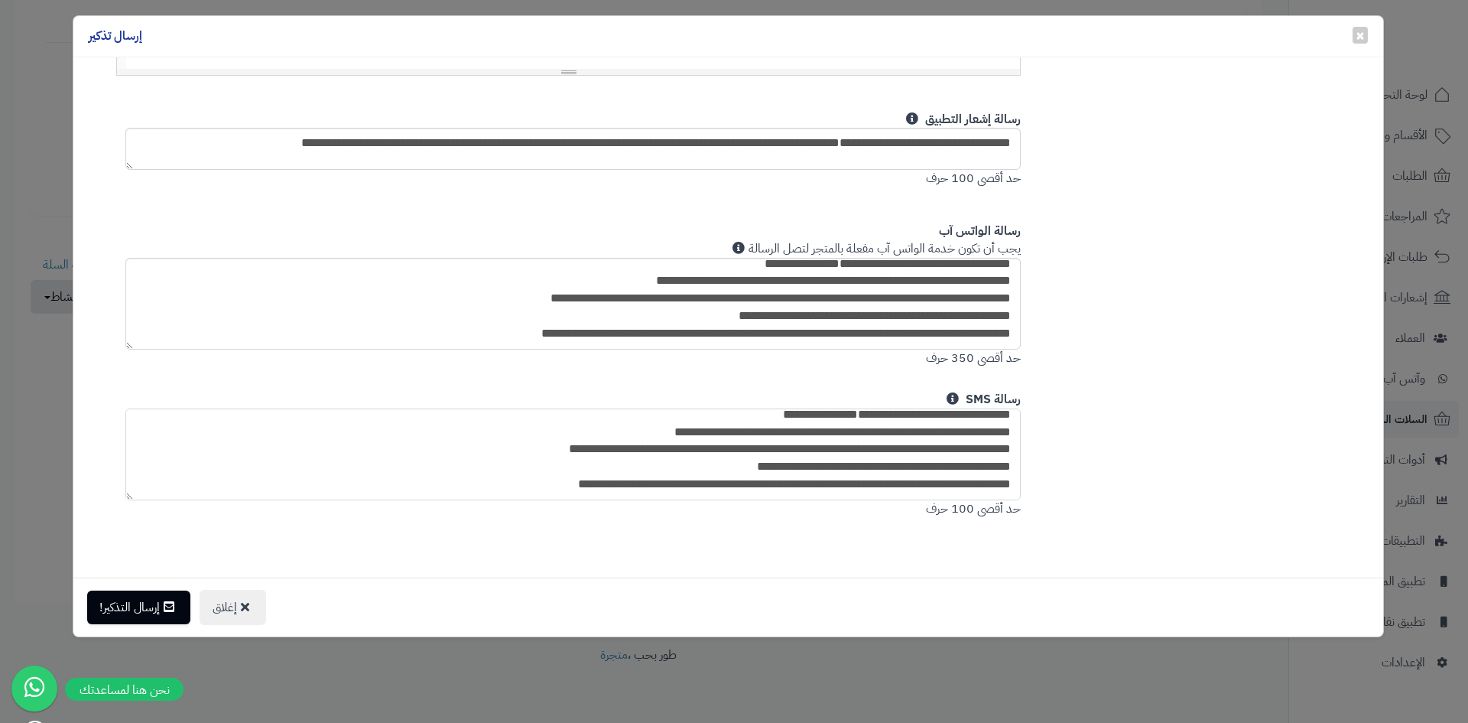
click at [635, 476] on textarea "**********" at bounding box center [573, 454] width 896 height 92
click at [742, 249] on span at bounding box center [739, 248] width 12 height 12
click at [236, 605] on button "إغلاق" at bounding box center [233, 606] width 67 height 35
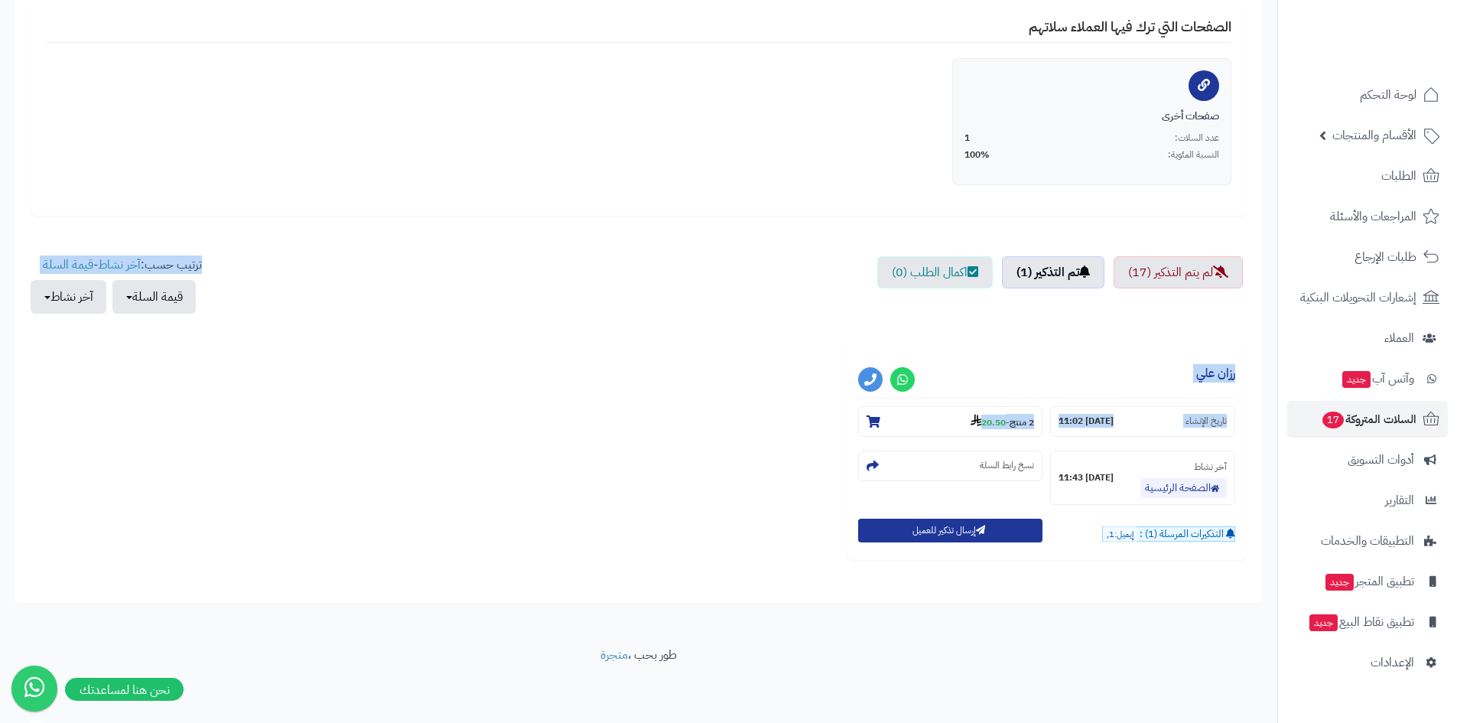
drag, startPoint x: 766, startPoint y: 245, endPoint x: 712, endPoint y: 428, distance: 190.7
click at [712, 428] on div "إجمالي قيمة السلات المتروكة 4,458.00 قيمة السلات التي تحولت إلى طلبات بعد التذك…" at bounding box center [639, 236] width 1216 height 701
click at [712, 428] on div "**********" at bounding box center [639, 457] width 1224 height 227
drag, startPoint x: 712, startPoint y: 428, endPoint x: 798, endPoint y: 199, distance: 245.2
click at [795, 206] on div "إجمالي قيمة السلات المتروكة 4,458.00 قيمة السلات التي تحولت إلى طلبات بعد التذك…" at bounding box center [639, 236] width 1216 height 701
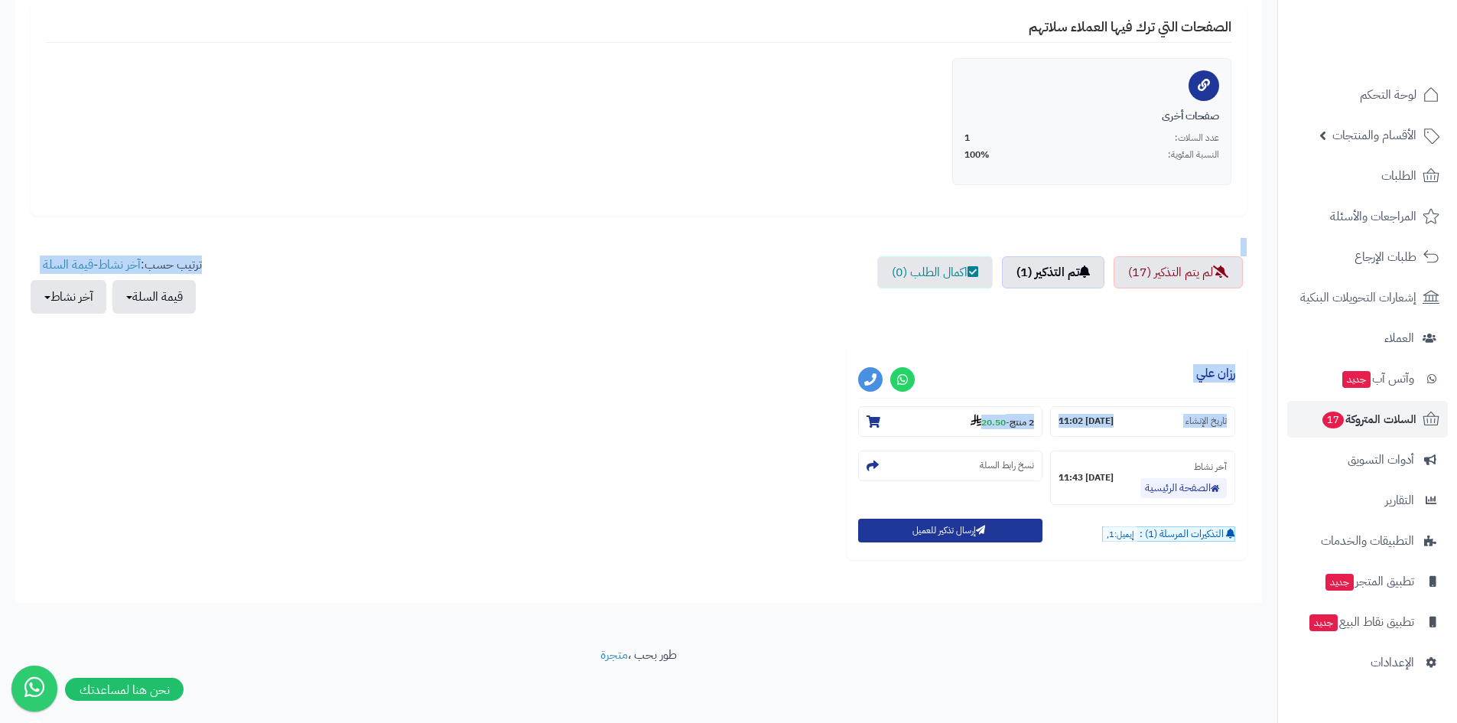
click at [798, 199] on div "صفحات أخرى عدد السلات: 1 النسبة المئوية: 100%" at bounding box center [638, 129] width 1208 height 142
drag, startPoint x: 515, startPoint y: 145, endPoint x: 362, endPoint y: 119, distance: 155.3
click at [515, 145] on div "صفحات أخرى عدد السلات: 1 النسبة المئوية: 100%" at bounding box center [638, 129] width 1208 height 142
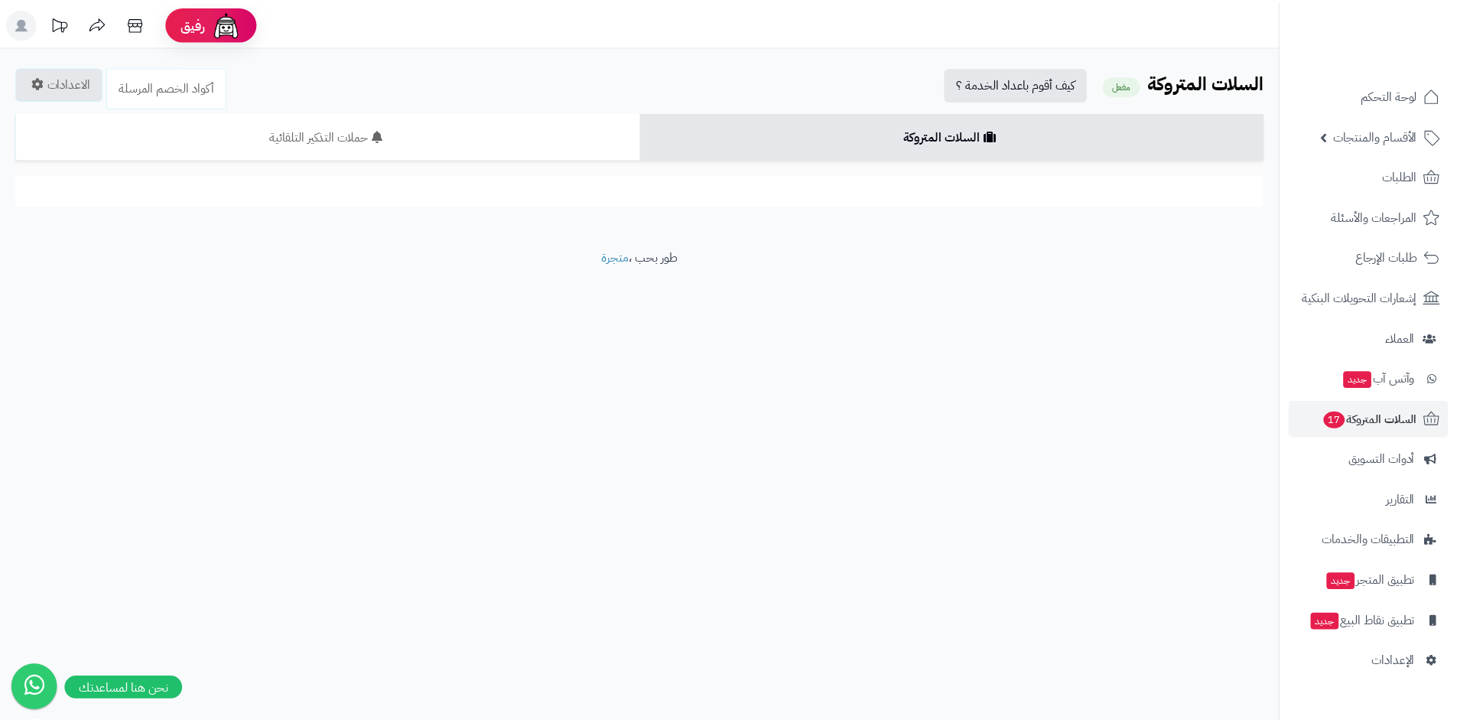
scroll to position [304, 0]
